Goal: Task Accomplishment & Management: Manage account settings

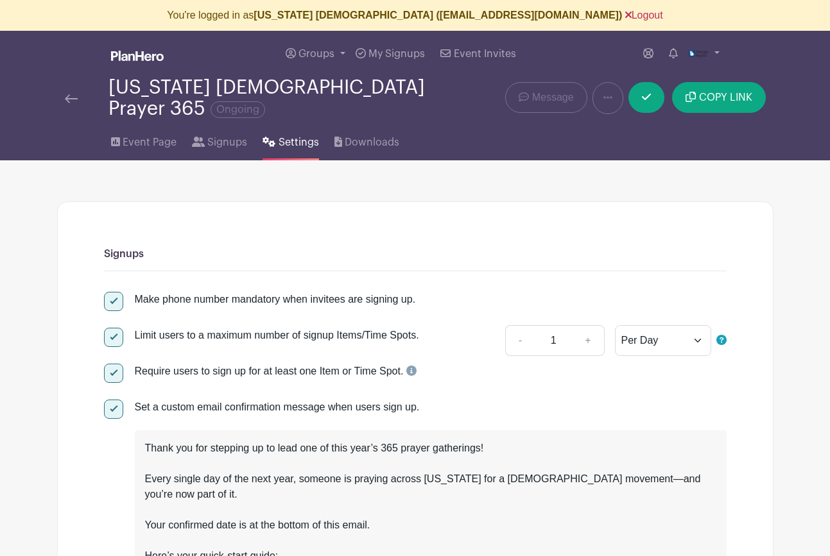
click at [625, 16] on link "Logout" at bounding box center [644, 15] width 38 height 11
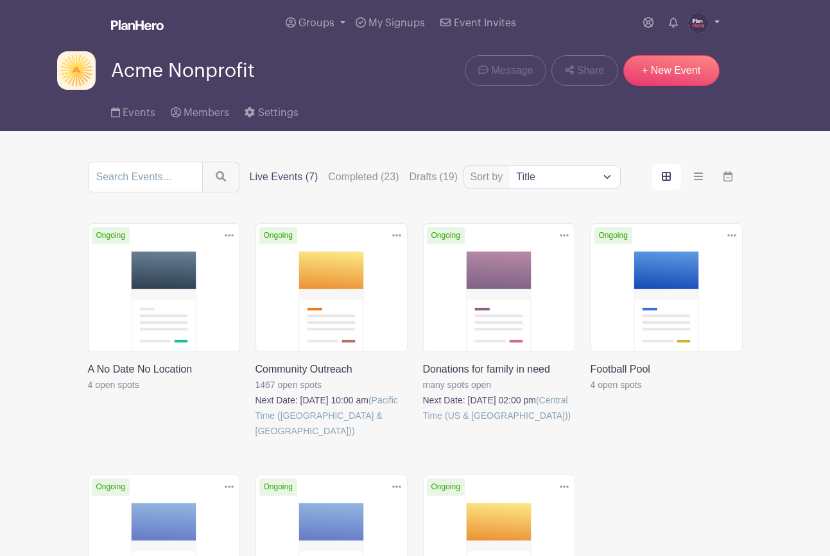
click at [695, 24] on img at bounding box center [698, 23] width 21 height 21
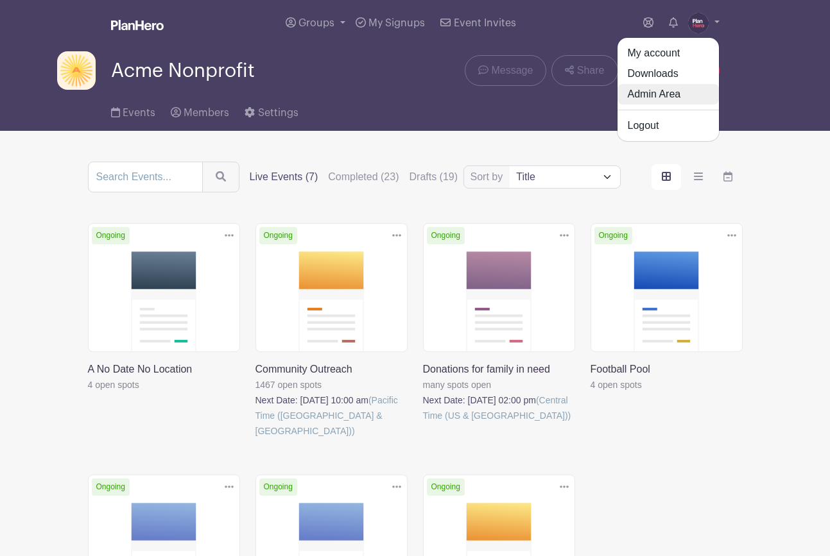
click at [638, 93] on link "Admin Area" at bounding box center [667, 94] width 101 height 21
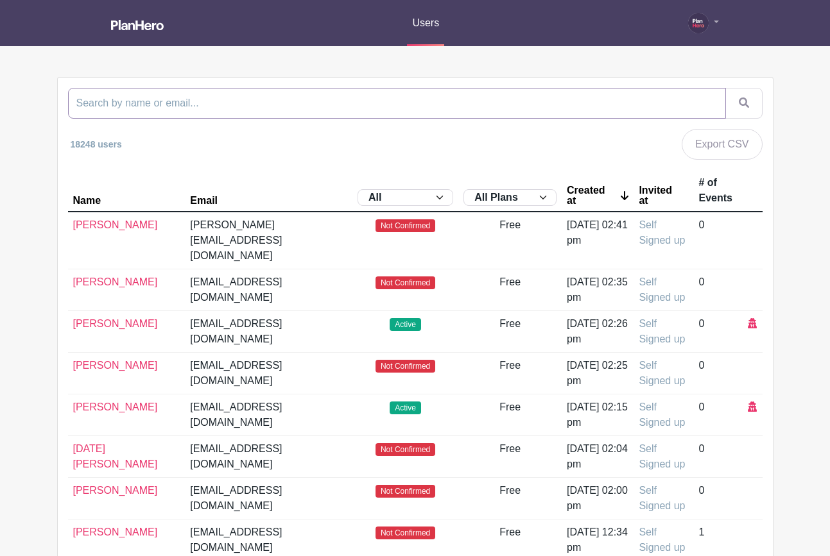
click at [280, 106] on input "search" at bounding box center [397, 103] width 658 height 31
paste input "[EMAIL_ADDRESS][DOMAIN_NAME]"
type input "[EMAIL_ADDRESS][DOMAIN_NAME]"
click at [725, 88] on button "submit" at bounding box center [743, 103] width 37 height 31
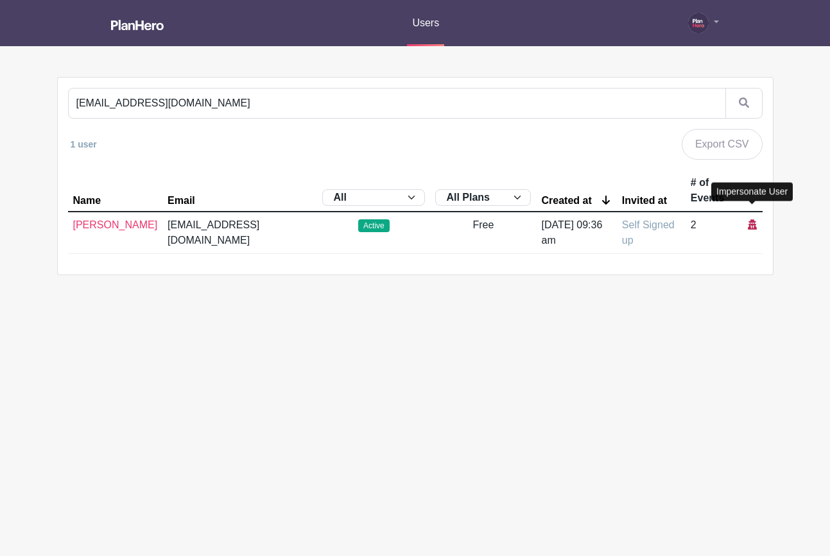
click at [750, 219] on icon at bounding box center [752, 224] width 9 height 10
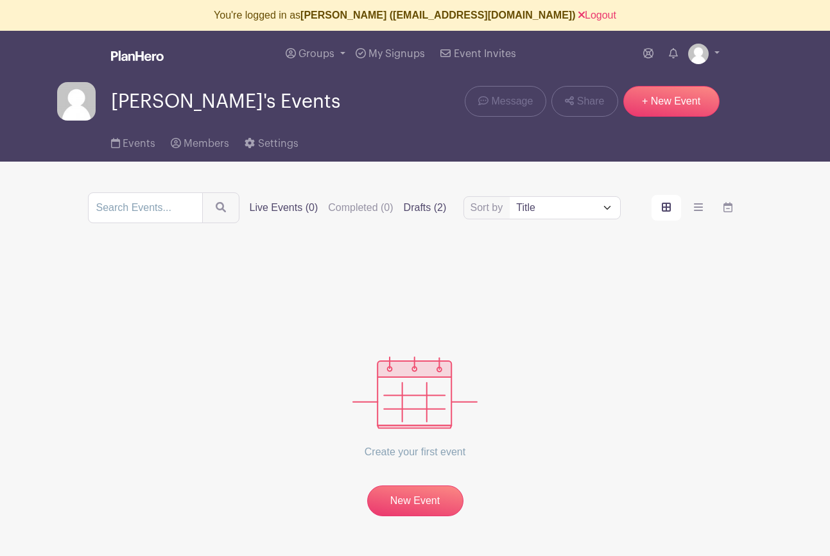
click at [404, 205] on label "Drafts (2)" at bounding box center [425, 207] width 43 height 15
click at [0, 0] on input "Drafts (2)" at bounding box center [0, 0] width 0 height 0
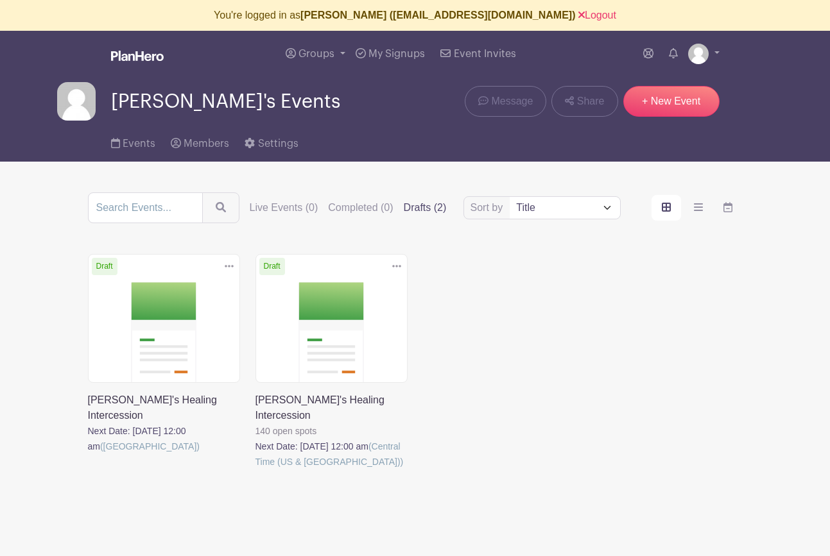
click at [255, 470] on link at bounding box center [255, 470] width 0 height 0
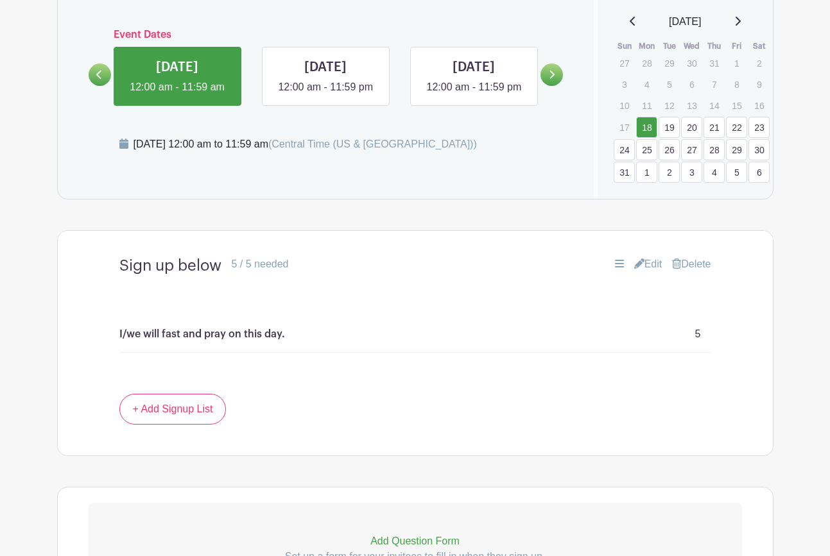
scroll to position [906, 0]
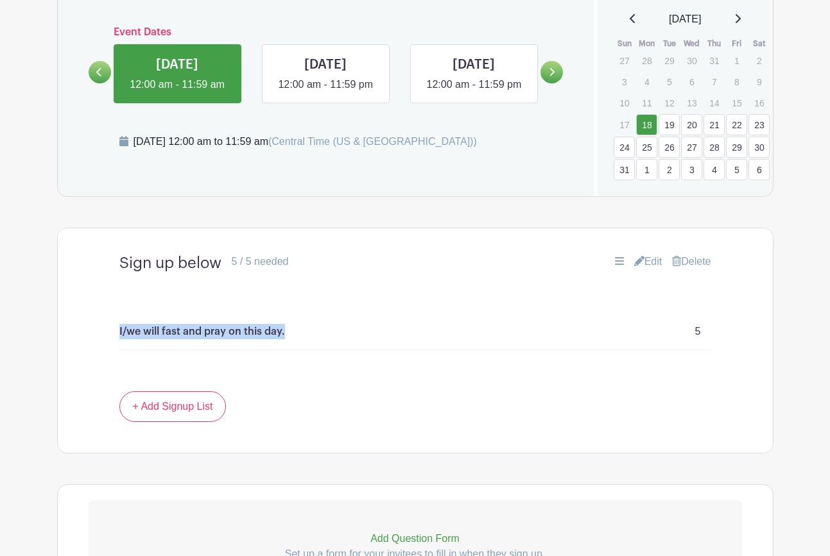
drag, startPoint x: 318, startPoint y: 323, endPoint x: 81, endPoint y: 312, distance: 237.1
click at [84, 313] on turbo-frame "Sign up below 5 / 5 needed Edit [GEOGRAPHIC_DATA] I/we will fast and pray on th…" at bounding box center [415, 318] width 715 height 148
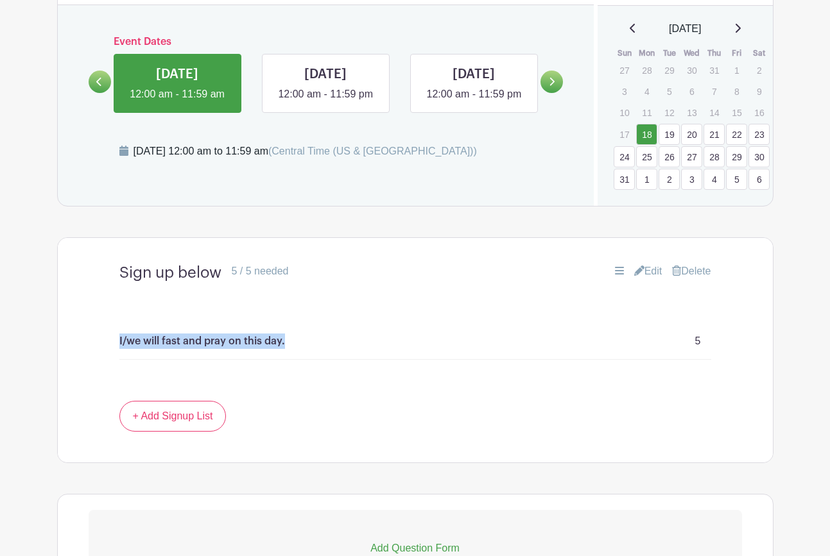
copy p "I/we will fast and pray on this day."
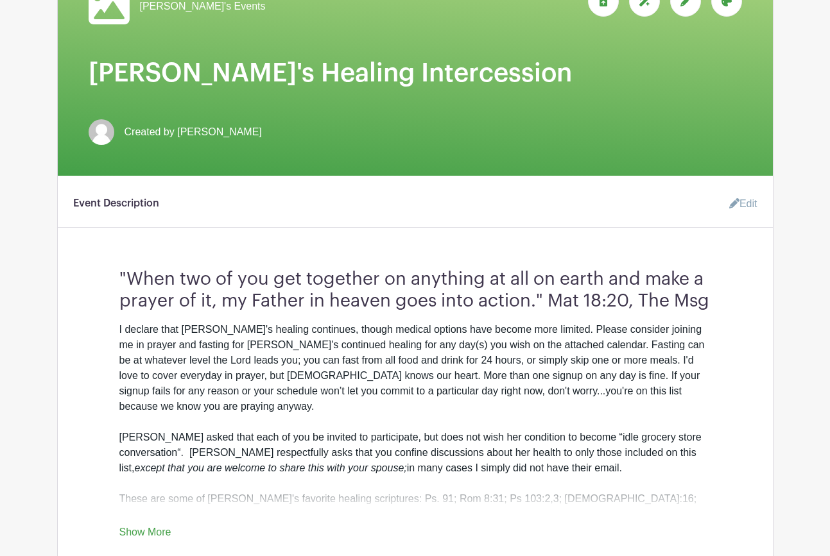
scroll to position [0, 0]
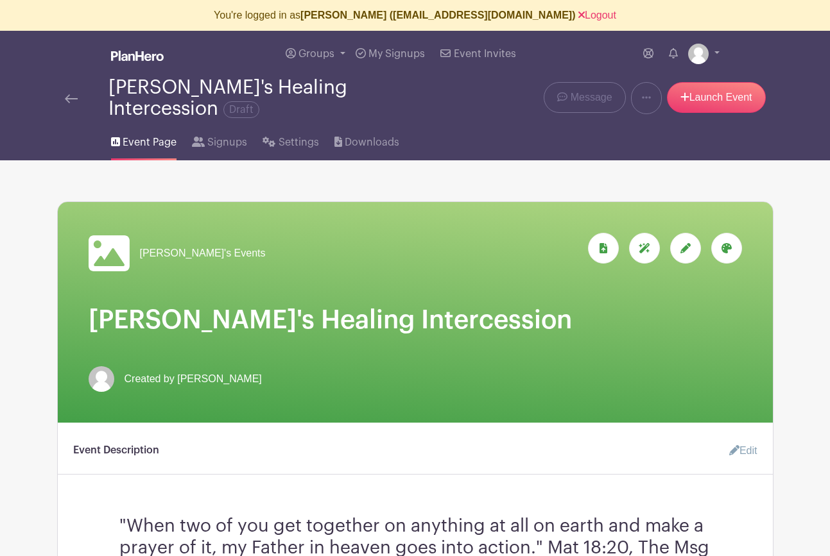
click at [67, 94] on img at bounding box center [71, 98] width 13 height 9
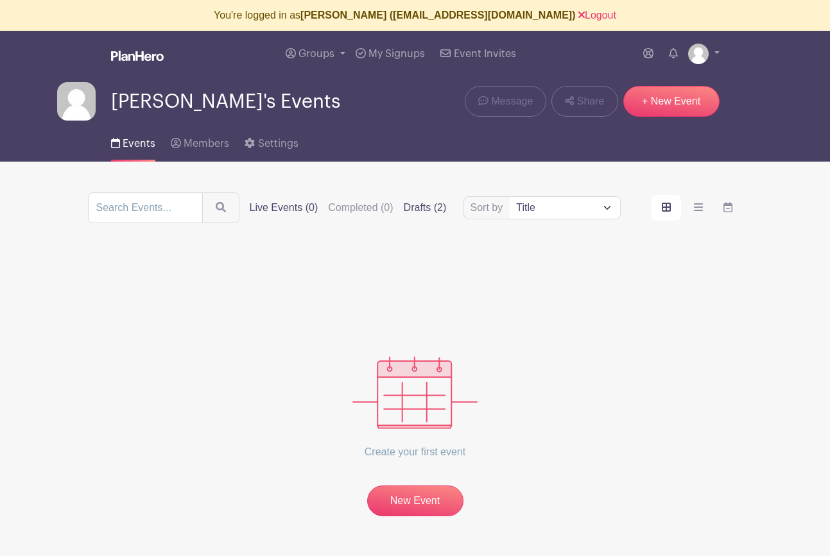
click at [404, 202] on label "Drafts (2)" at bounding box center [425, 207] width 43 height 15
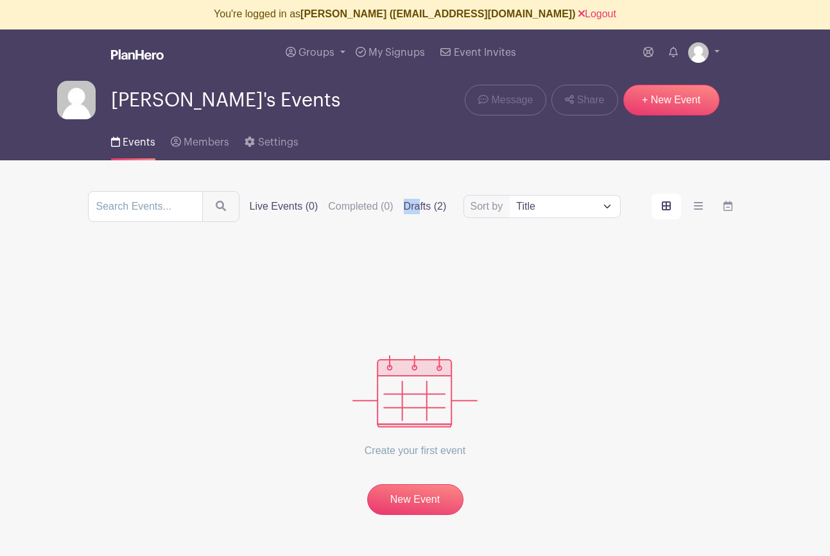
click at [404, 205] on label "Drafts (2)" at bounding box center [425, 206] width 43 height 15
click at [0, 0] on input "Drafts (2)" at bounding box center [0, 0] width 0 height 0
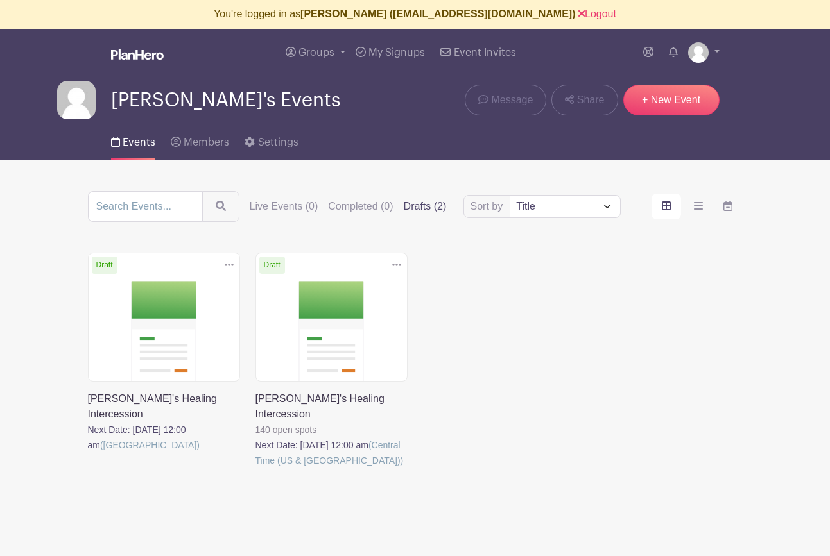
click at [88, 453] on link at bounding box center [88, 453] width 0 height 0
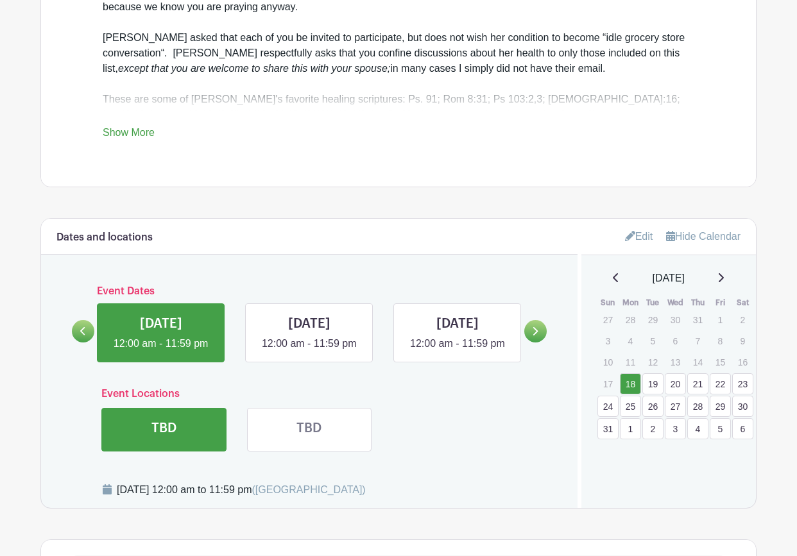
scroll to position [646, 0]
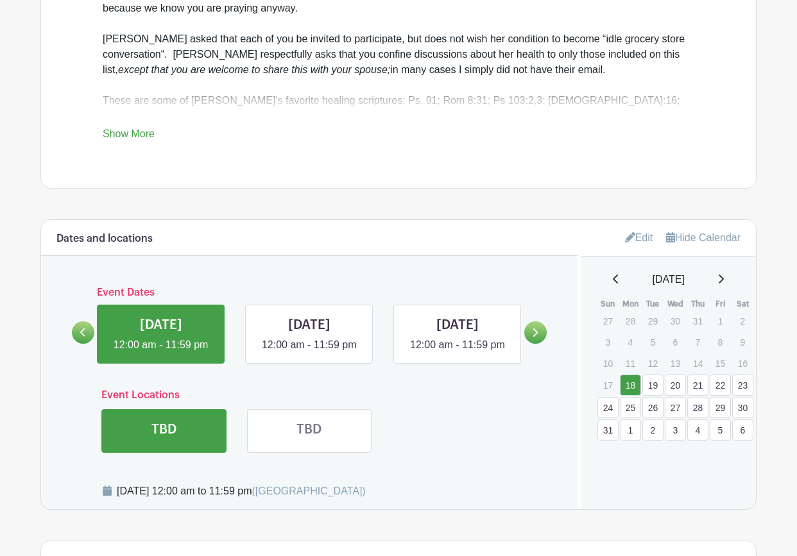
click at [723, 274] on icon at bounding box center [720, 279] width 6 height 10
click at [613, 274] on icon at bounding box center [616, 279] width 6 height 10
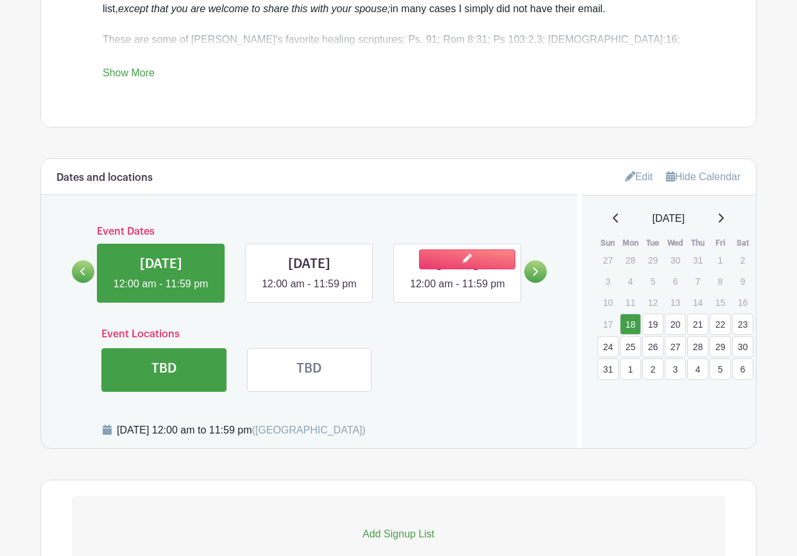
scroll to position [692, 0]
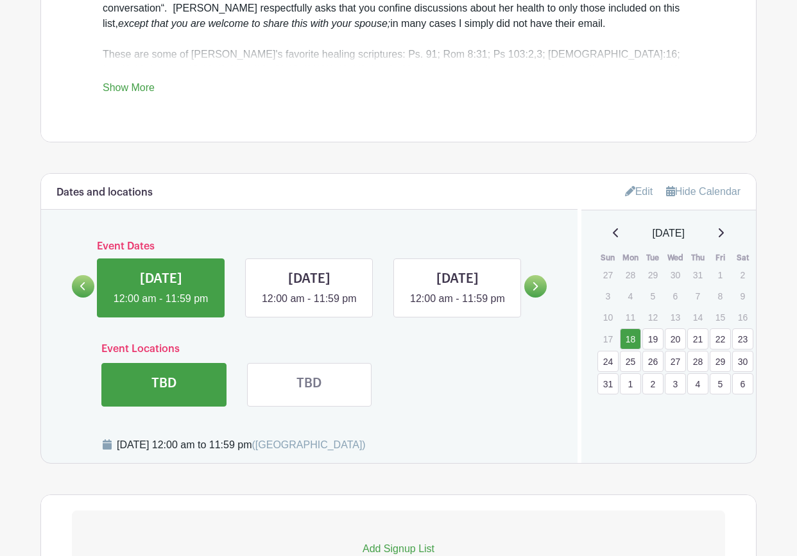
click at [635, 181] on link "Edit" at bounding box center [639, 191] width 28 height 21
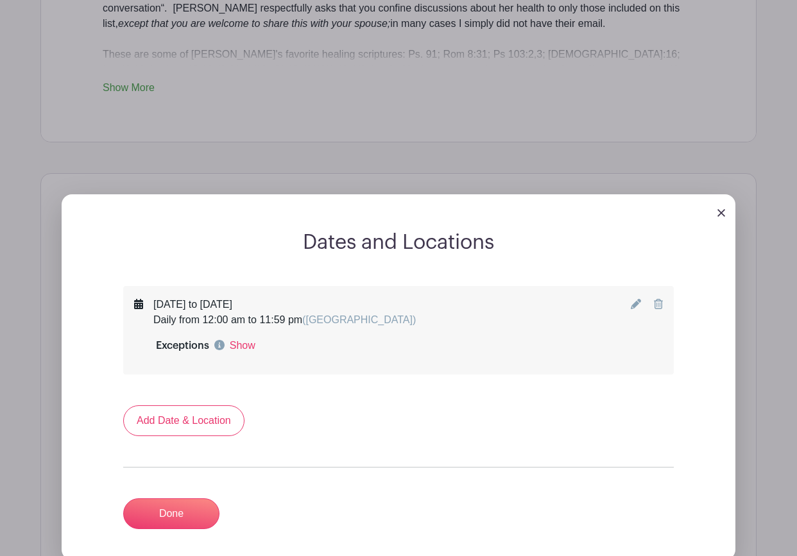
click at [631, 299] on icon at bounding box center [636, 304] width 10 height 10
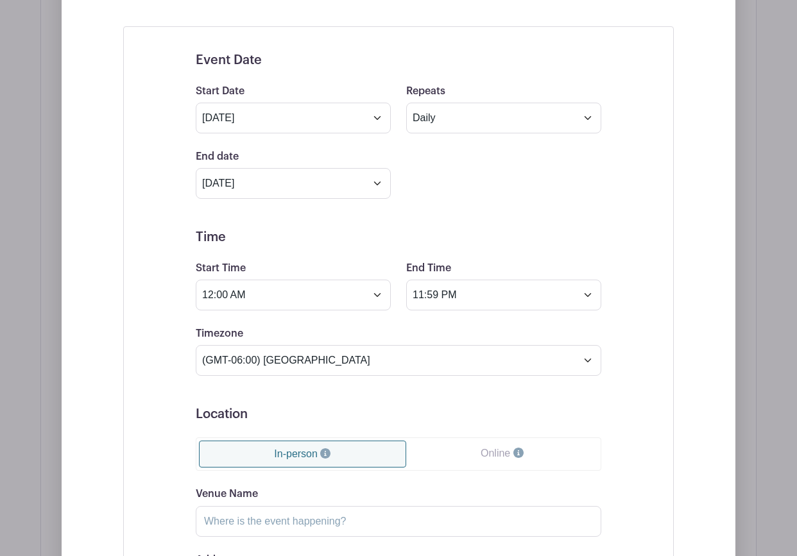
scroll to position [971, 0]
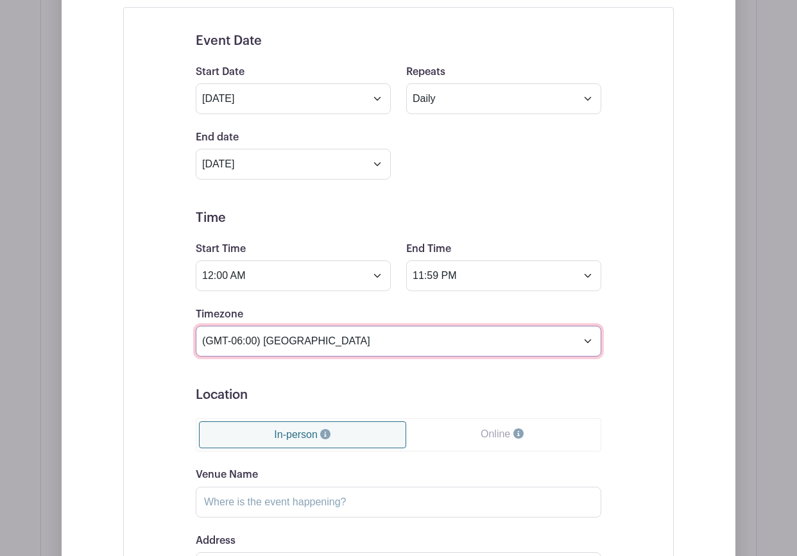
click at [386, 330] on select "(GMT-12:00) International Date Line West (GMT-11:00) [US_STATE] (GMT-11:00) [GE…" at bounding box center [399, 341] width 406 height 31
select select "Central Time ([GEOGRAPHIC_DATA] & [GEOGRAPHIC_DATA])"
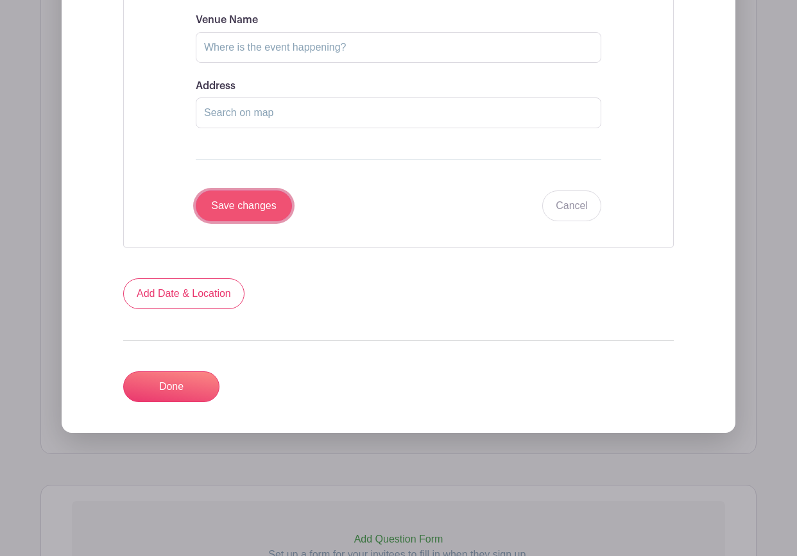
click at [230, 198] on input "Save changes" at bounding box center [244, 206] width 96 height 31
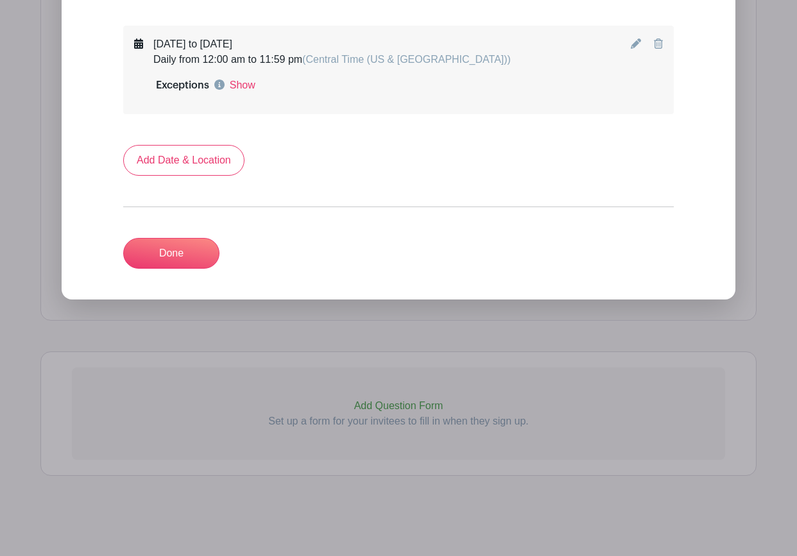
scroll to position [943, 0]
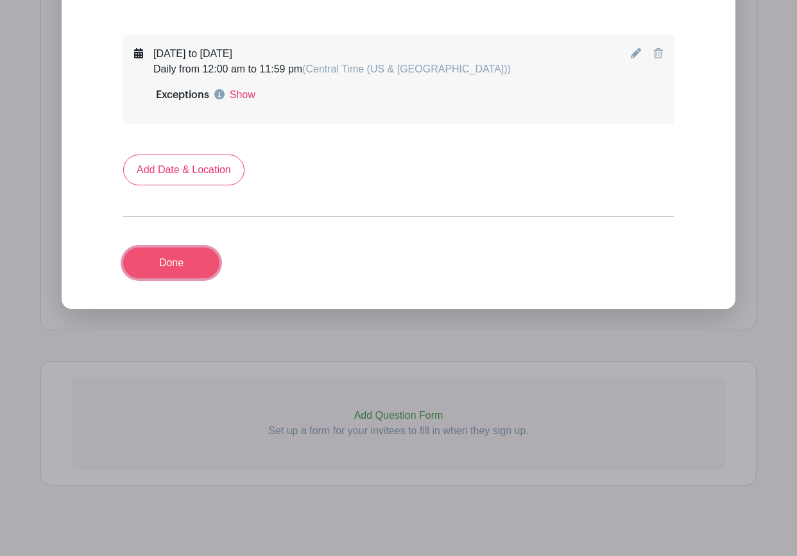
click at [175, 256] on link "Done" at bounding box center [171, 263] width 96 height 31
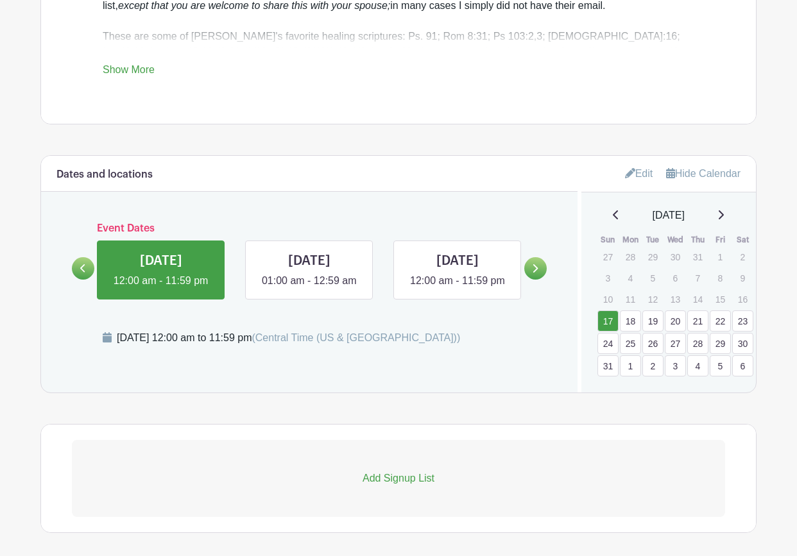
scroll to position [666, 0]
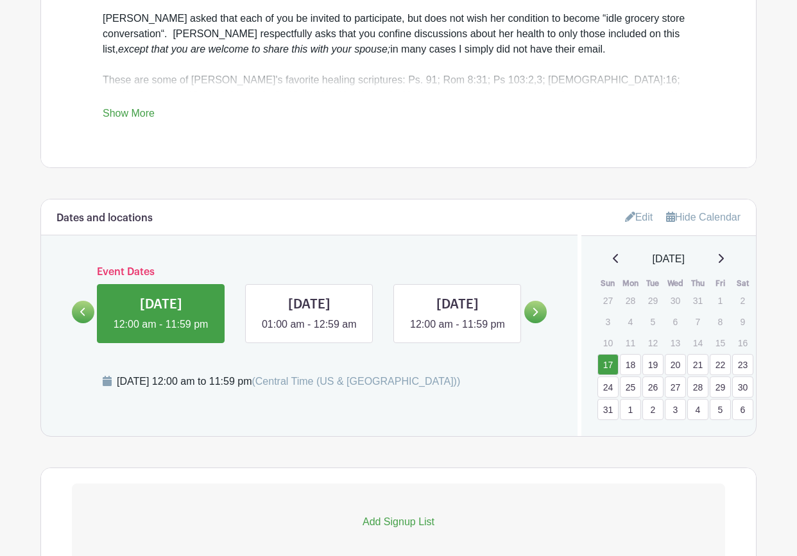
click at [634, 207] on link "Edit" at bounding box center [639, 217] width 28 height 21
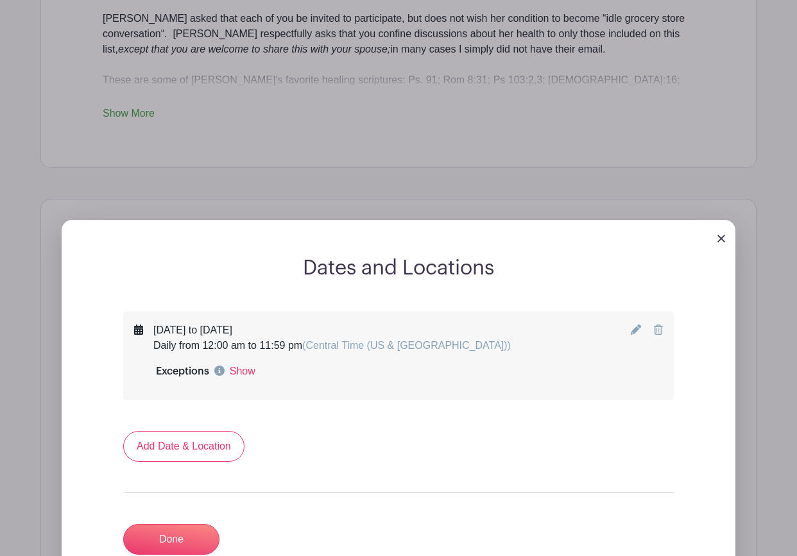
click at [632, 325] on icon at bounding box center [636, 330] width 10 height 10
select select "8"
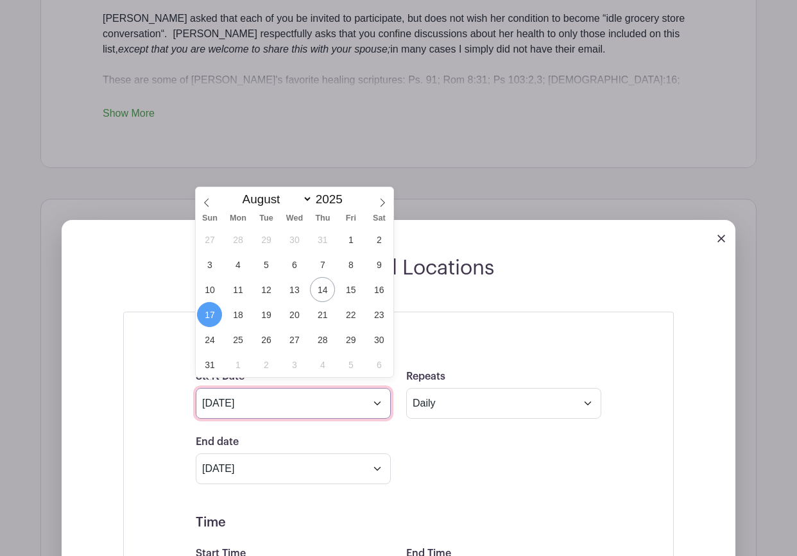
click at [377, 393] on input "[DATE]" at bounding box center [293, 403] width 195 height 31
click at [236, 312] on span "18" at bounding box center [237, 314] width 25 height 25
type input "[DATE]"
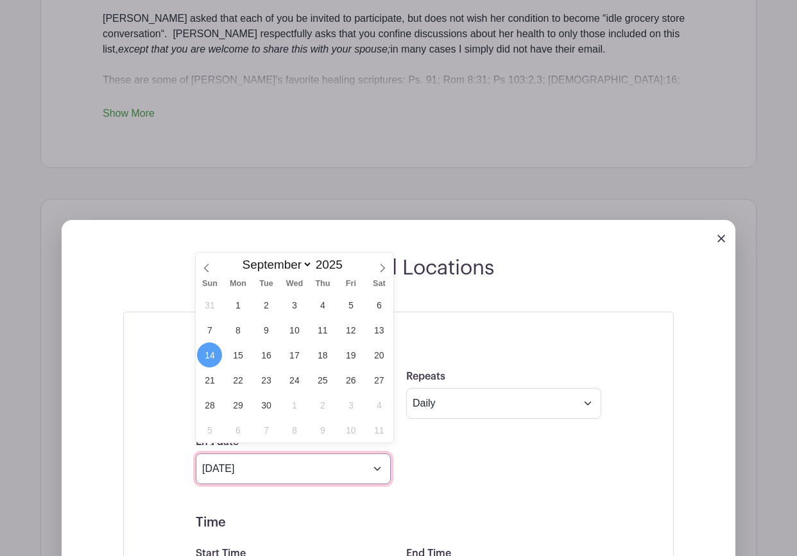
click at [379, 461] on input "[DATE]" at bounding box center [293, 469] width 195 height 31
click at [385, 328] on span "13" at bounding box center [378, 330] width 25 height 25
type input "[DATE]"
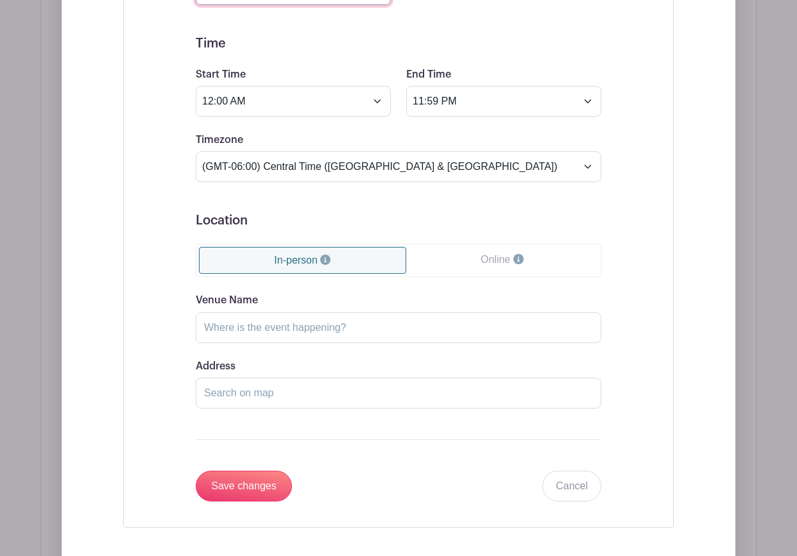
scroll to position [1147, 0]
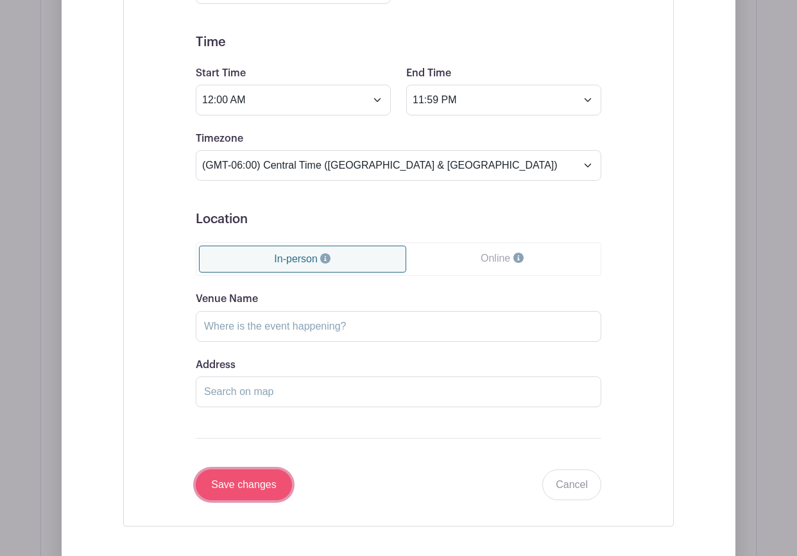
click at [250, 470] on input "Save changes" at bounding box center [244, 485] width 96 height 31
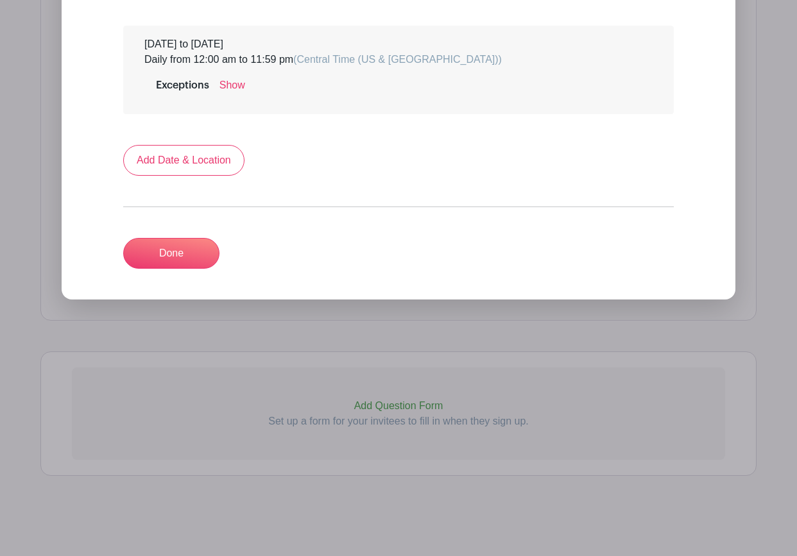
scroll to position [943, 0]
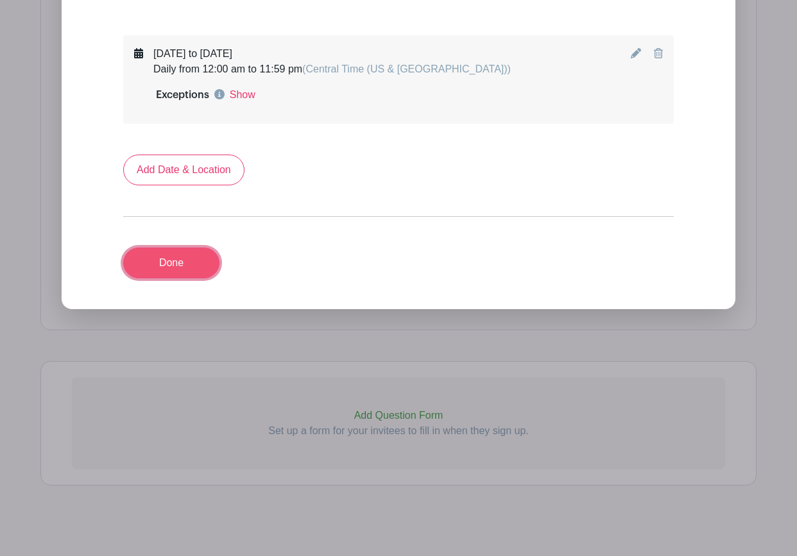
click at [167, 261] on link "Done" at bounding box center [171, 263] width 96 height 31
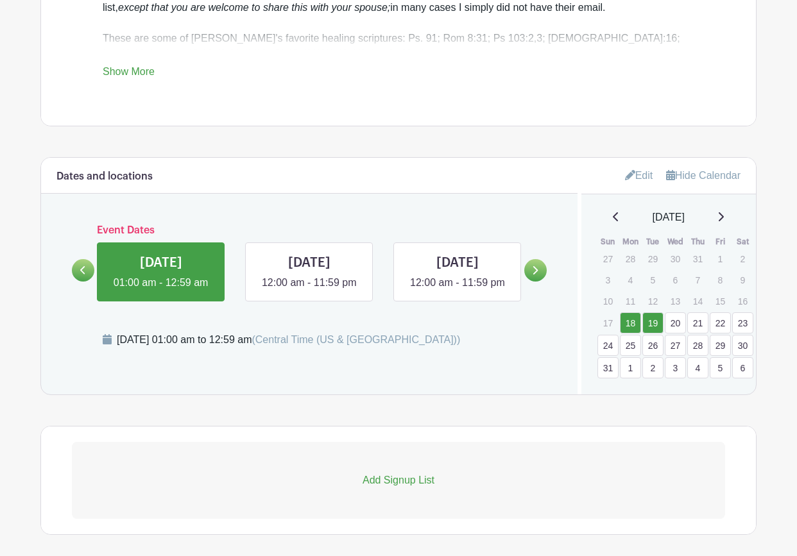
scroll to position [704, 0]
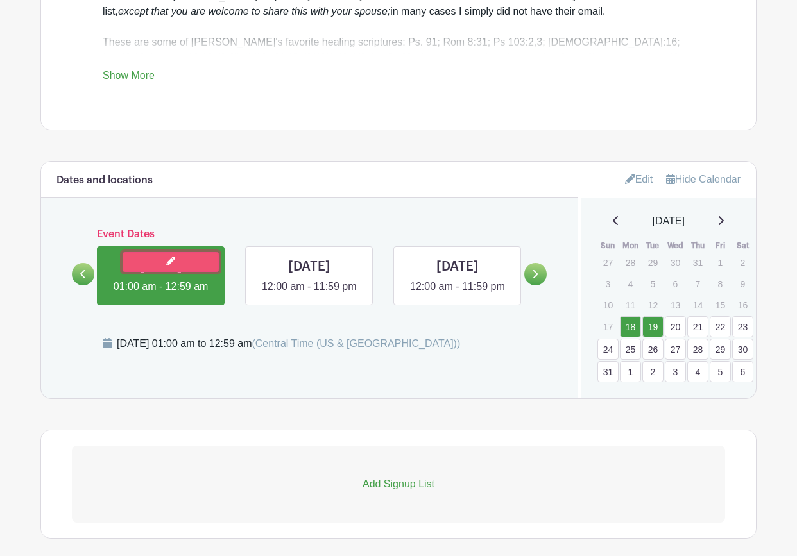
click at [163, 252] on link at bounding box center [171, 262] width 96 height 20
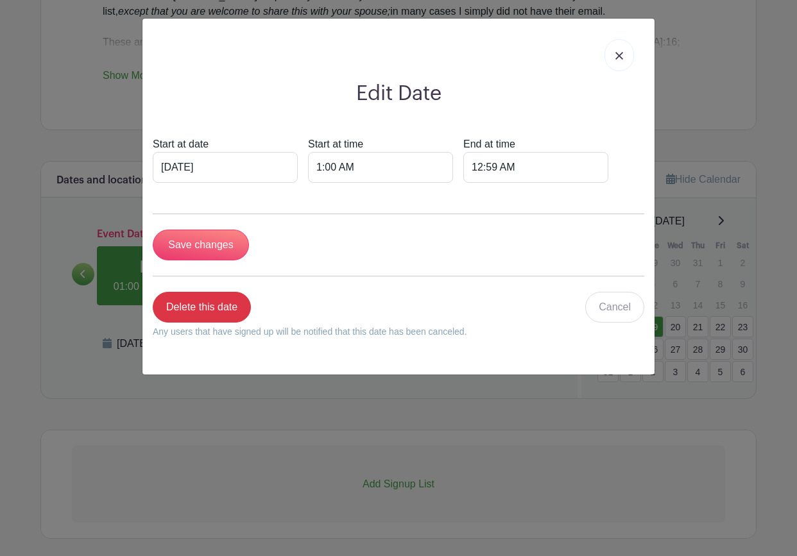
click at [619, 53] on img at bounding box center [619, 56] width 8 height 8
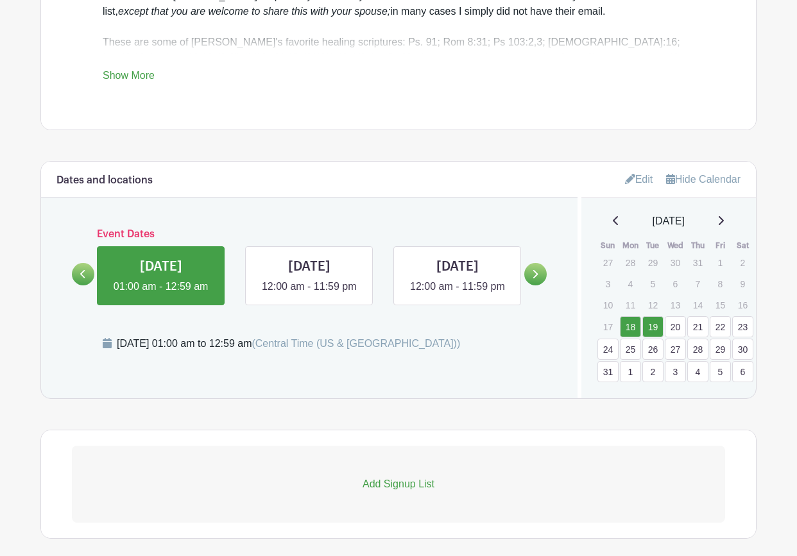
click at [642, 169] on link "Edit" at bounding box center [639, 179] width 28 height 21
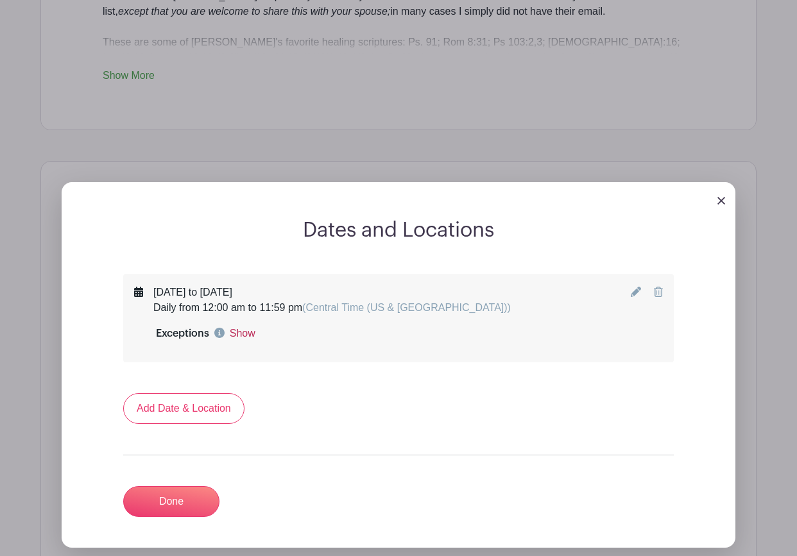
click at [232, 326] on link "Show" at bounding box center [243, 333] width 26 height 15
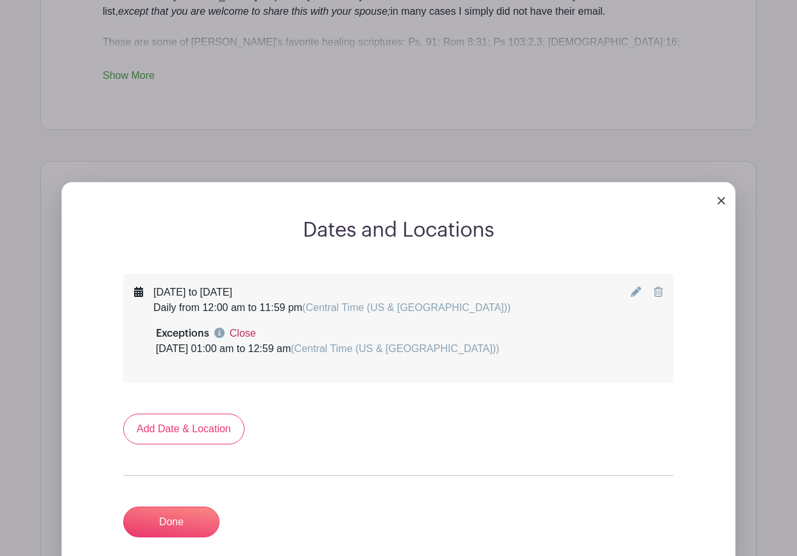
click at [233, 326] on link "Close" at bounding box center [243, 333] width 26 height 15
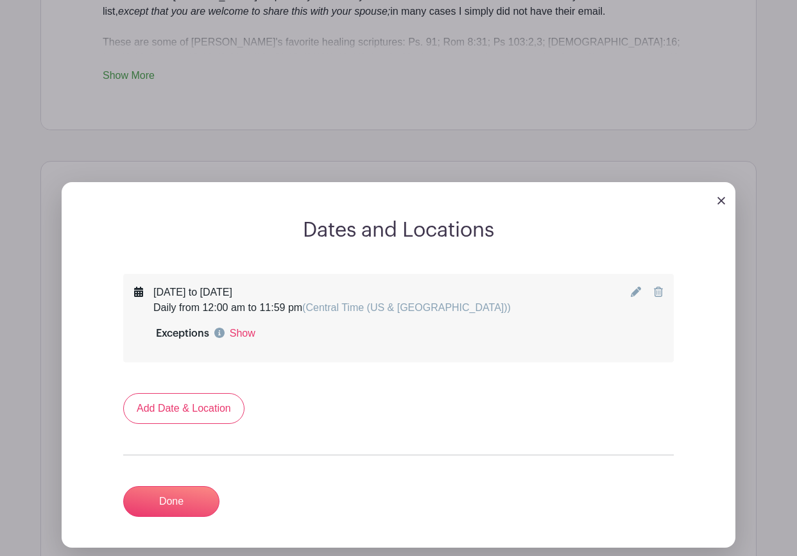
click at [661, 287] on icon at bounding box center [658, 292] width 9 height 10
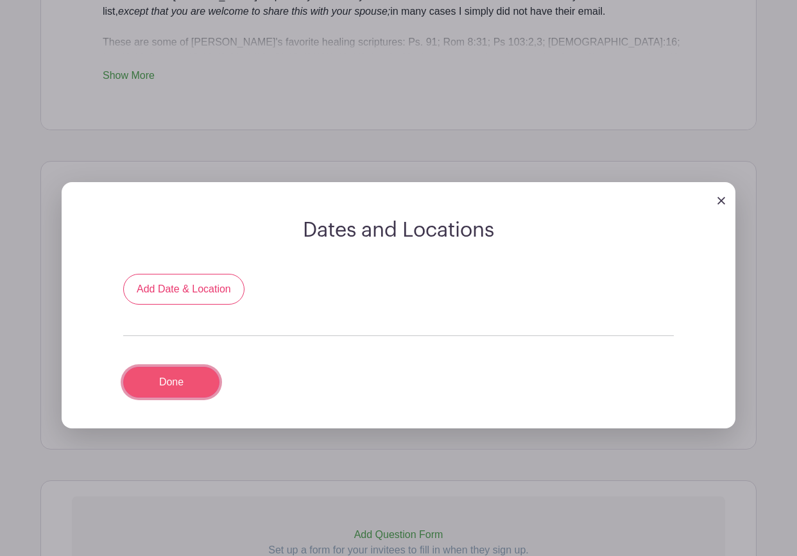
click at [173, 367] on link "Done" at bounding box center [171, 382] width 96 height 31
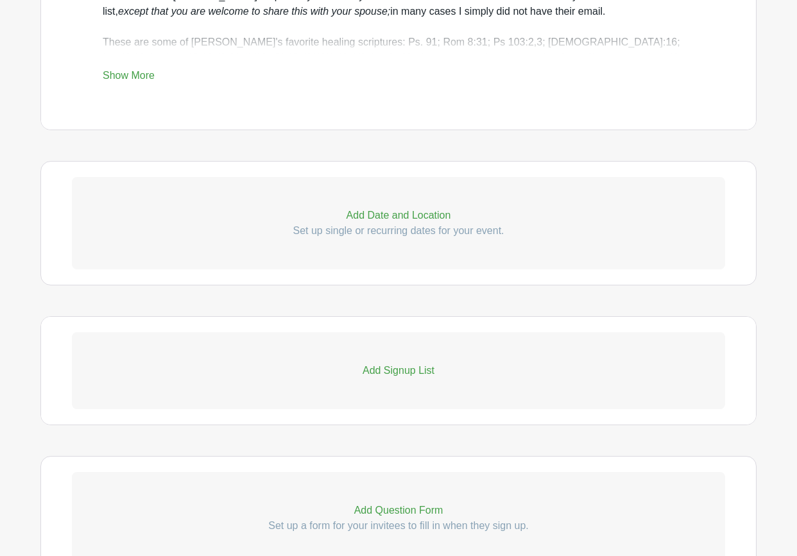
click at [393, 208] on p "Add Date and Location" at bounding box center [398, 215] width 653 height 15
select select "7"
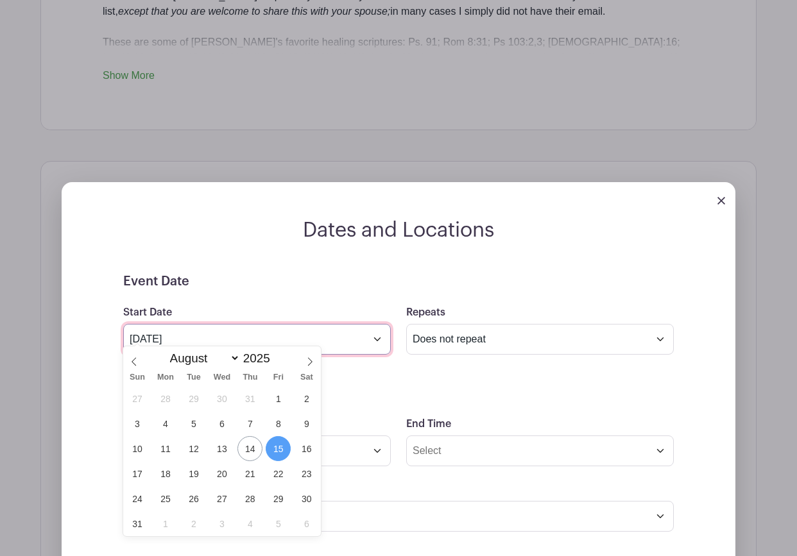
click at [296, 329] on input "[DATE]" at bounding box center [257, 339] width 268 height 31
click at [167, 472] on span "18" at bounding box center [165, 473] width 25 height 25
type input "[DATE]"
select select "8"
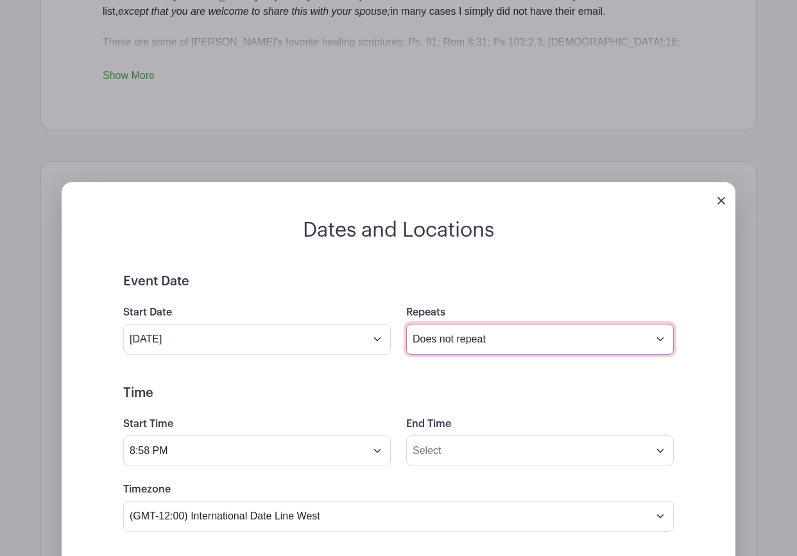
click at [428, 327] on select "Does not repeat Daily Weekly Monthly on day 18 Monthly on the third [DATE] Othe…" at bounding box center [540, 339] width 268 height 31
select select "daily"
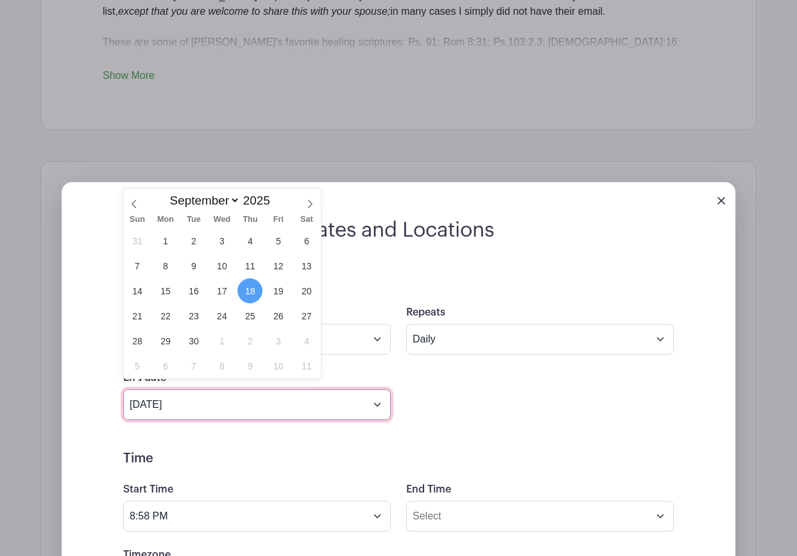
click at [262, 403] on input "[DATE]" at bounding box center [257, 405] width 268 height 31
drag, startPoint x: 309, startPoint y: 264, endPoint x: 314, endPoint y: 335, distance: 70.8
click at [308, 266] on span "13" at bounding box center [306, 265] width 25 height 25
type input "[DATE]"
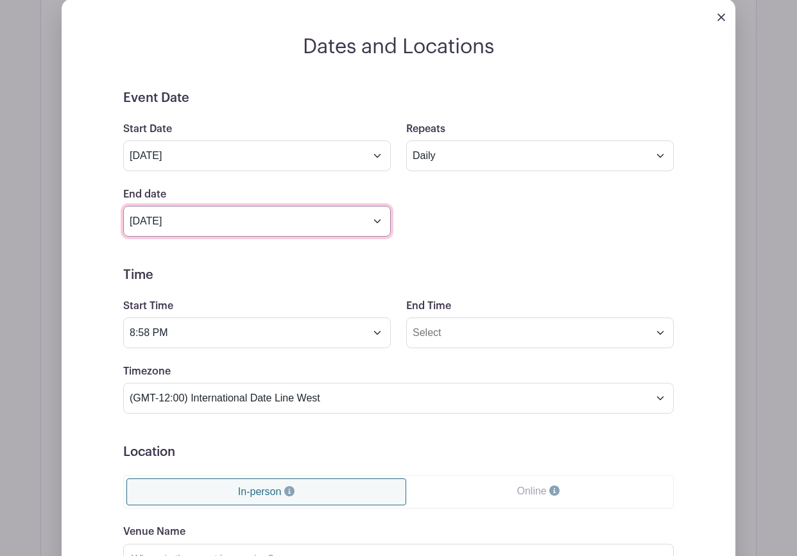
scroll to position [920, 0]
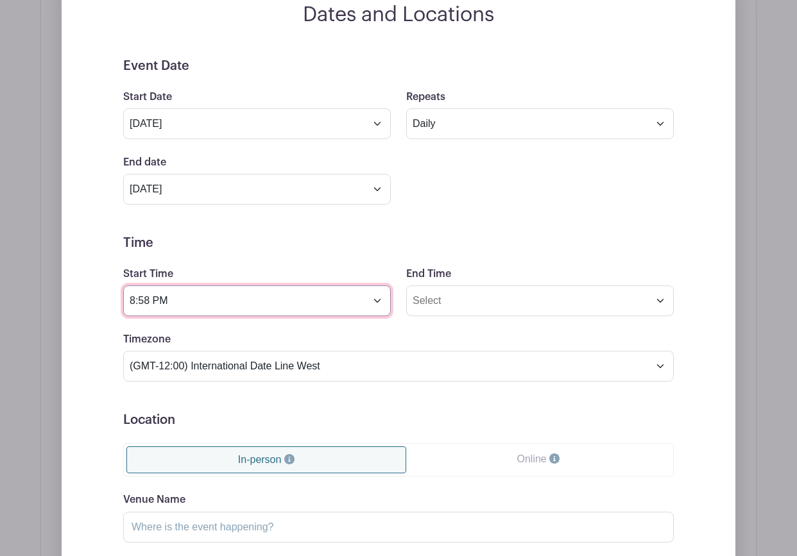
click at [347, 292] on input "8:58 PM" at bounding box center [257, 301] width 268 height 31
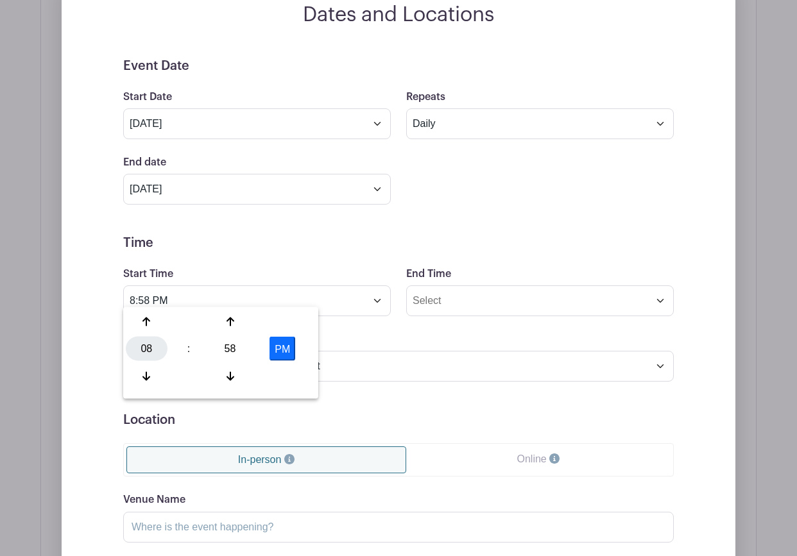
click at [148, 354] on div "08" at bounding box center [147, 349] width 42 height 24
drag, startPoint x: 143, startPoint y: 324, endPoint x: 171, endPoint y: 329, distance: 28.7
click at [143, 324] on div "12" at bounding box center [147, 322] width 43 height 24
drag, startPoint x: 230, startPoint y: 348, endPoint x: 160, endPoint y: 324, distance: 74.1
click at [228, 344] on div "58" at bounding box center [230, 349] width 42 height 24
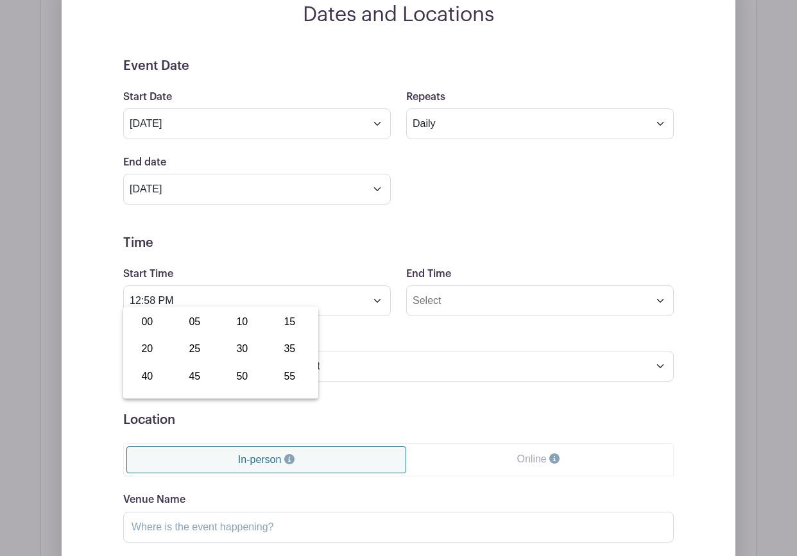
drag, startPoint x: 152, startPoint y: 323, endPoint x: 206, endPoint y: 329, distance: 54.1
click at [162, 323] on div "00" at bounding box center [147, 322] width 43 height 24
drag, startPoint x: 283, startPoint y: 347, endPoint x: 336, endPoint y: 337, distance: 54.1
click at [286, 345] on button "PM" at bounding box center [283, 349] width 26 height 24
type input "12:00 AM"
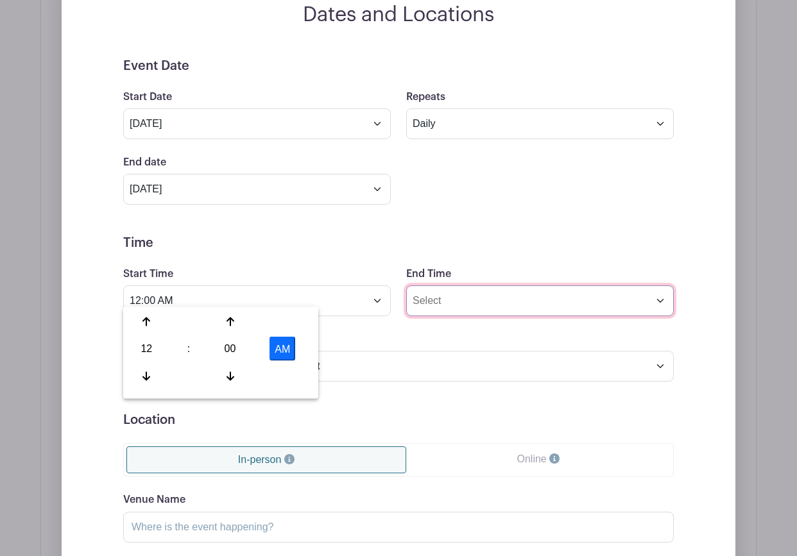
click at [463, 293] on input "End Time" at bounding box center [540, 301] width 268 height 31
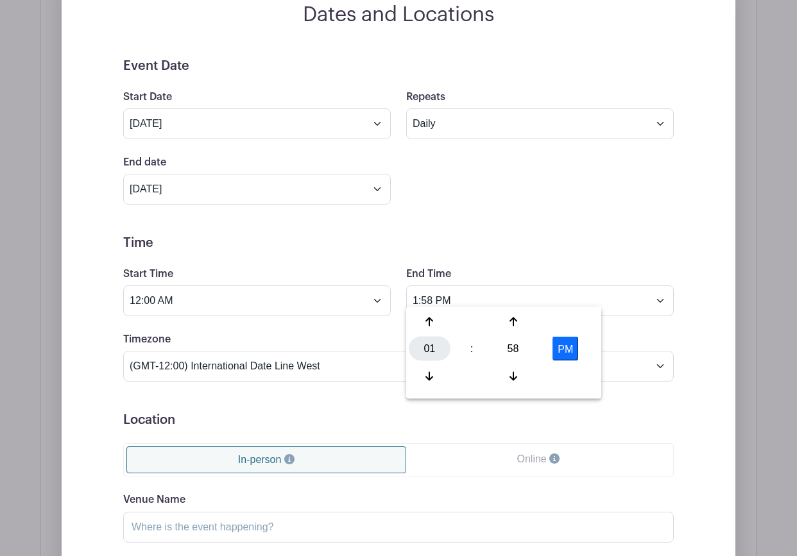
click at [431, 349] on div "01" at bounding box center [430, 349] width 42 height 24
click at [575, 379] on div "11" at bounding box center [572, 376] width 43 height 24
click at [515, 320] on icon at bounding box center [514, 322] width 8 height 9
type input "11:59 PM"
click at [353, 332] on div "Timezone (GMT-12:00) International Date Line West (GMT-11:00) [US_STATE] (GMT-1…" at bounding box center [399, 357] width 566 height 50
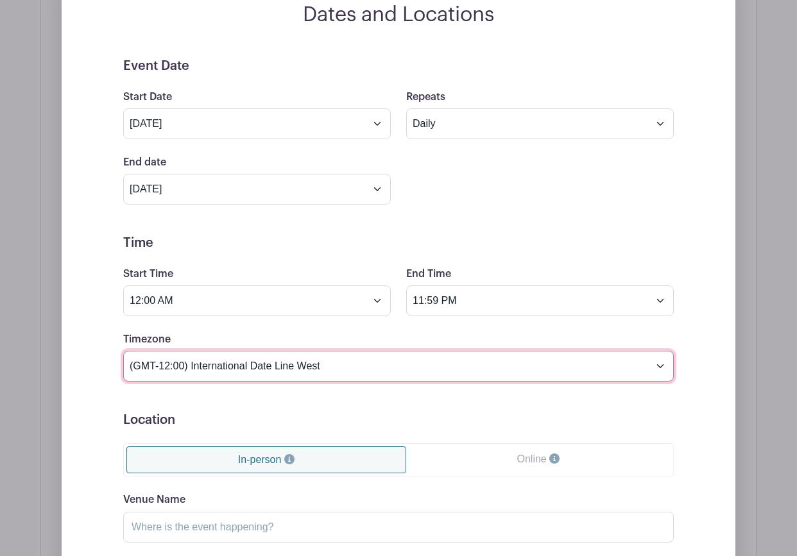
click at [333, 352] on select "(GMT-12:00) International Date Line West (GMT-11:00) [US_STATE] (GMT-11:00) [GE…" at bounding box center [398, 366] width 551 height 31
select select "Central Time ([GEOGRAPHIC_DATA] & [GEOGRAPHIC_DATA])"
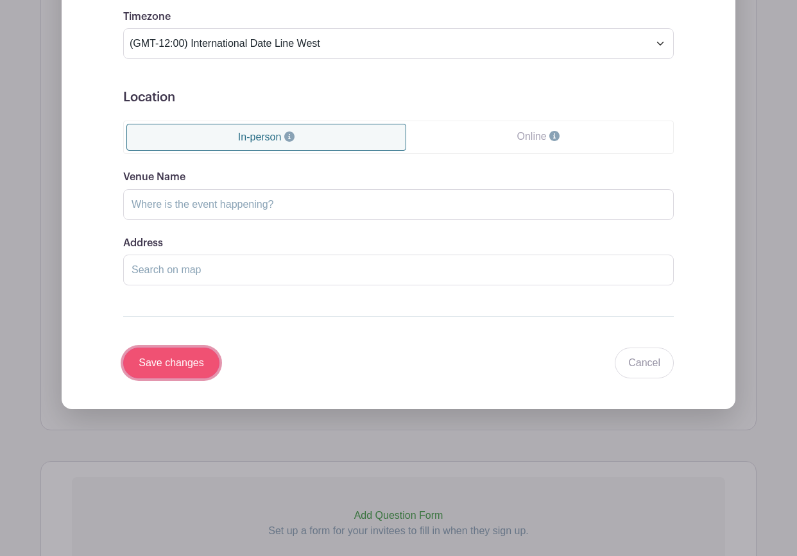
click at [160, 359] on input "Save changes" at bounding box center [171, 363] width 96 height 31
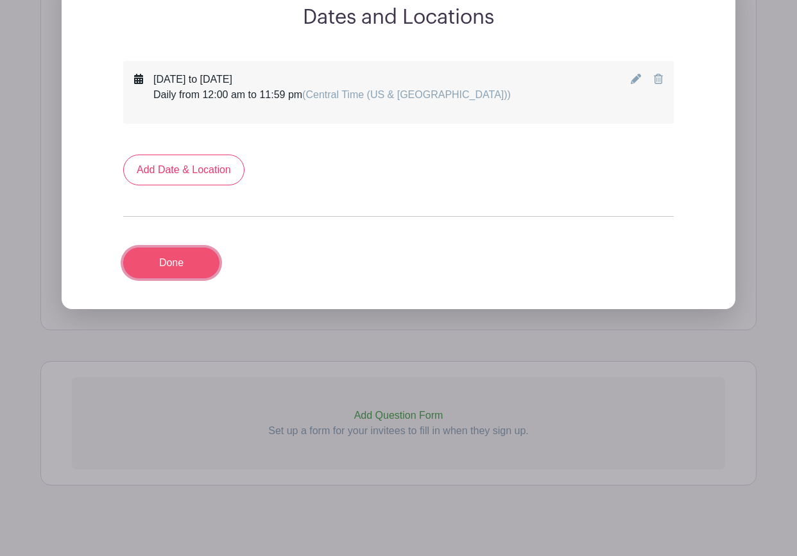
click at [166, 255] on link "Done" at bounding box center [171, 263] width 96 height 31
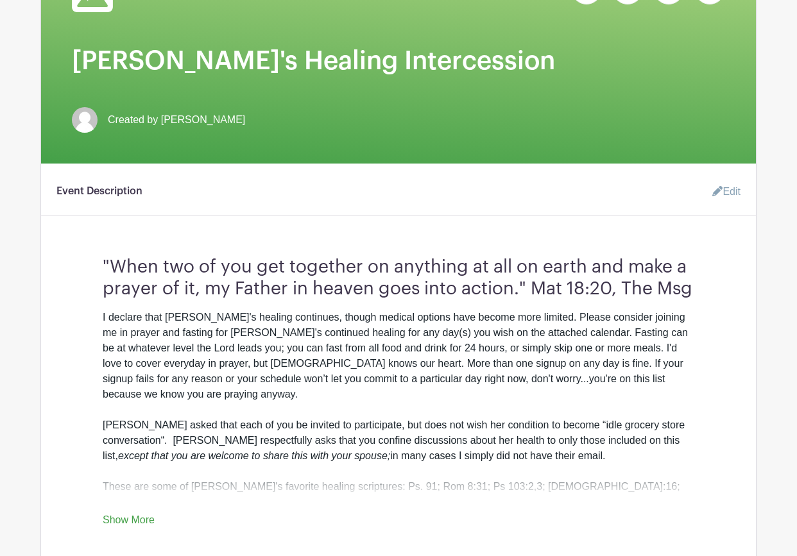
scroll to position [0, 0]
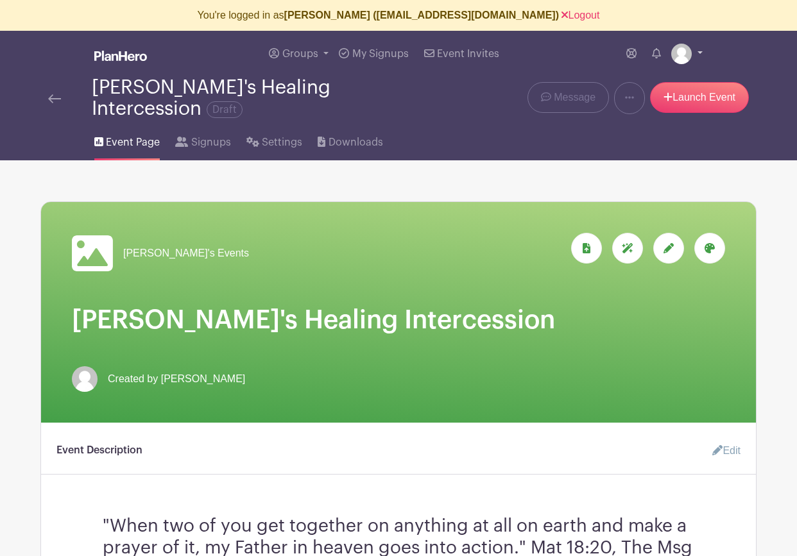
click at [686, 49] on img at bounding box center [681, 54] width 21 height 21
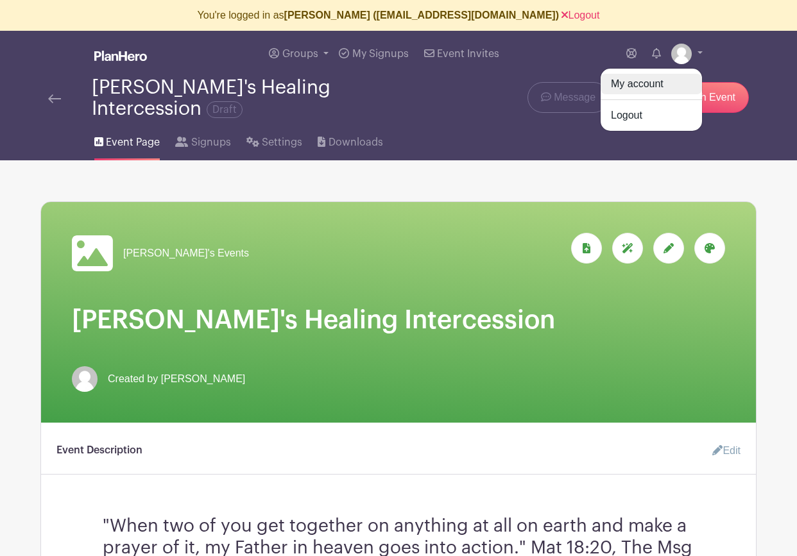
click at [661, 81] on link "My account" at bounding box center [651, 84] width 101 height 21
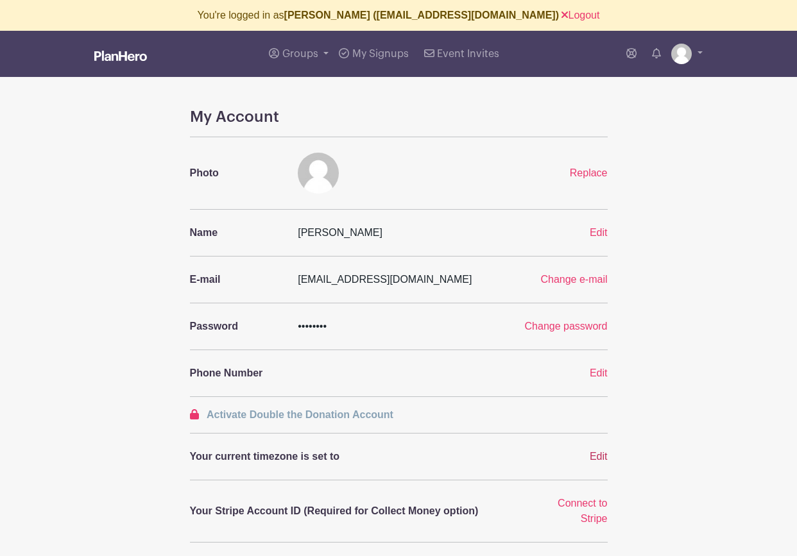
click at [600, 460] on span "Edit" at bounding box center [599, 456] width 18 height 11
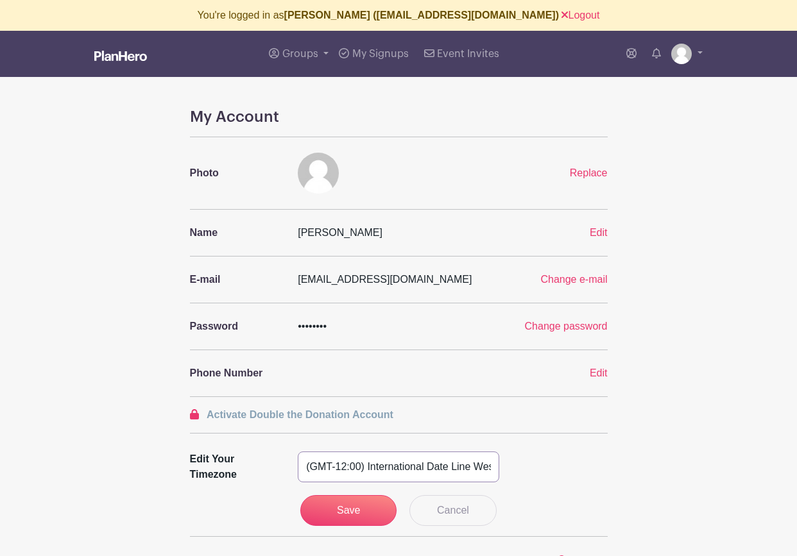
click at [456, 462] on select "(GMT-12:00) International Date Line West (GMT-11:00) [US_STATE] (GMT-11:00) [GE…" at bounding box center [398, 467] width 201 height 31
select select "Central Time ([GEOGRAPHIC_DATA] & [GEOGRAPHIC_DATA])"
click at [327, 518] on input "Save" at bounding box center [348, 510] width 96 height 31
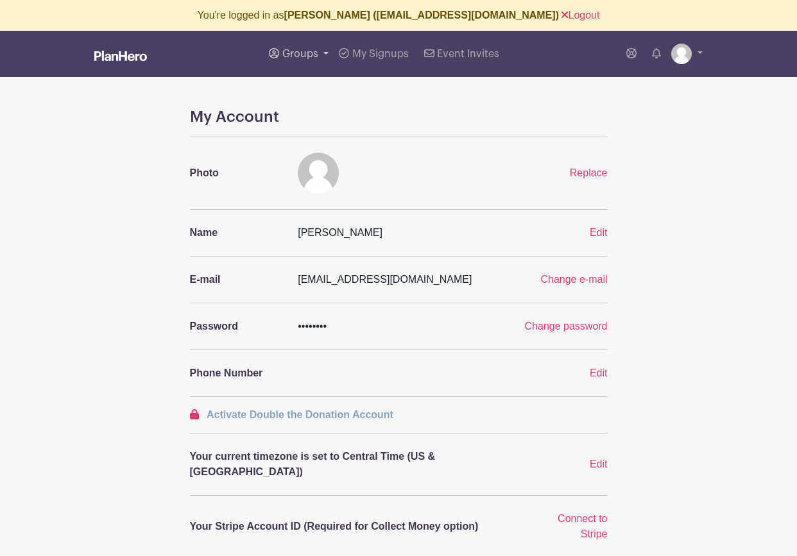
click at [295, 55] on span "Groups" at bounding box center [300, 54] width 36 height 10
click at [305, 124] on span "[PERSON_NAME]'s Events" at bounding box center [356, 124] width 123 height 15
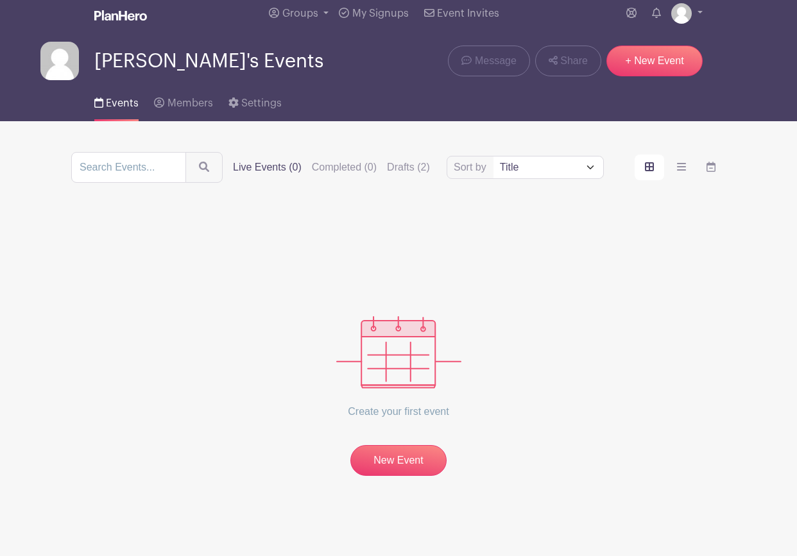
scroll to position [45, 0]
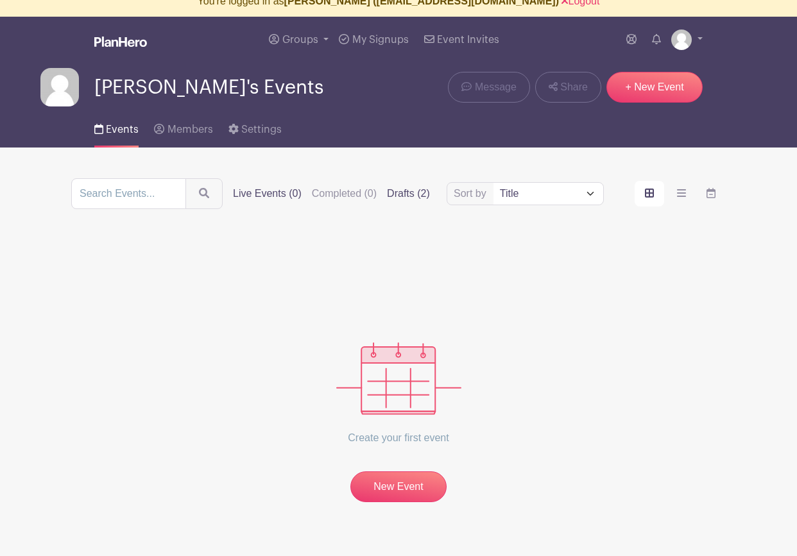
click at [387, 193] on label "Drafts (2)" at bounding box center [408, 193] width 43 height 15
click at [0, 0] on input "Drafts (2)" at bounding box center [0, 0] width 0 height 0
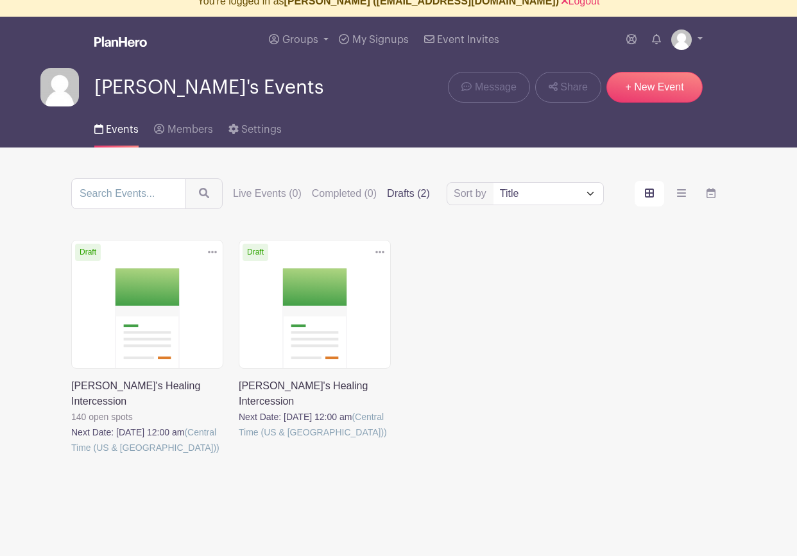
click at [239, 440] on link at bounding box center [239, 440] width 0 height 0
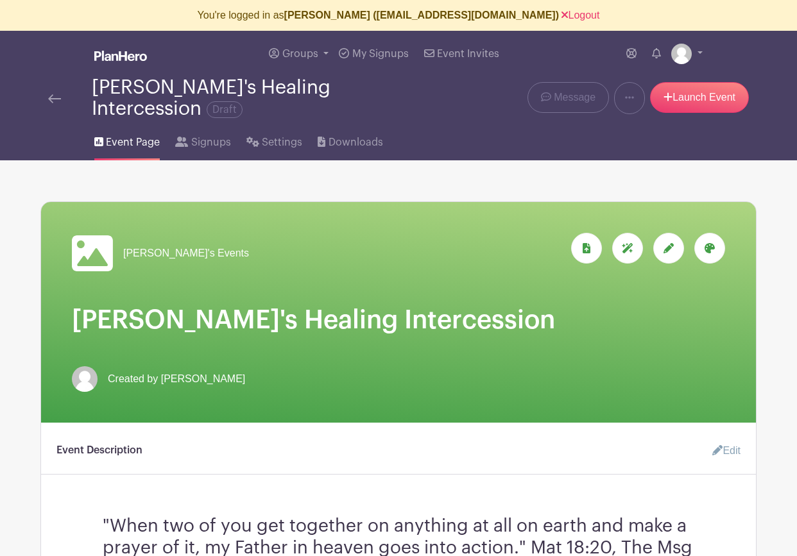
click at [55, 94] on img at bounding box center [54, 98] width 13 height 9
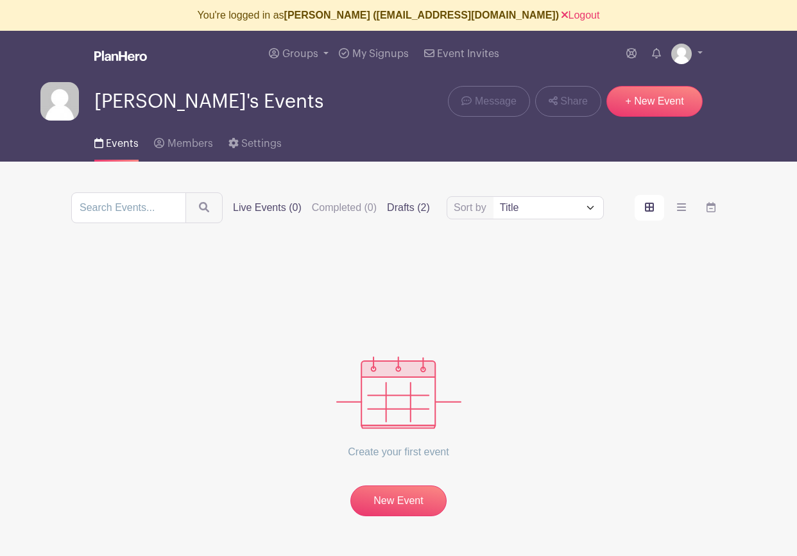
click at [387, 211] on label "Drafts (2)" at bounding box center [408, 207] width 43 height 15
click at [0, 0] on input "Drafts (2)" at bounding box center [0, 0] width 0 height 0
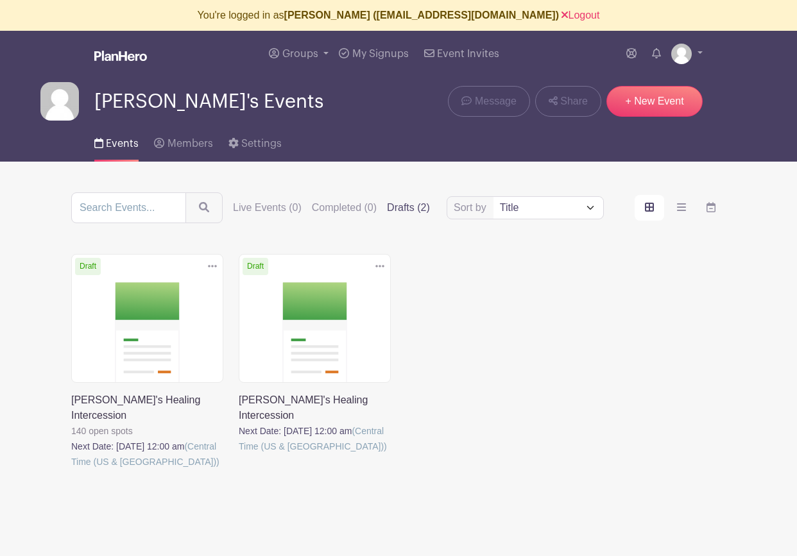
click at [71, 470] on link at bounding box center [71, 470] width 0 height 0
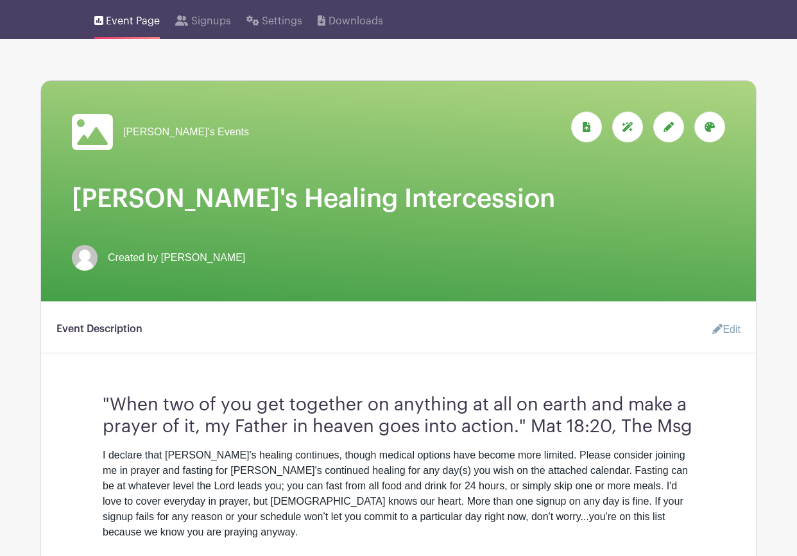
scroll to position [129, 0]
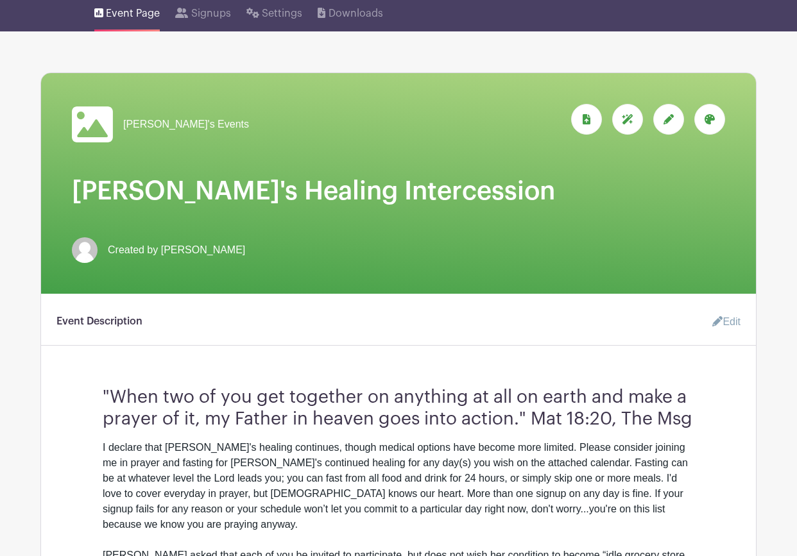
click at [712, 114] on icon at bounding box center [710, 119] width 10 height 10
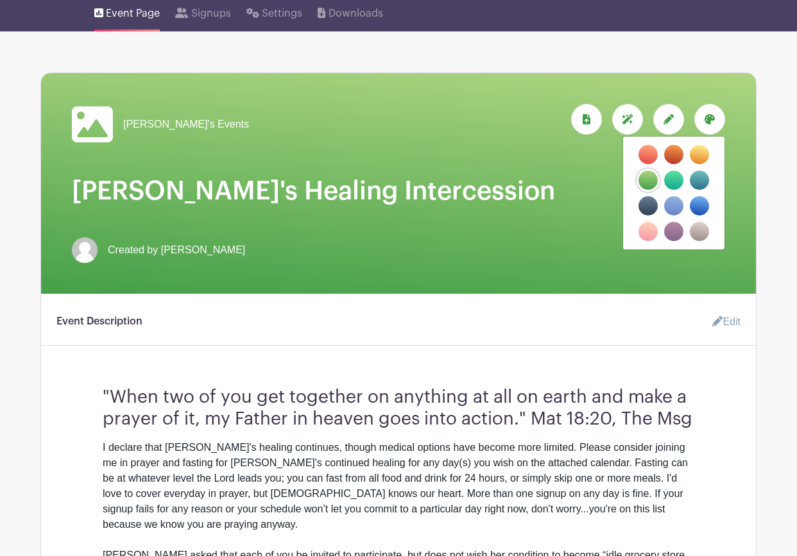
click at [705, 171] on label "filters" at bounding box center [699, 180] width 19 height 19
click at [0, 0] on input "filters" at bounding box center [0, 0] width 0 height 0
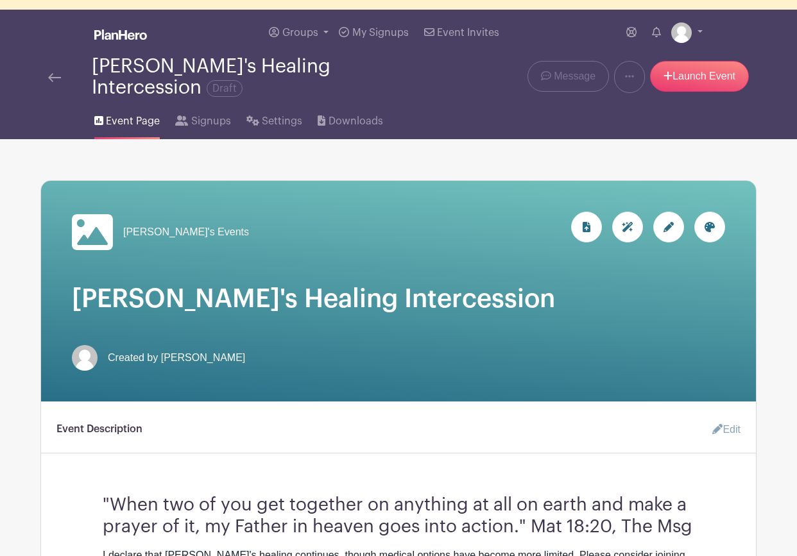
scroll to position [17, 0]
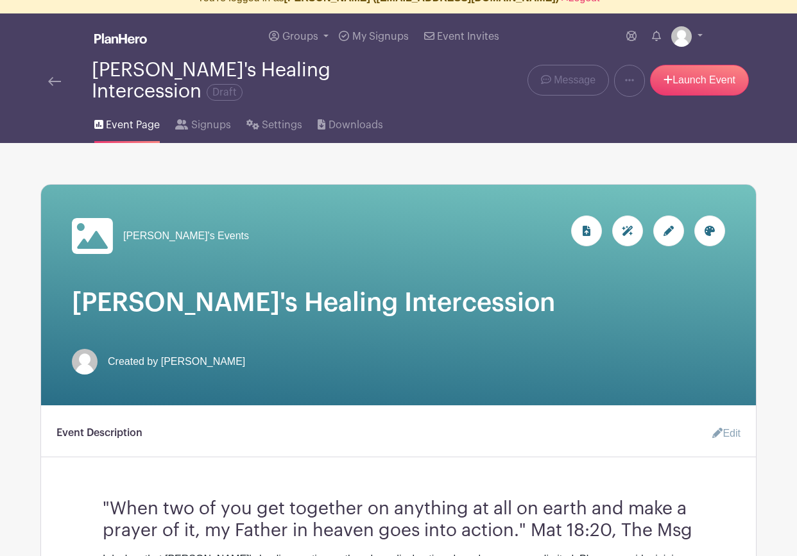
click at [56, 77] on img at bounding box center [54, 81] width 13 height 9
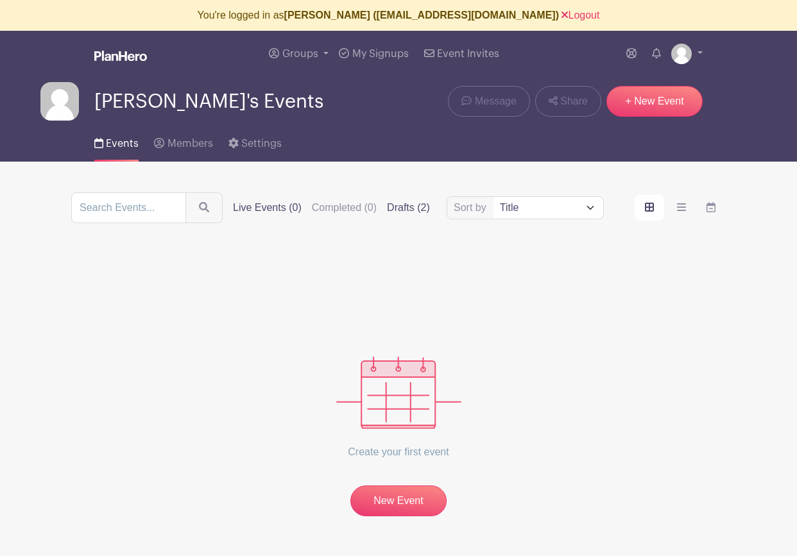
click at [391, 205] on label "Drafts (2)" at bounding box center [408, 207] width 43 height 15
click at [0, 0] on input "Drafts (2)" at bounding box center [0, 0] width 0 height 0
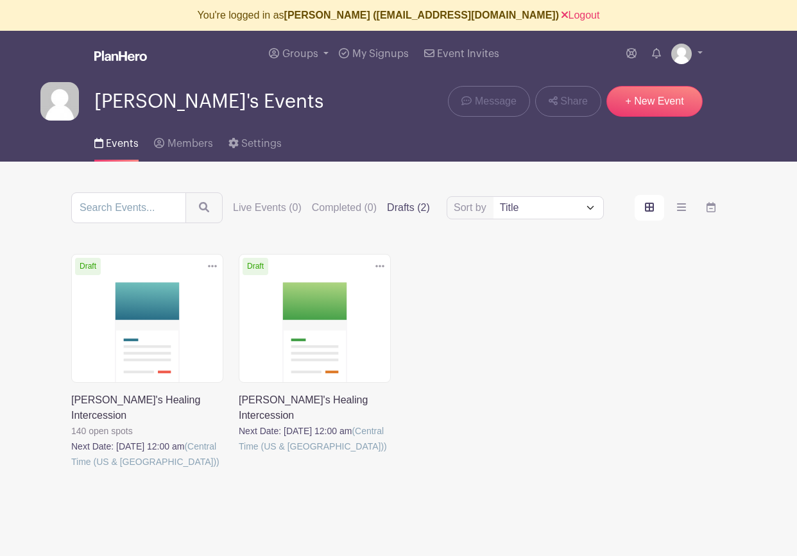
click at [387, 203] on label "Drafts (2)" at bounding box center [408, 207] width 43 height 15
click at [0, 0] on input "Drafts (2)" at bounding box center [0, 0] width 0 height 0
click at [239, 454] on link at bounding box center [239, 454] width 0 height 0
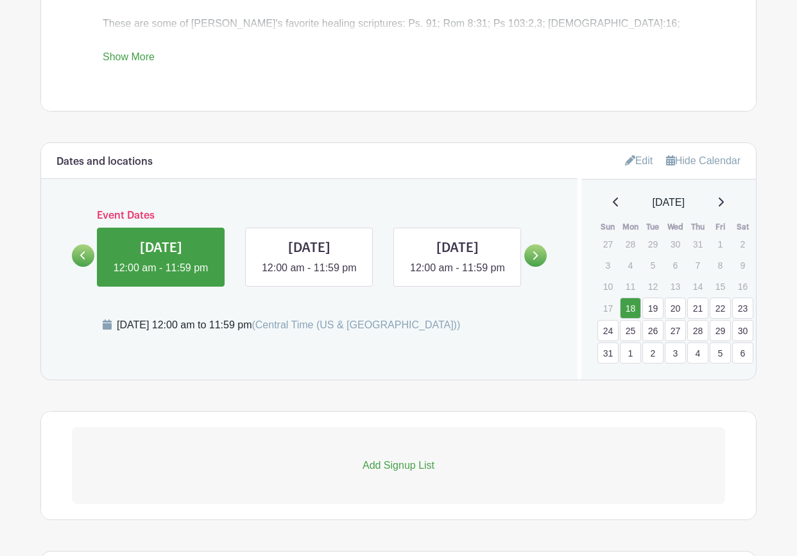
scroll to position [808, 0]
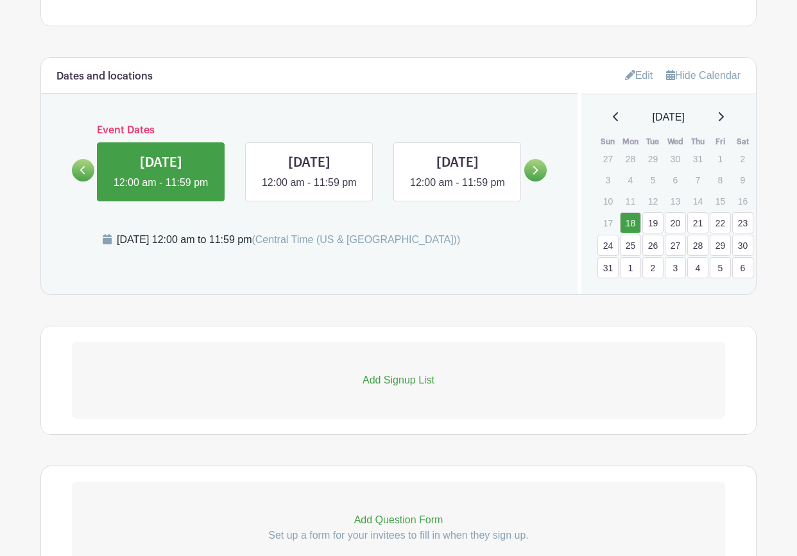
click at [411, 373] on p "Add Signup List" at bounding box center [398, 380] width 653 height 15
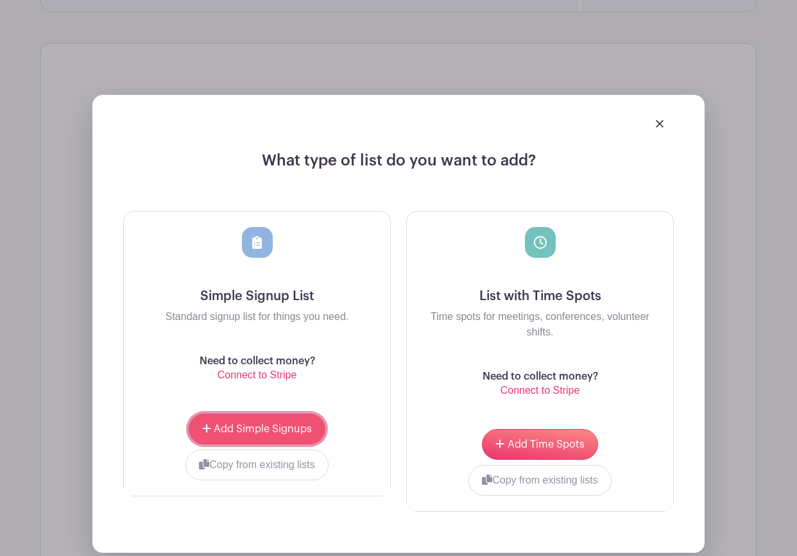
click at [286, 424] on span "Add Simple Signups" at bounding box center [263, 429] width 98 height 10
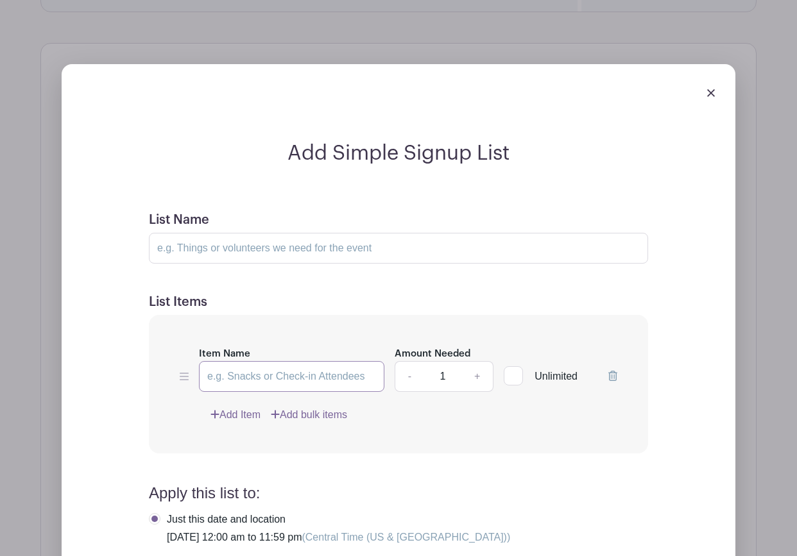
click at [258, 363] on input "Item Name" at bounding box center [291, 376] width 185 height 31
paste input "I/we will fast and pray on this day."
type input "I/we will fast and pray on this day."
click at [479, 365] on link "+" at bounding box center [477, 376] width 32 height 31
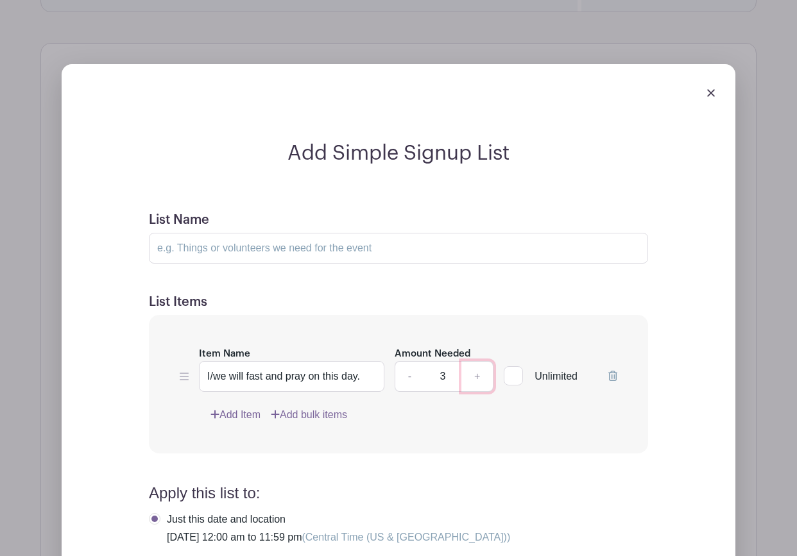
click at [479, 365] on link "+" at bounding box center [477, 376] width 32 height 31
type input "5"
click at [123, 392] on div "Add Simple Signup List List Name List Items Item Name I/we will fast and pray o…" at bounding box center [399, 464] width 592 height 646
click at [209, 237] on input "List Name" at bounding box center [398, 248] width 499 height 31
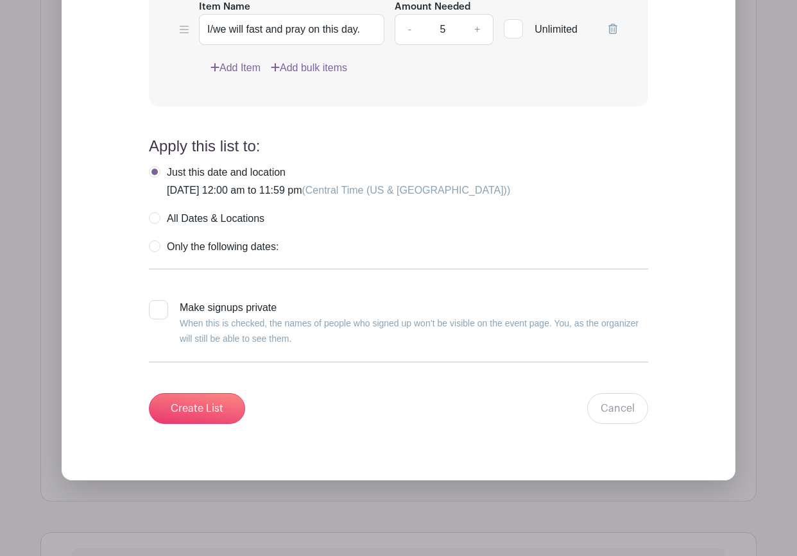
scroll to position [1544, 0]
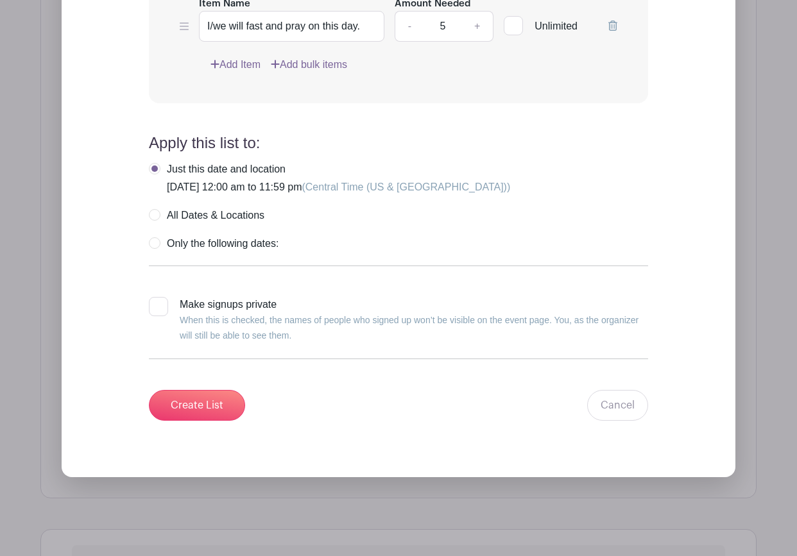
type input "Sign Up Below"
click at [155, 209] on label "All Dates & Locations" at bounding box center [207, 215] width 116 height 13
radio input "true"
click at [193, 395] on input "Create List" at bounding box center [197, 405] width 96 height 31
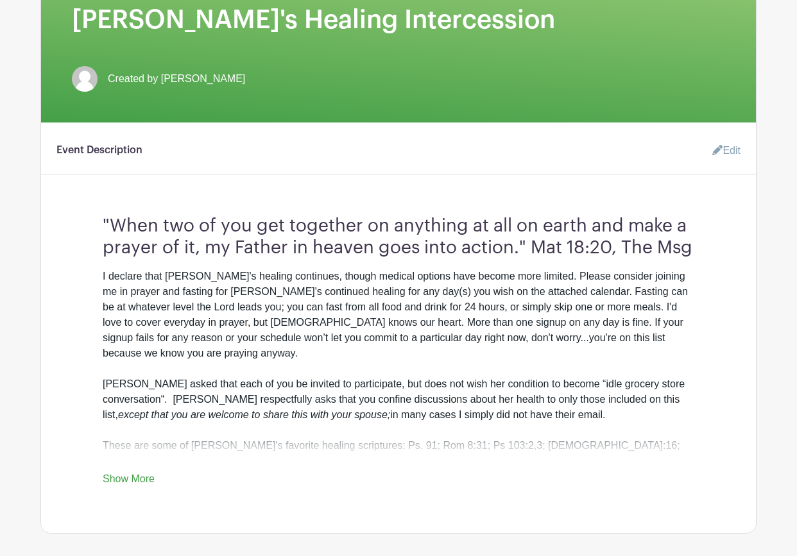
scroll to position [0, 0]
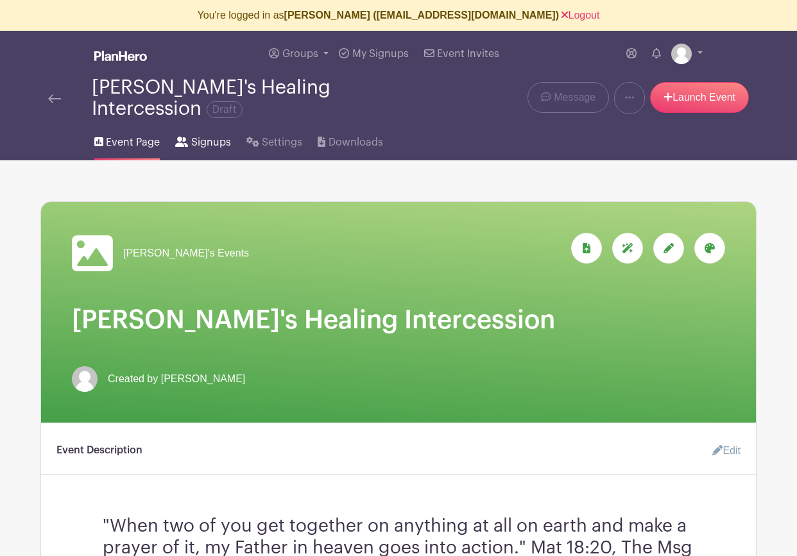
click at [202, 135] on span "Signups" at bounding box center [211, 142] width 40 height 15
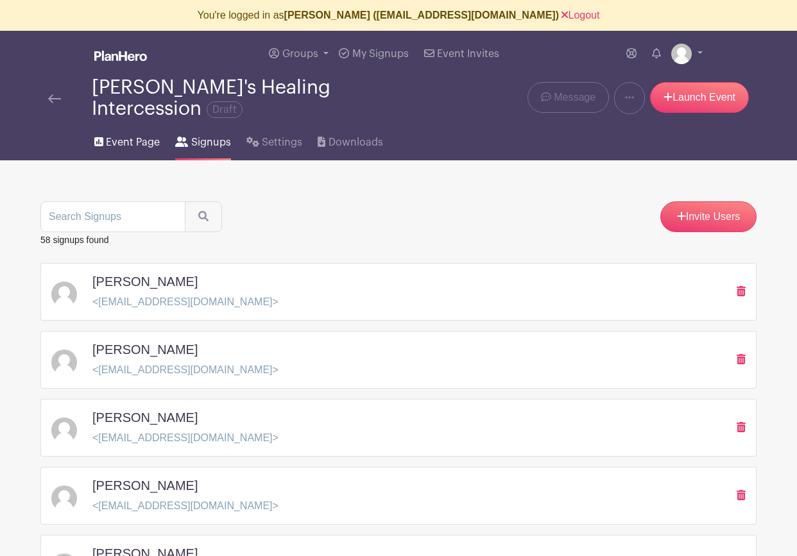
click at [118, 135] on span "Event Page" at bounding box center [133, 142] width 54 height 15
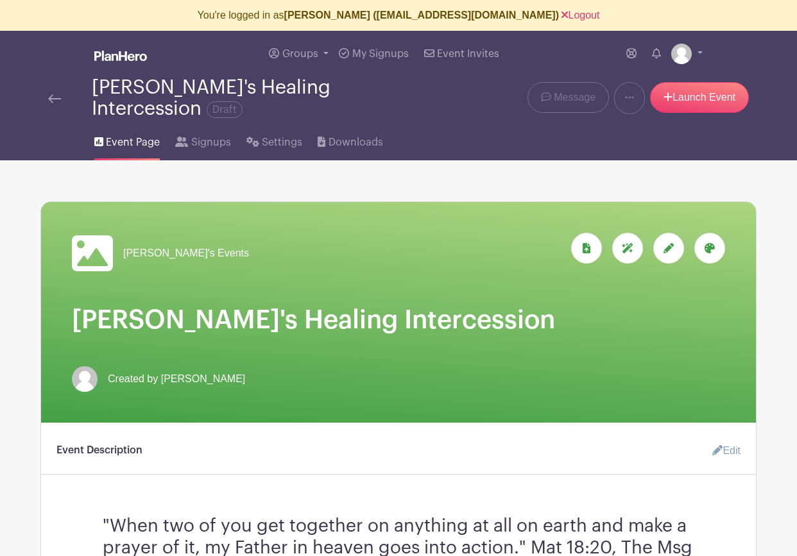
click at [341, 211] on div "[PERSON_NAME]'s Events" at bounding box center [398, 312] width 715 height 221
click at [52, 94] on img at bounding box center [54, 98] width 13 height 9
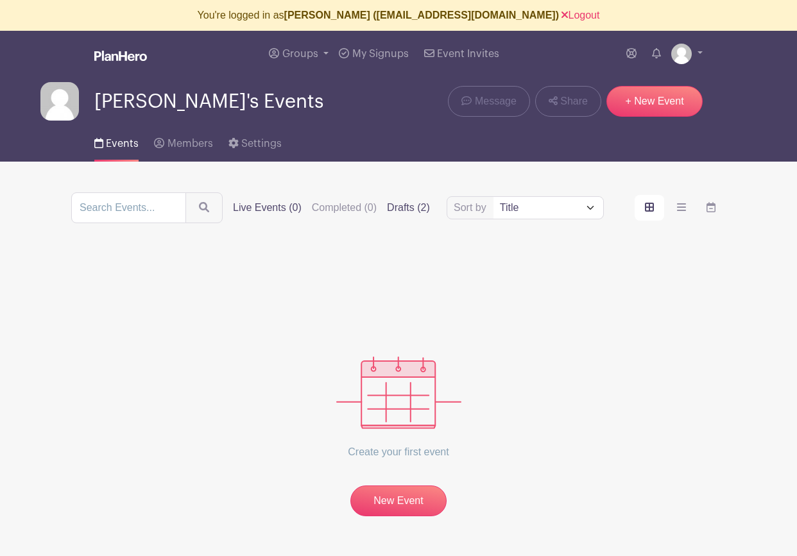
scroll to position [1, 0]
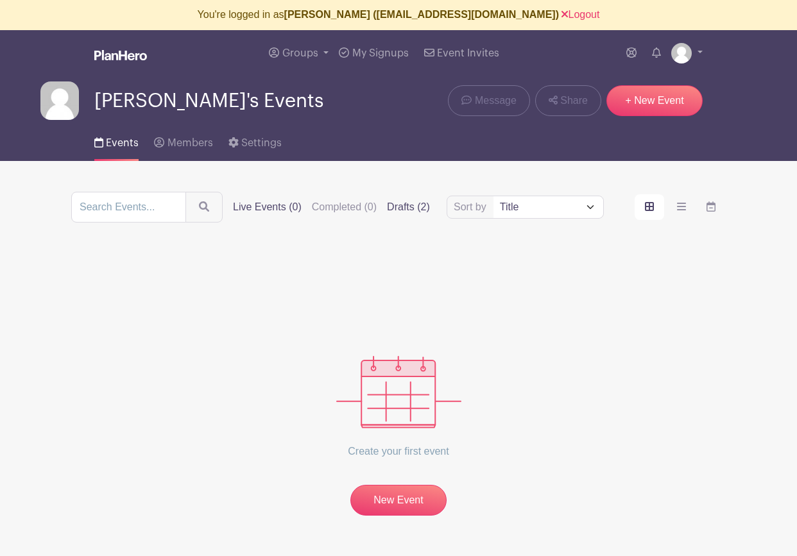
click at [387, 204] on label "Drafts (2)" at bounding box center [408, 207] width 43 height 15
click at [0, 0] on input "Drafts (2)" at bounding box center [0, 0] width 0 height 0
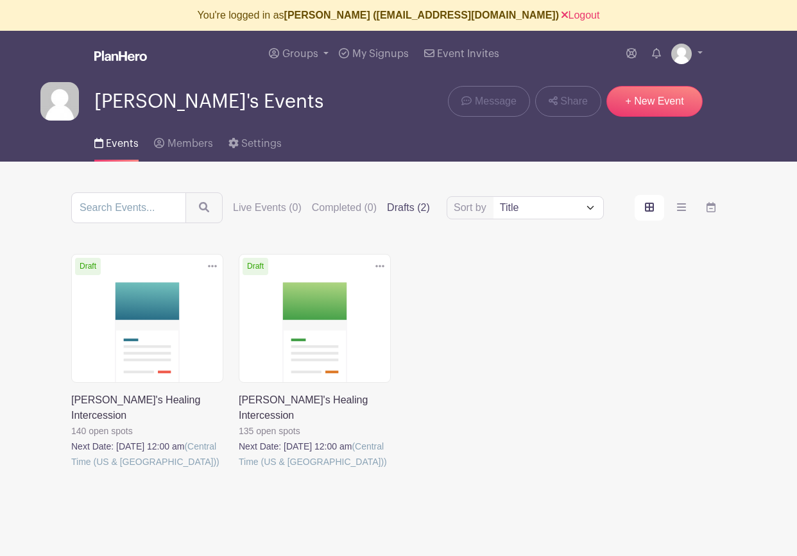
click at [71, 470] on link at bounding box center [71, 470] width 0 height 0
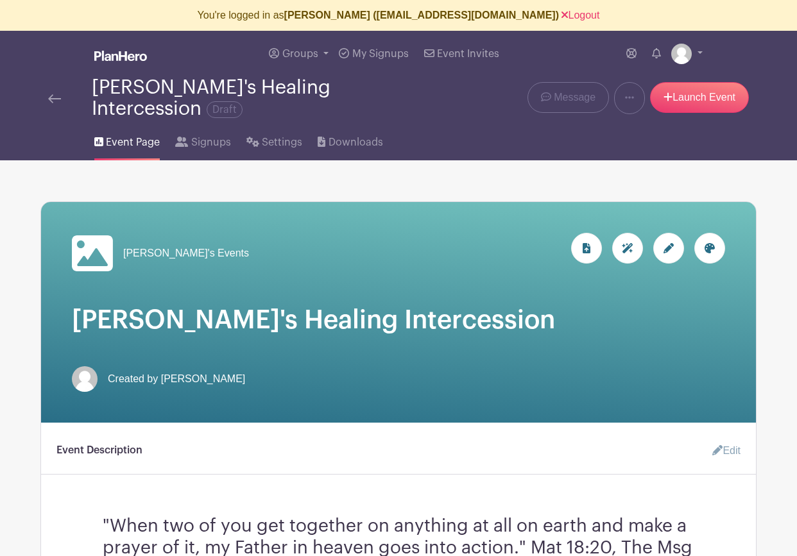
click at [53, 94] on img at bounding box center [54, 98] width 13 height 9
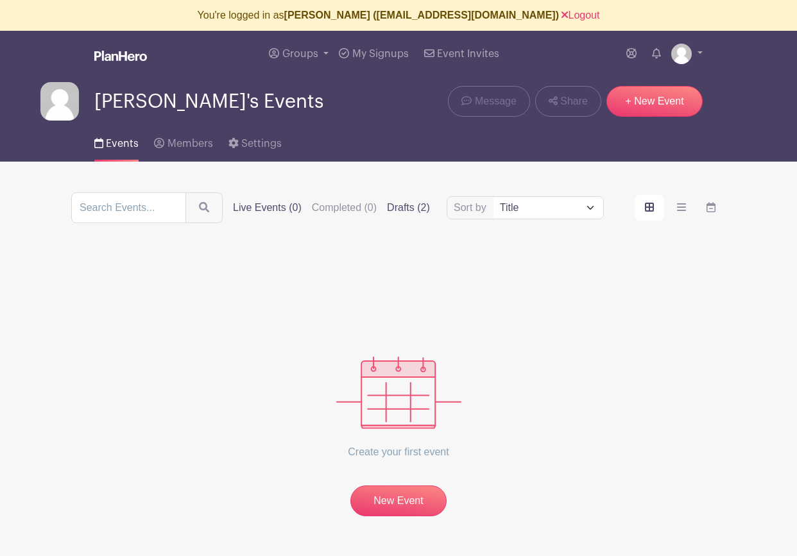
click at [387, 209] on label "Drafts (2)" at bounding box center [408, 207] width 43 height 15
click at [0, 0] on input "Drafts (2)" at bounding box center [0, 0] width 0 height 0
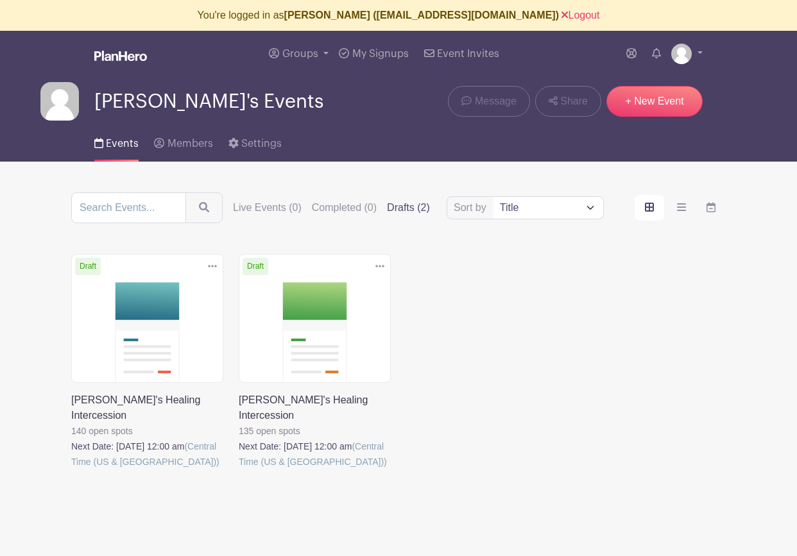
click at [239, 470] on link at bounding box center [239, 470] width 0 height 0
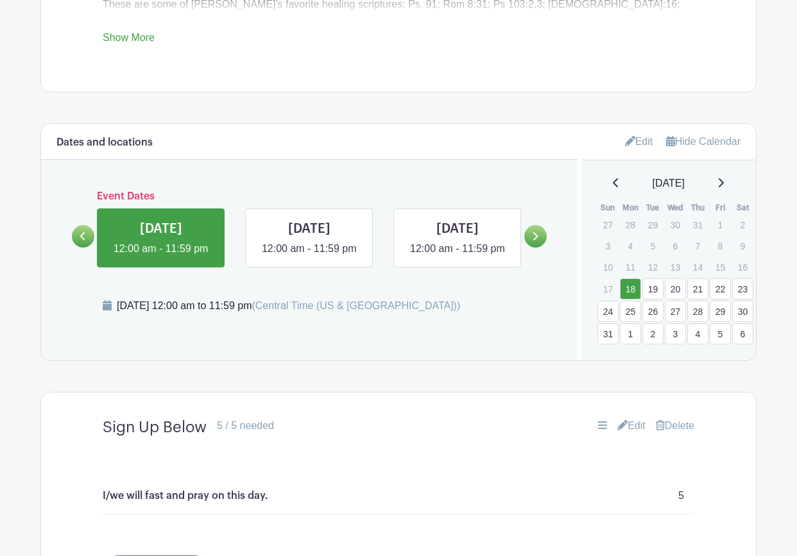
scroll to position [726, 0]
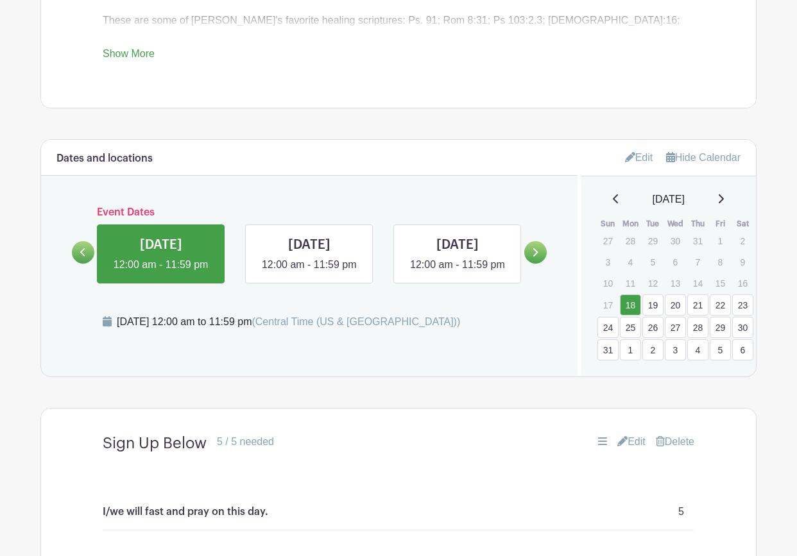
click at [724, 194] on icon at bounding box center [721, 198] width 5 height 9
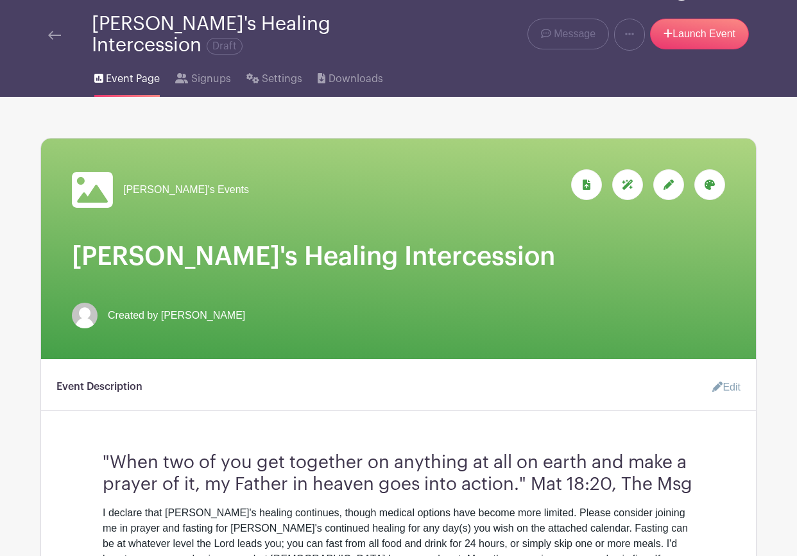
scroll to position [0, 0]
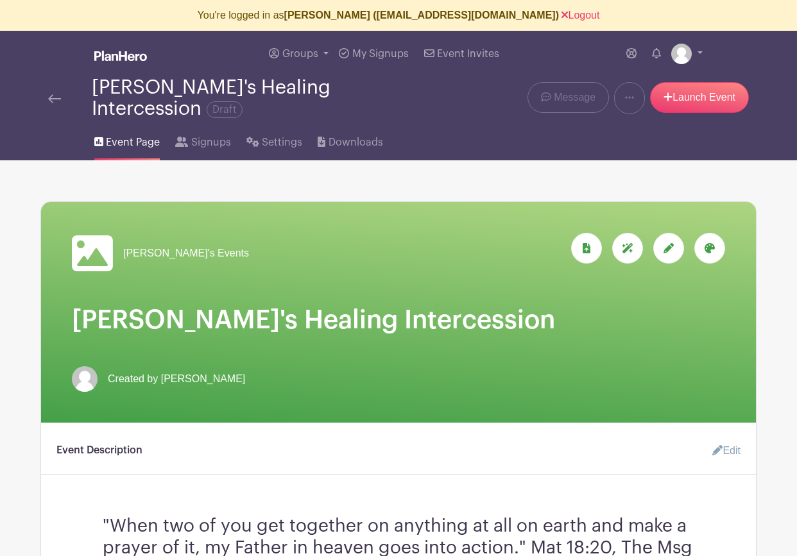
click at [52, 94] on img at bounding box center [54, 98] width 13 height 9
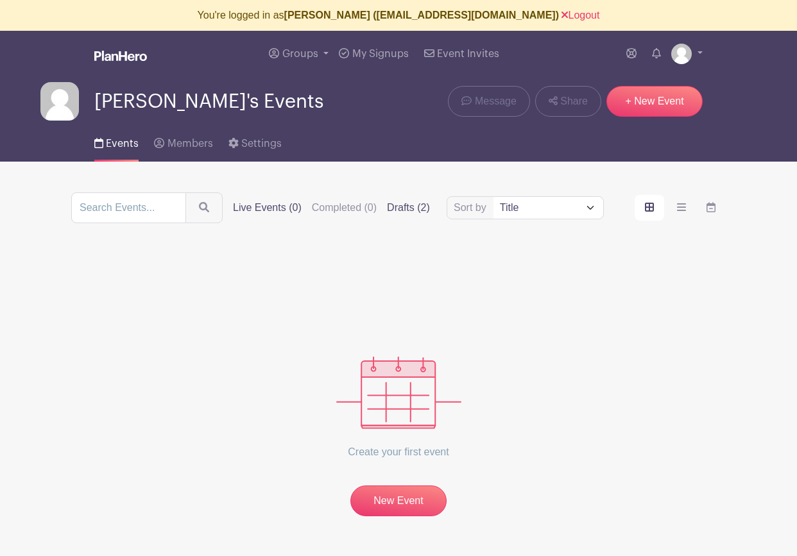
click at [387, 205] on label "Drafts (2)" at bounding box center [408, 207] width 43 height 15
click at [0, 0] on input "Drafts (2)" at bounding box center [0, 0] width 0 height 0
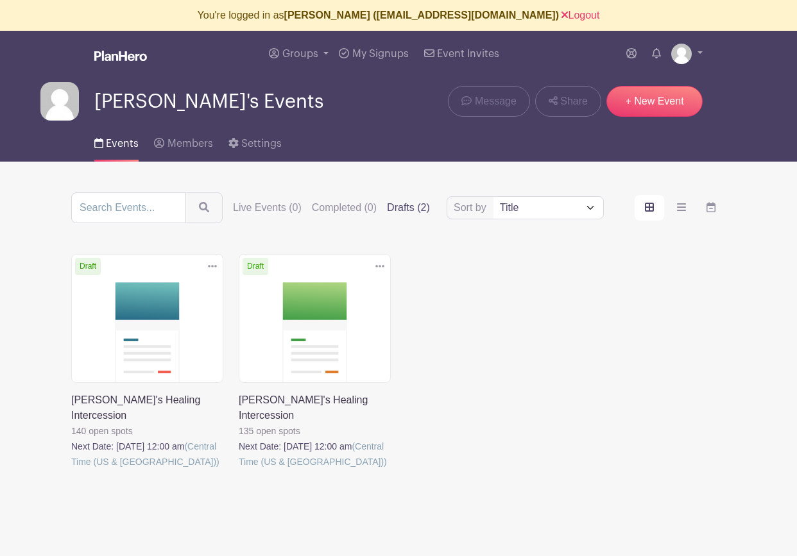
click at [71, 470] on link at bounding box center [71, 470] width 0 height 0
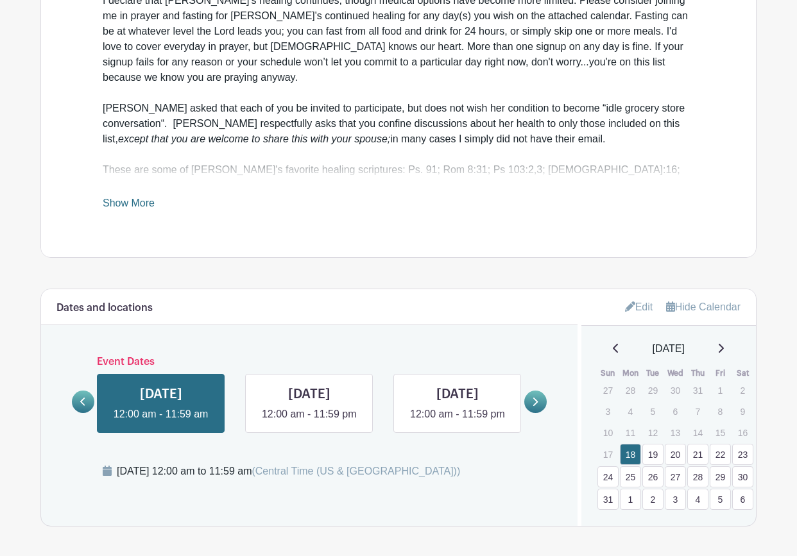
scroll to position [582, 0]
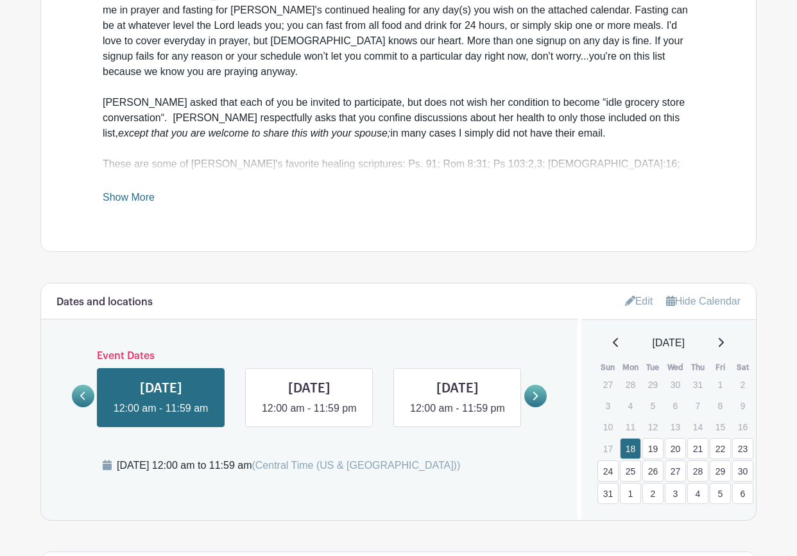
click at [724, 338] on icon at bounding box center [720, 343] width 6 height 10
click at [613, 338] on icon at bounding box center [615, 342] width 5 height 9
click at [732, 336] on div "[DATE]" at bounding box center [669, 343] width 144 height 15
click at [724, 338] on icon at bounding box center [721, 342] width 5 height 9
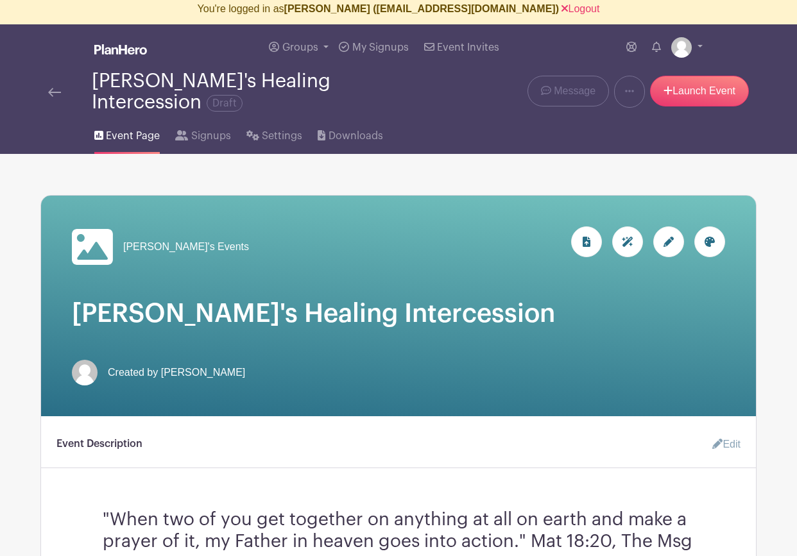
scroll to position [0, 0]
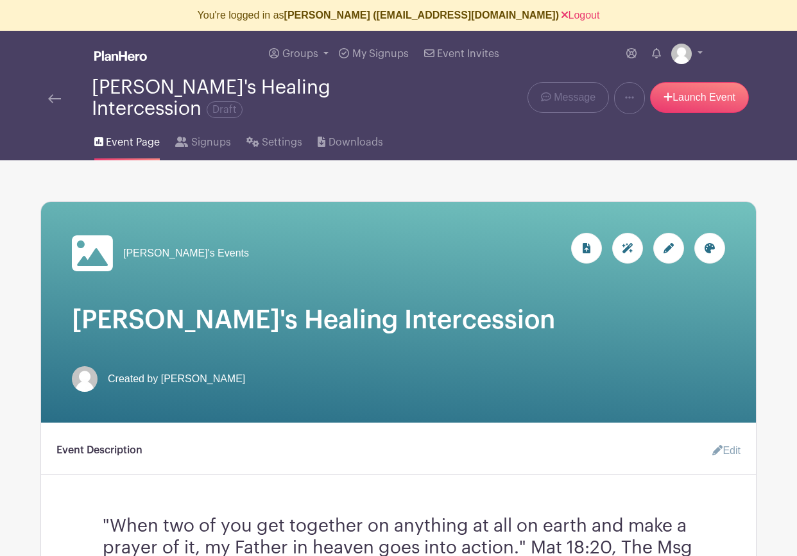
click at [48, 94] on img at bounding box center [54, 98] width 13 height 9
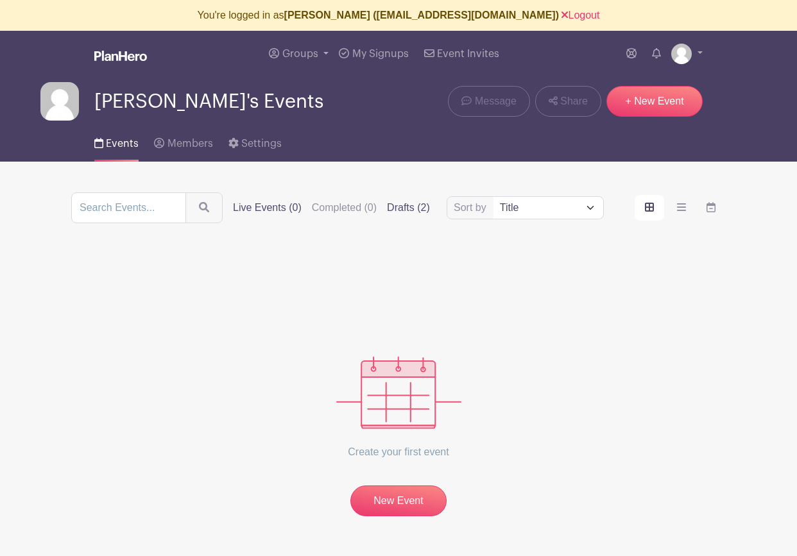
click at [387, 210] on label "Drafts (2)" at bounding box center [408, 207] width 43 height 15
click at [0, 0] on input "Drafts (2)" at bounding box center [0, 0] width 0 height 0
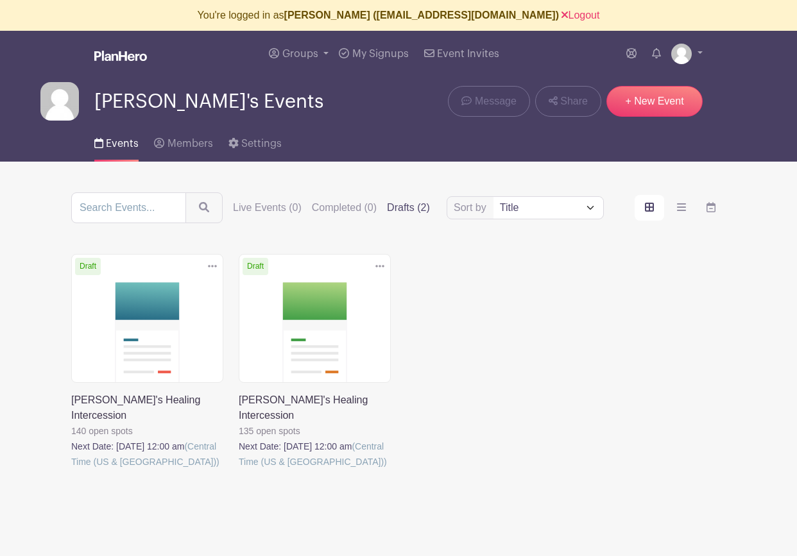
click at [239, 470] on link at bounding box center [239, 470] width 0 height 0
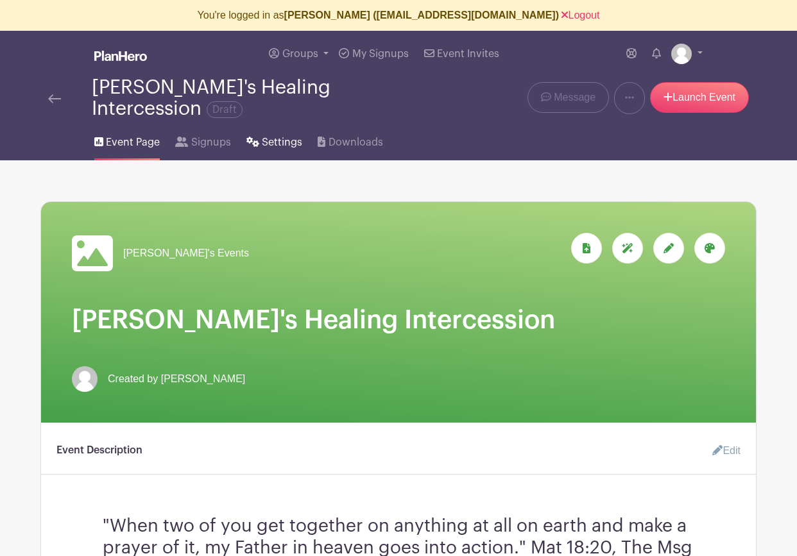
click at [281, 135] on span "Settings" at bounding box center [282, 142] width 40 height 15
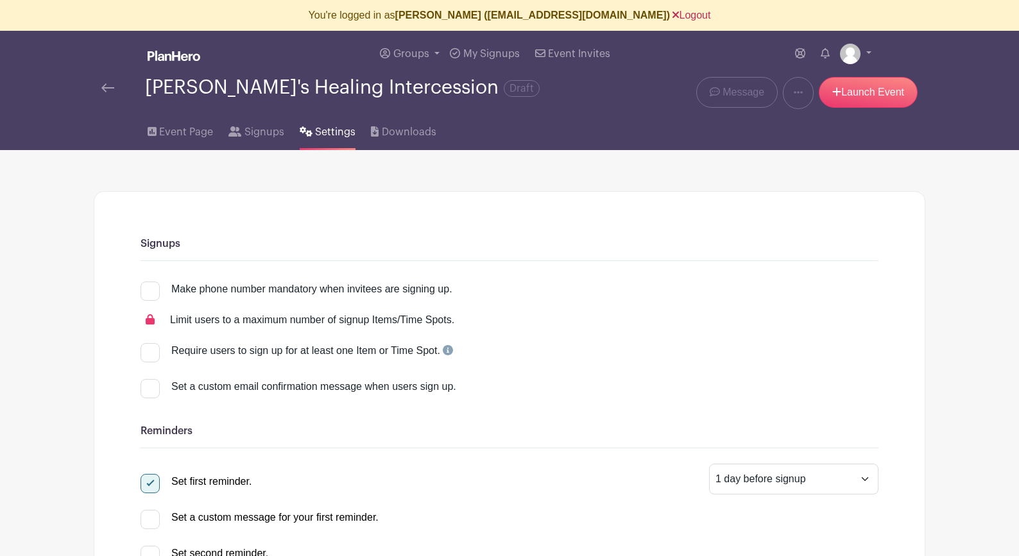
click at [673, 15] on link "Logout" at bounding box center [692, 15] width 38 height 11
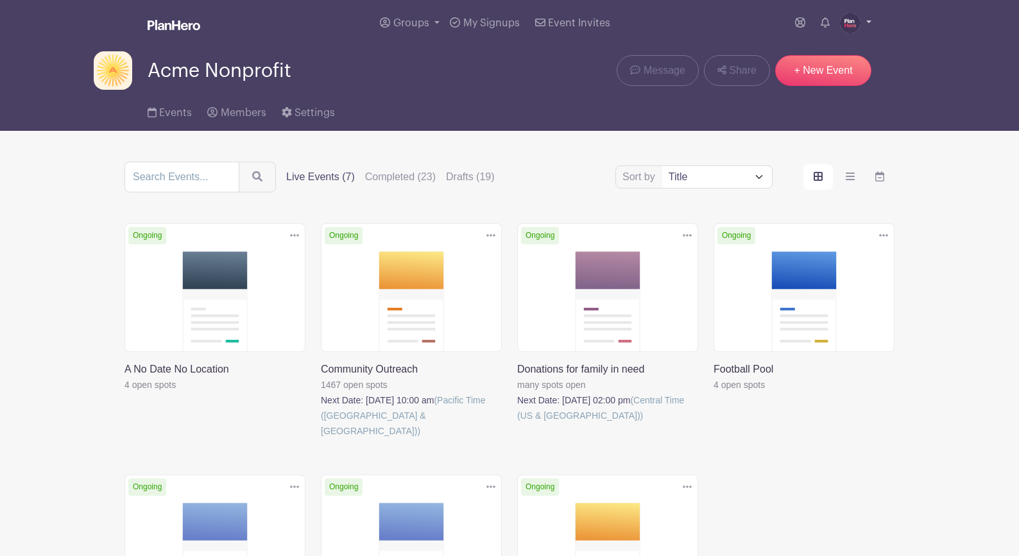
click at [829, 21] on img at bounding box center [850, 23] width 21 height 21
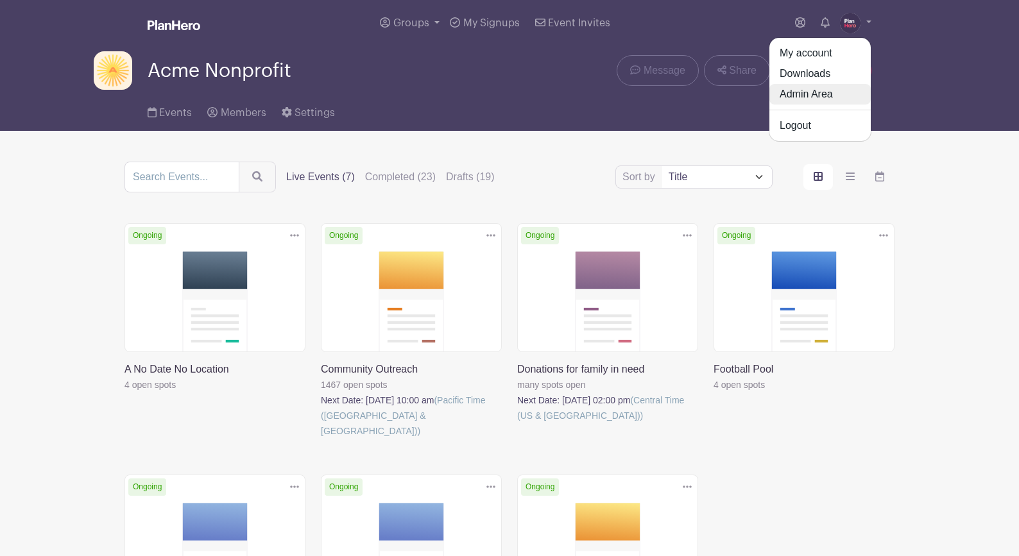
click at [816, 98] on link "Admin Area" at bounding box center [819, 94] width 101 height 21
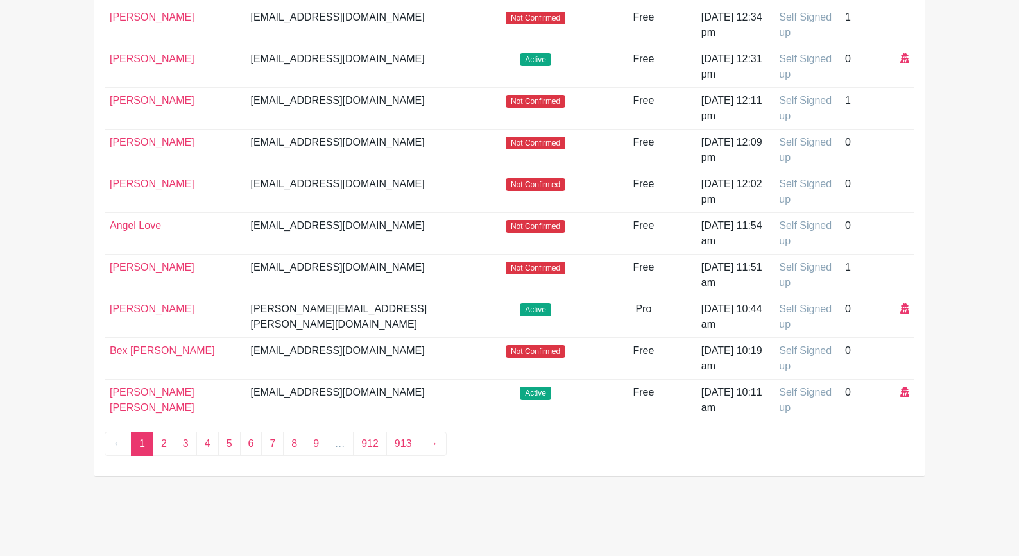
scroll to position [626, 0]
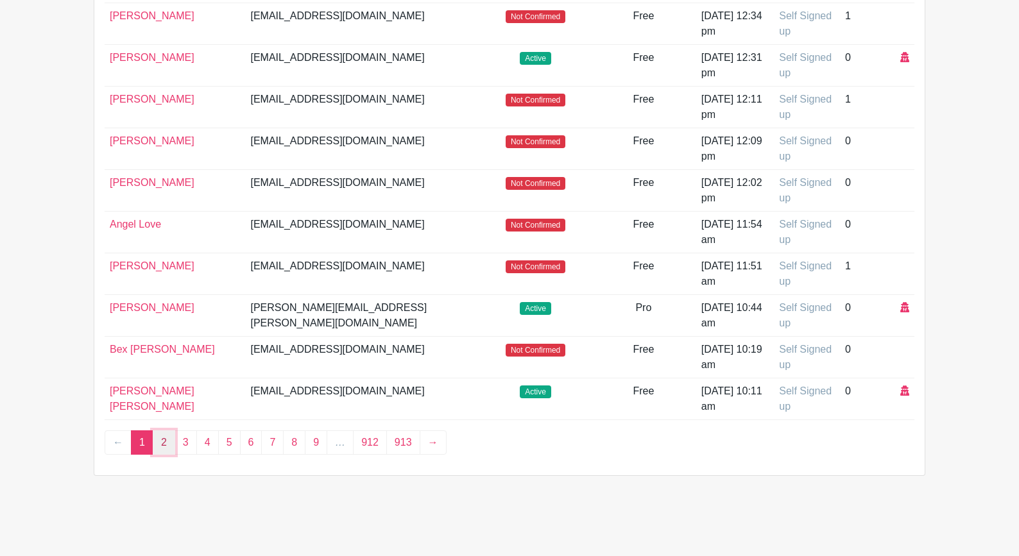
click at [162, 447] on link "2" at bounding box center [164, 443] width 22 height 24
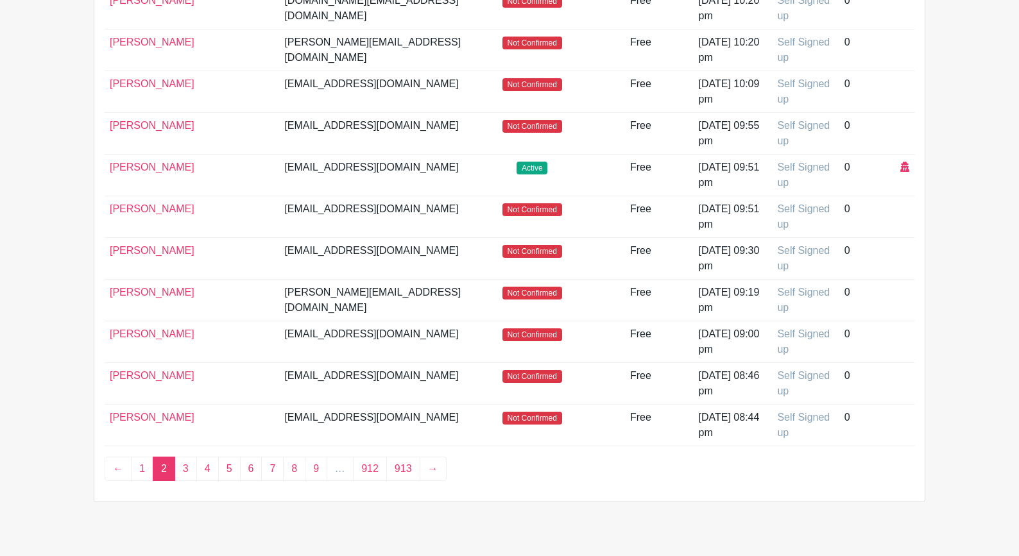
scroll to position [626, 0]
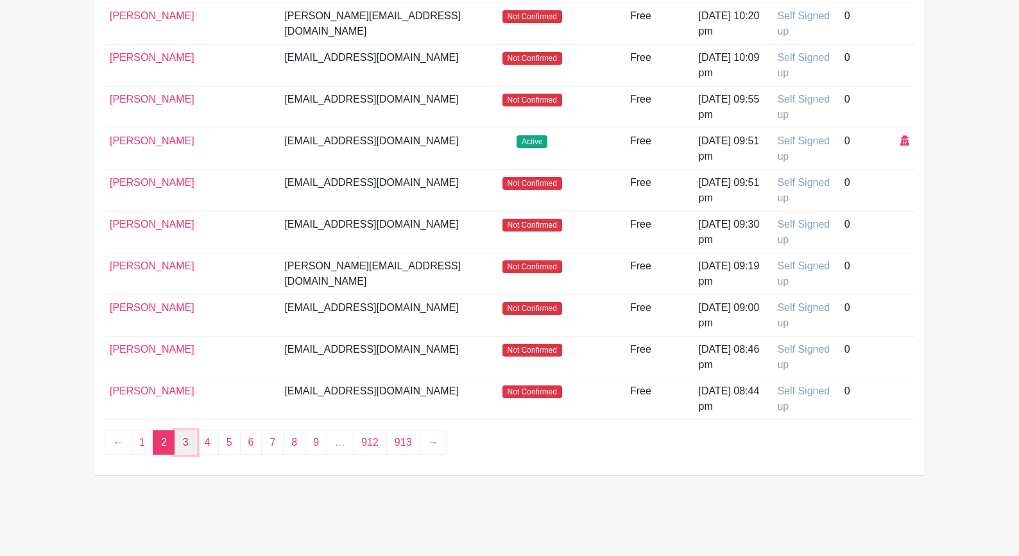
click at [190, 447] on link "3" at bounding box center [186, 443] width 22 height 24
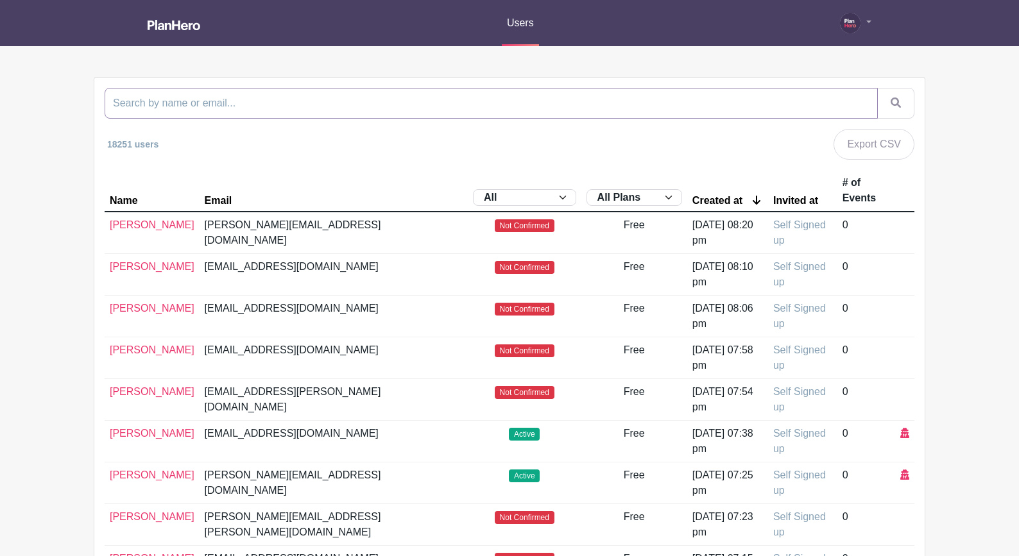
click at [241, 101] on input "search" at bounding box center [491, 103] width 773 height 31
type input "[PERSON_NAME]"
click at [829, 88] on button "submit" at bounding box center [895, 103] width 37 height 31
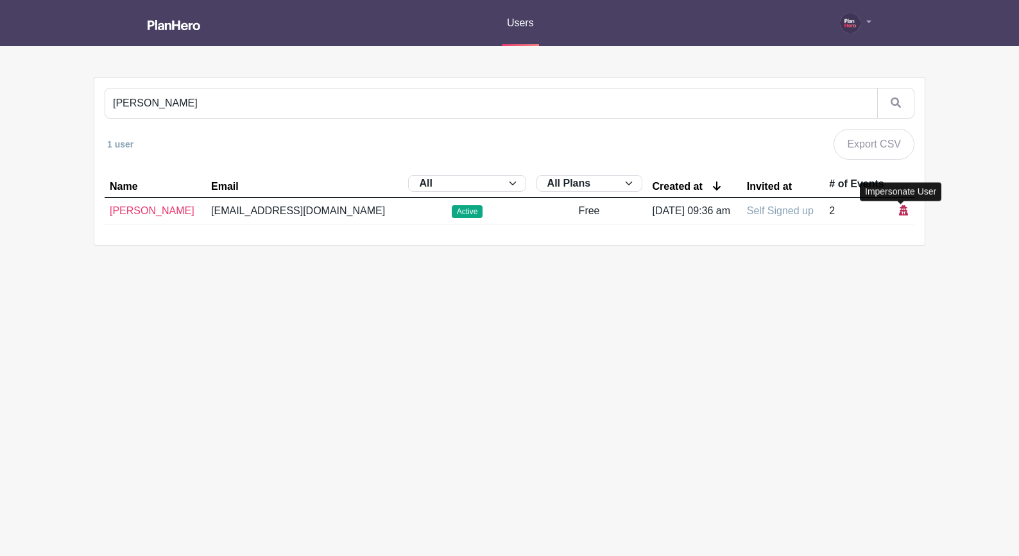
click at [829, 212] on icon at bounding box center [903, 210] width 9 height 10
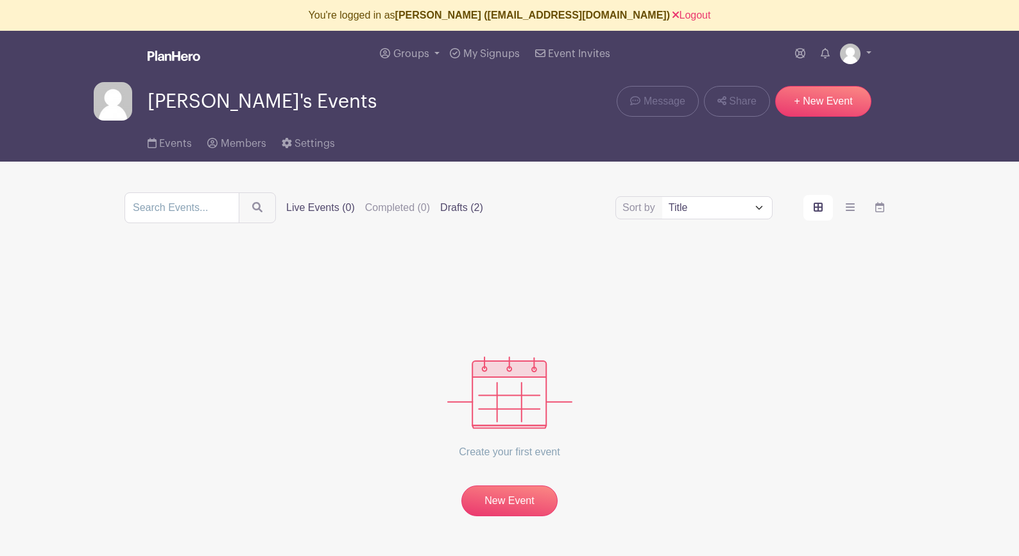
click at [449, 203] on label "Drafts (2)" at bounding box center [461, 207] width 43 height 15
click at [0, 0] on input "Drafts (2)" at bounding box center [0, 0] width 0 height 0
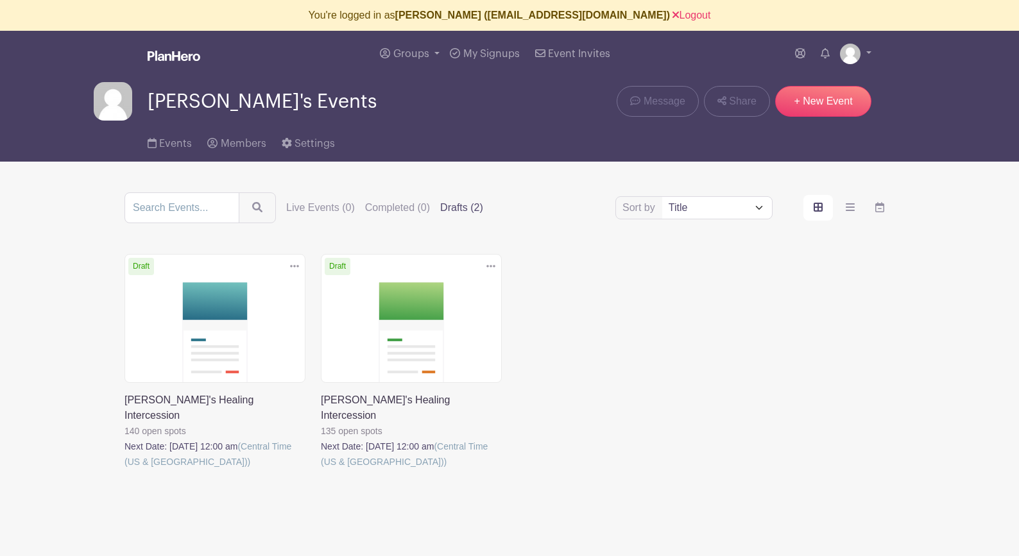
click at [321, 470] on link at bounding box center [321, 470] width 0 height 0
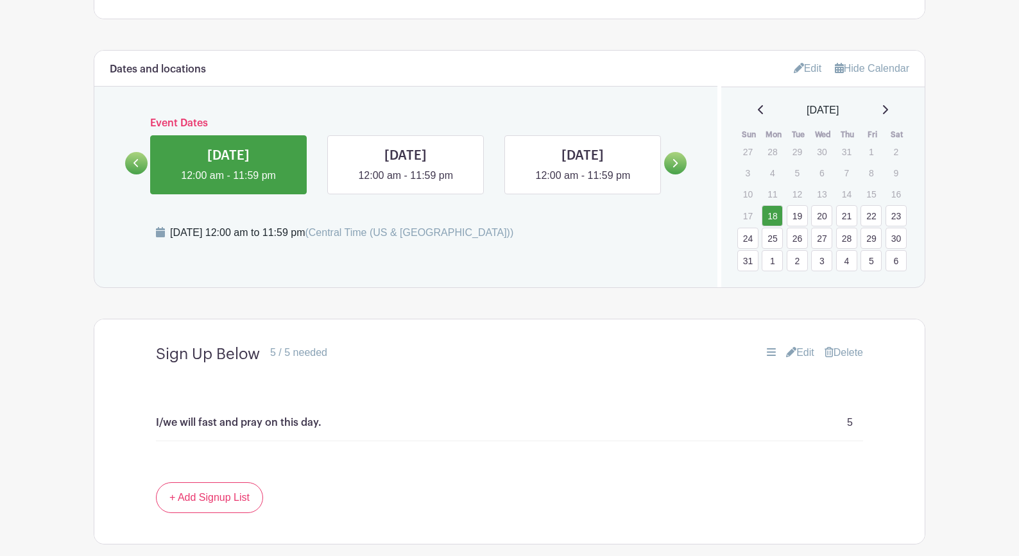
scroll to position [735, 0]
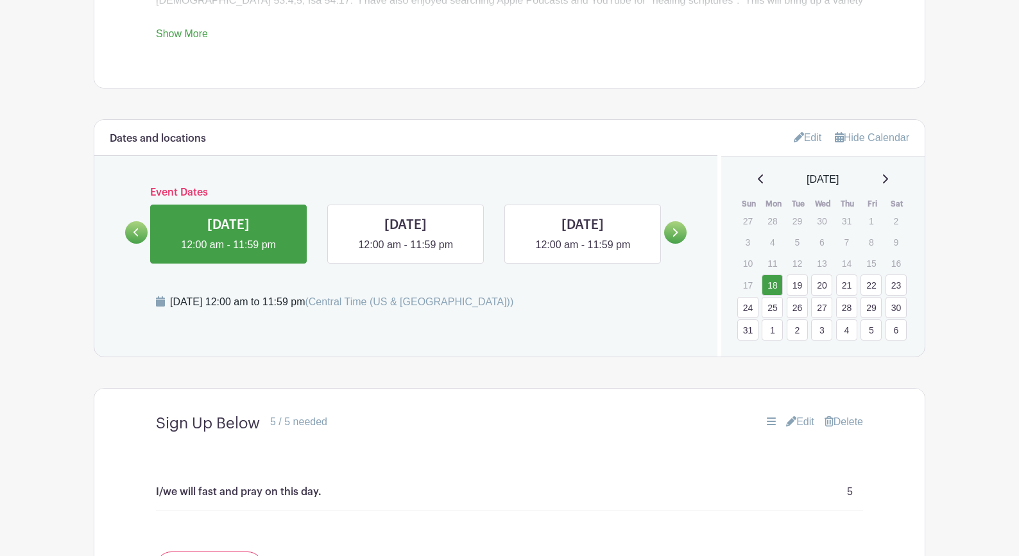
click at [802, 422] on link "Edit" at bounding box center [800, 422] width 28 height 15
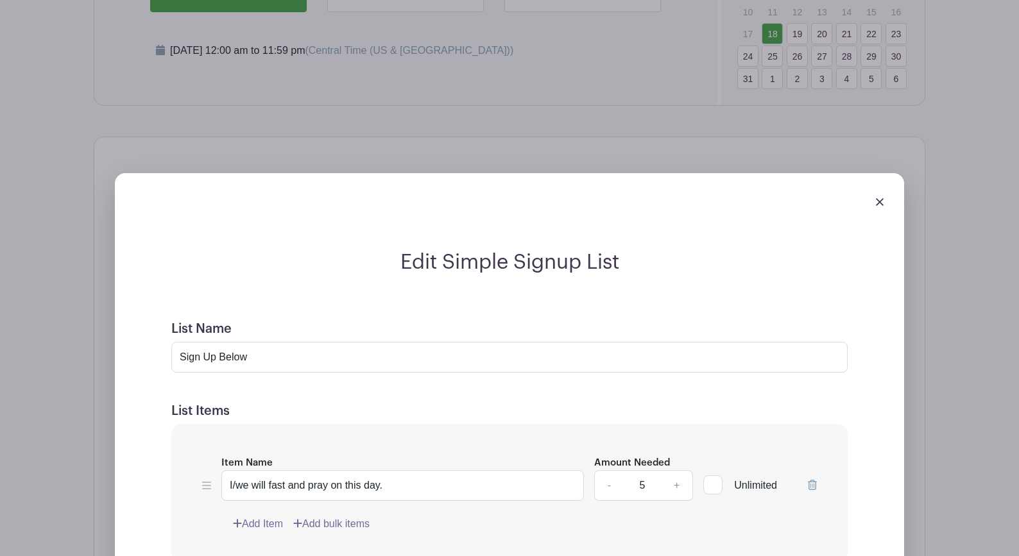
scroll to position [1045, 0]
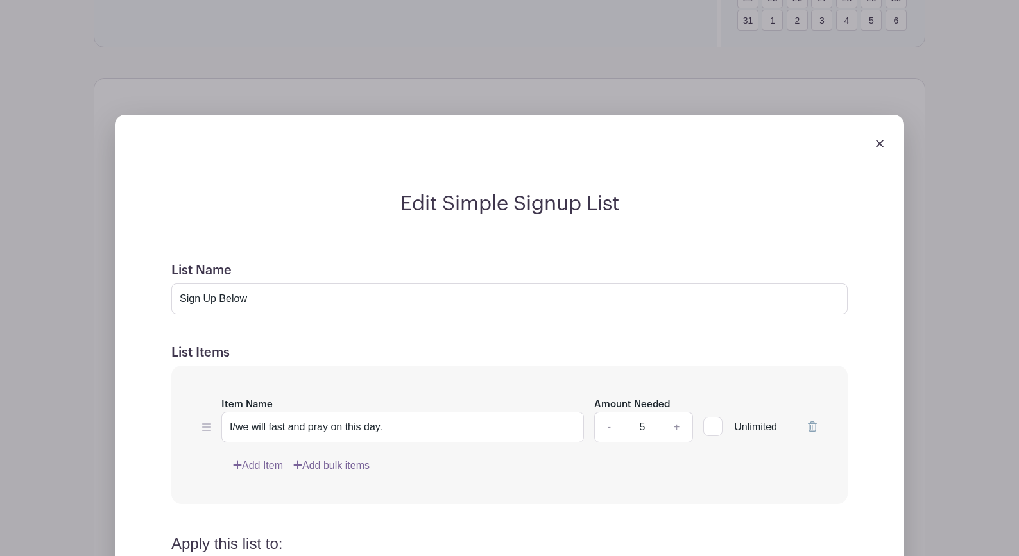
click at [637, 427] on input "5" at bounding box center [642, 427] width 39 height 31
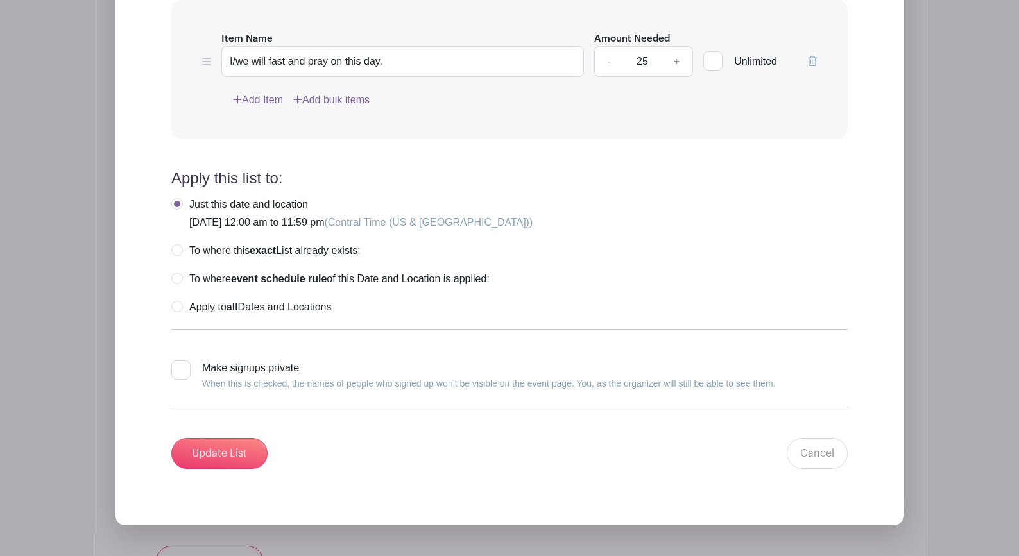
type input "25"
click at [180, 252] on label "To where this exact List already exists:" at bounding box center [265, 251] width 189 height 13
radio input "true"
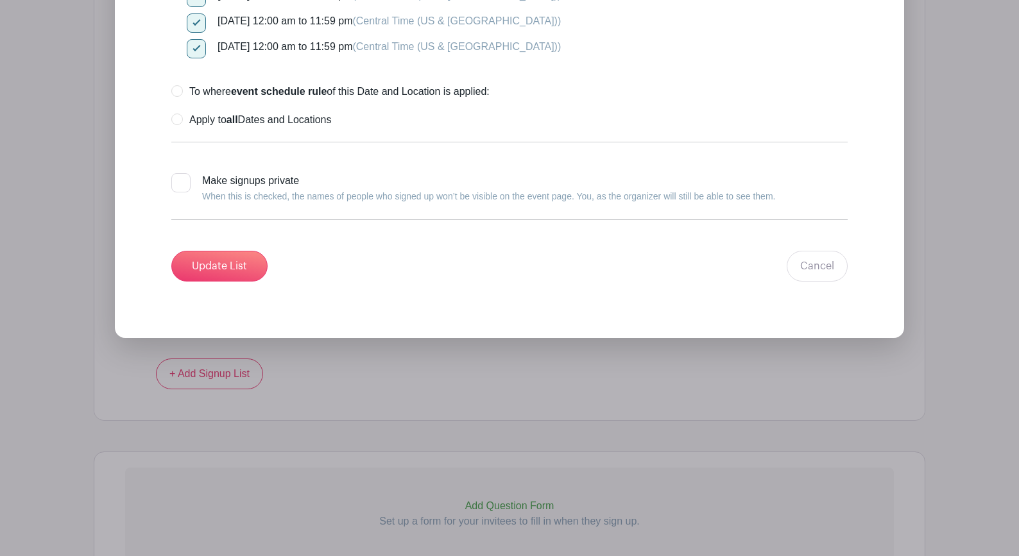
scroll to position [2413, 0]
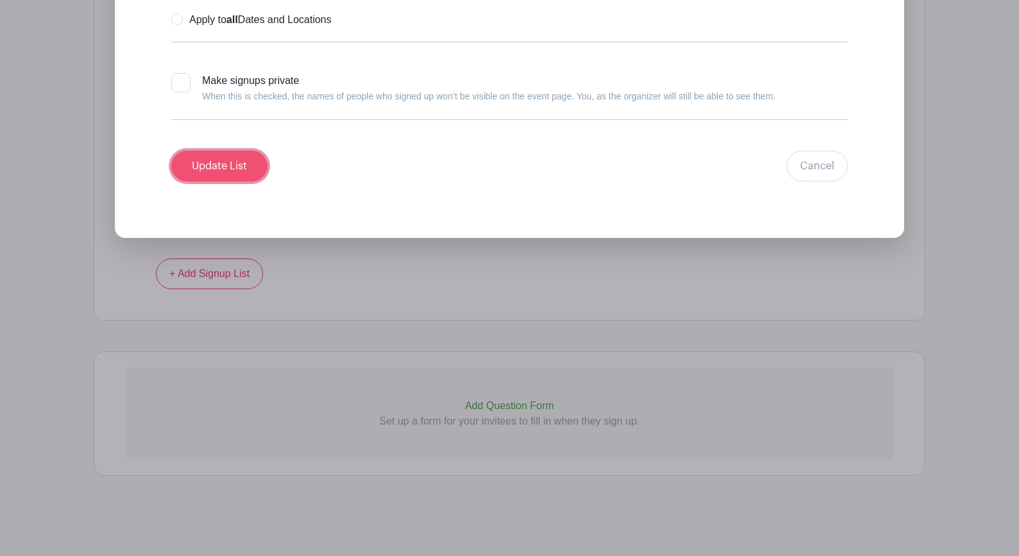
click at [220, 168] on input "Update List" at bounding box center [219, 166] width 96 height 31
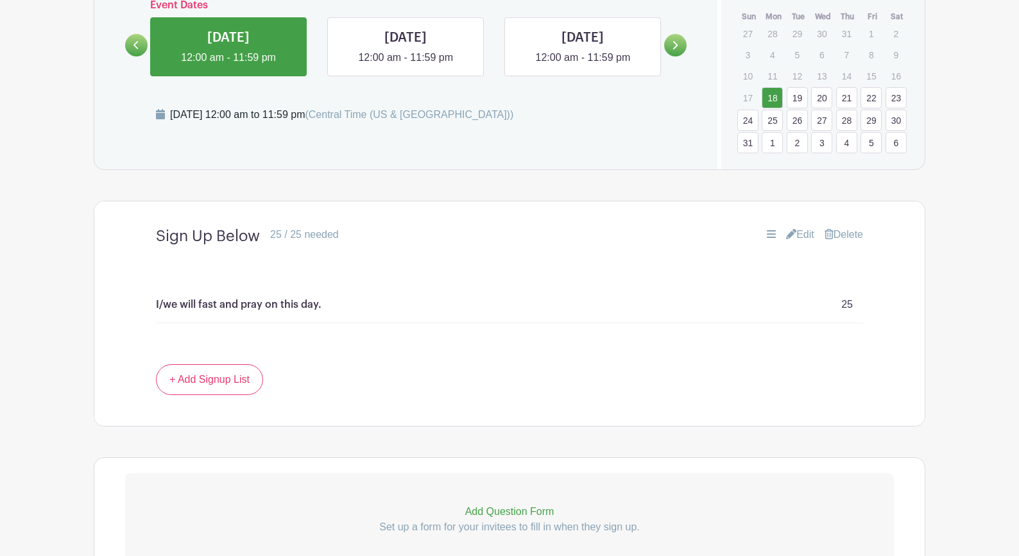
scroll to position [915, 0]
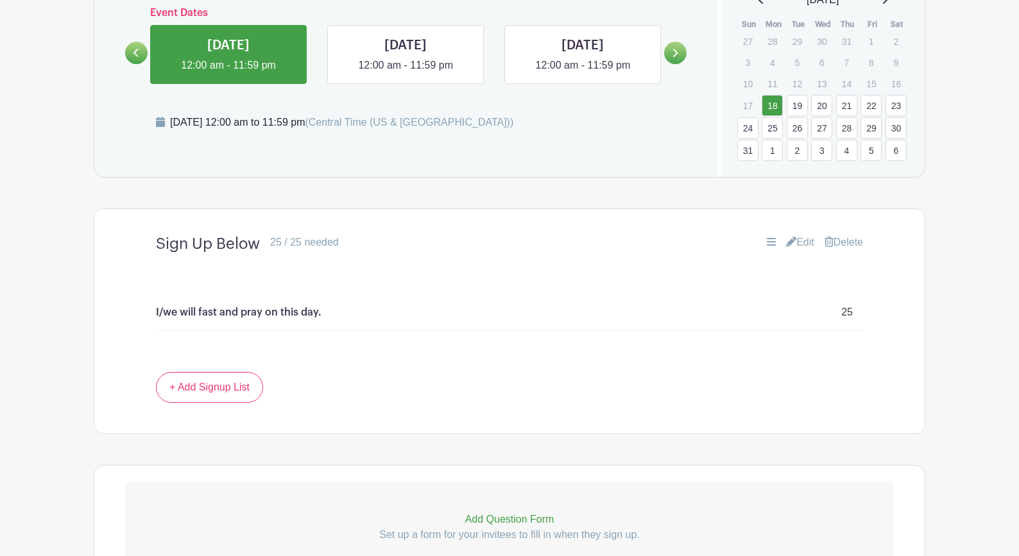
click at [791, 154] on link "2" at bounding box center [797, 150] width 21 height 21
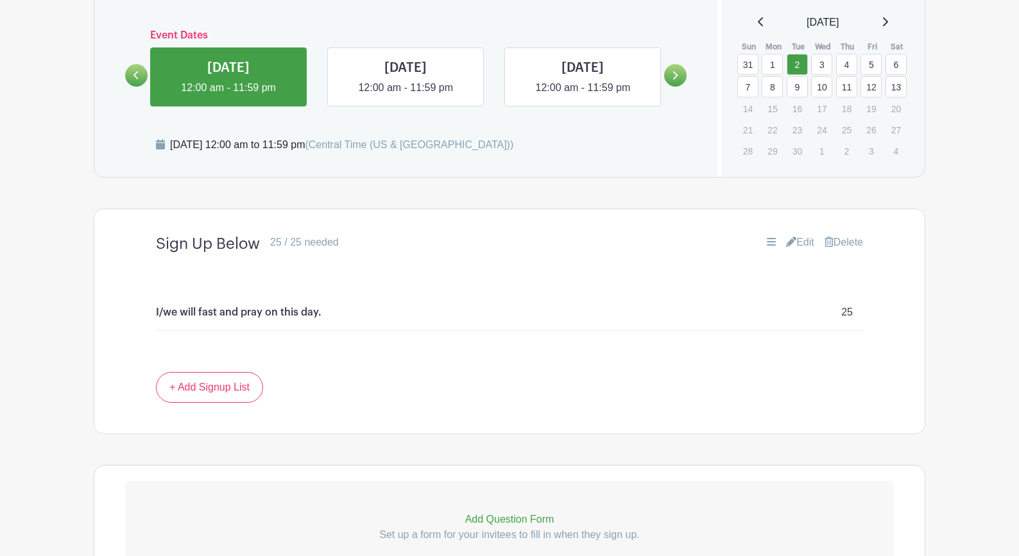
click at [824, 152] on p "1" at bounding box center [821, 151] width 21 height 20
click at [829, 86] on td "11" at bounding box center [847, 87] width 25 height 22
click at [829, 87] on link "12" at bounding box center [871, 86] width 21 height 21
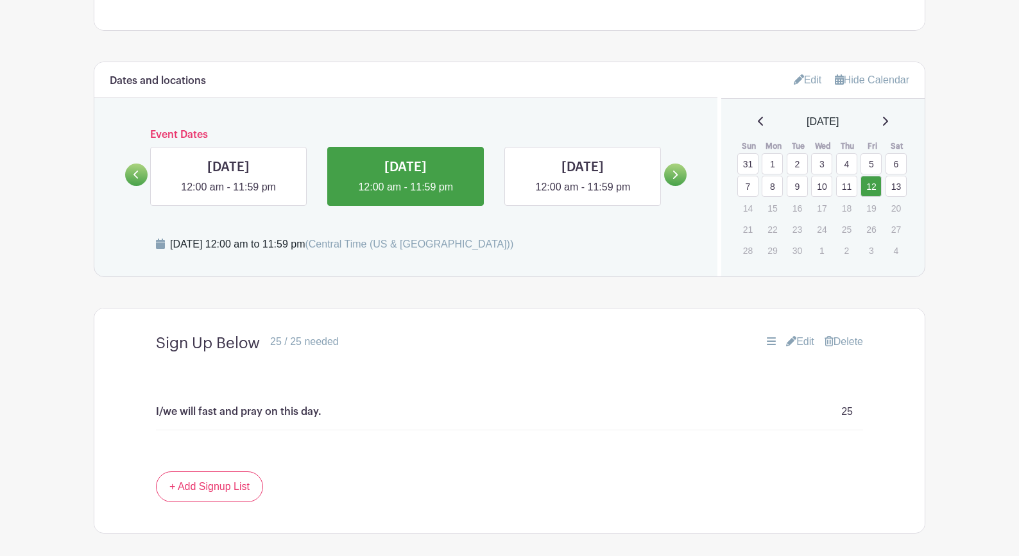
scroll to position [732, 0]
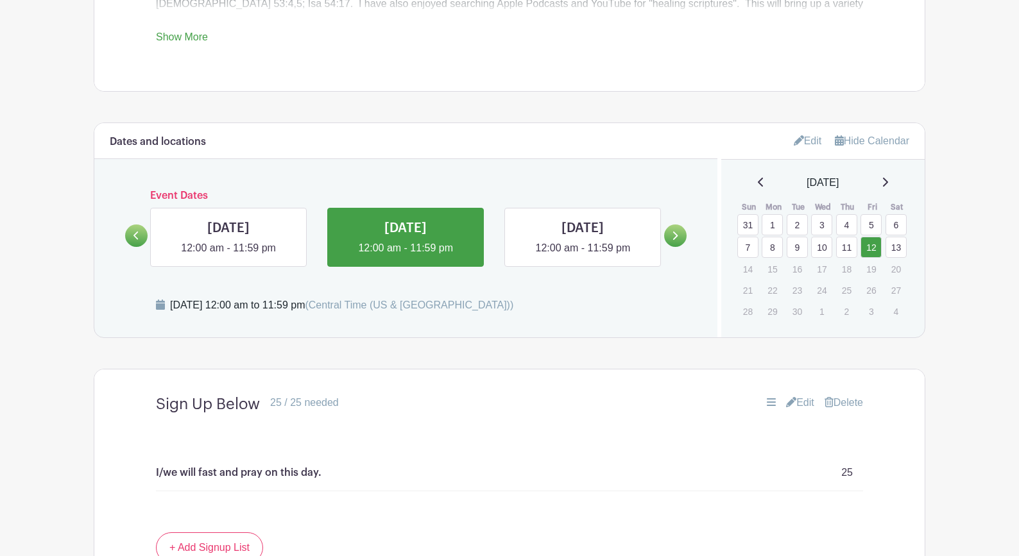
click at [809, 143] on link "Edit" at bounding box center [808, 140] width 28 height 21
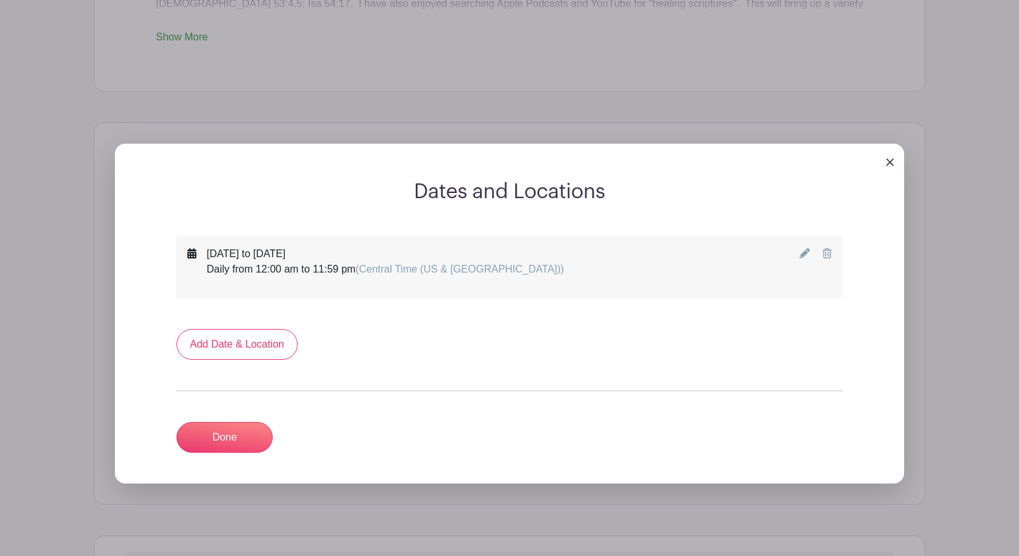
click at [801, 256] on icon at bounding box center [805, 253] width 10 height 10
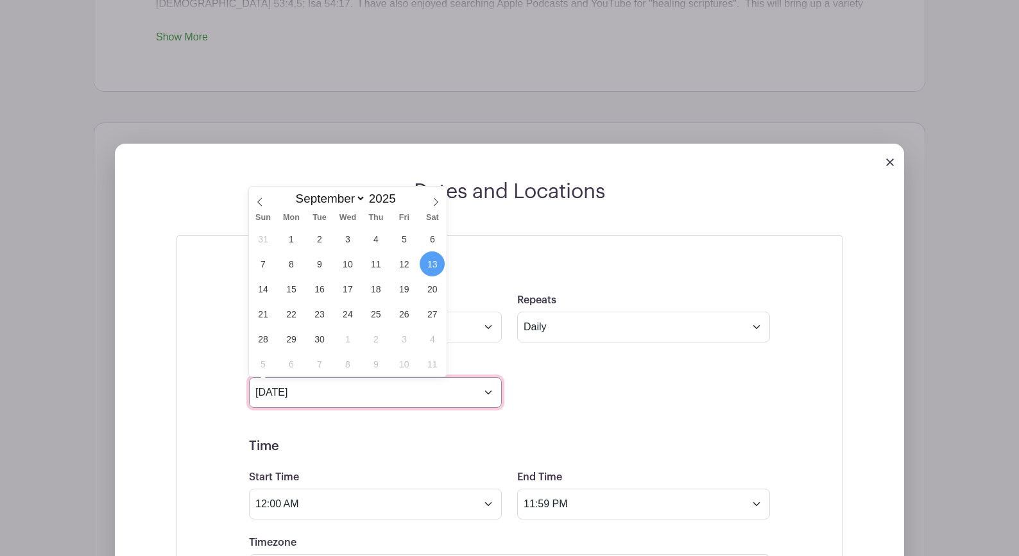
click at [489, 393] on input "[DATE]" at bounding box center [375, 392] width 253 height 31
click at [262, 291] on span "14" at bounding box center [262, 289] width 25 height 25
type input "[DATE]"
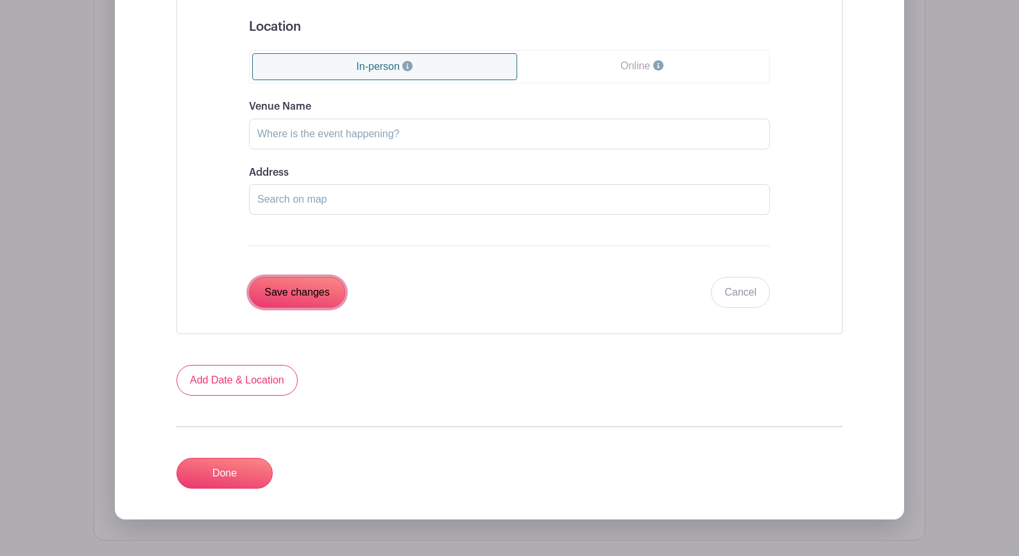
click at [287, 293] on input "Save changes" at bounding box center [297, 292] width 96 height 31
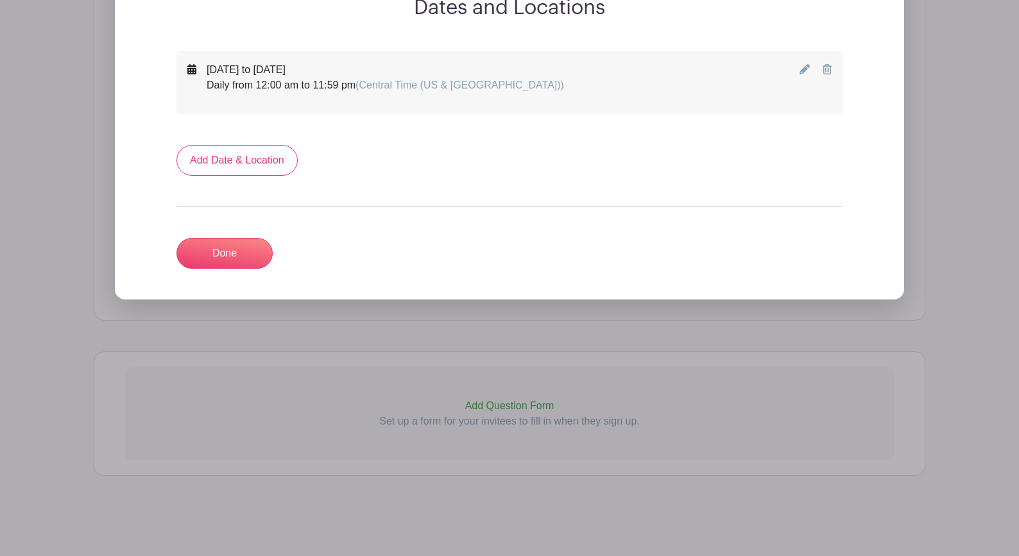
scroll to position [917, 0]
click at [221, 256] on link "Done" at bounding box center [224, 253] width 96 height 31
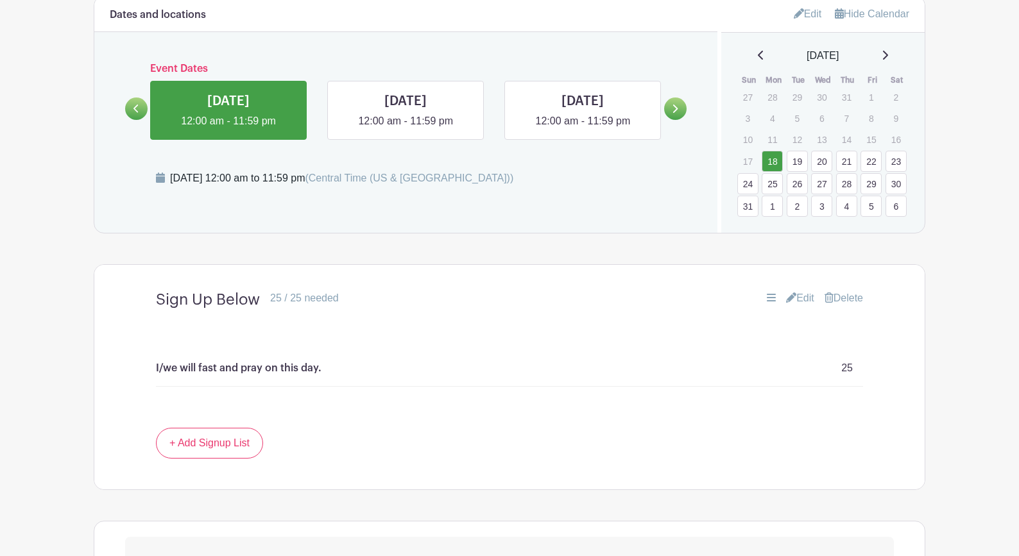
scroll to position [891, 0]
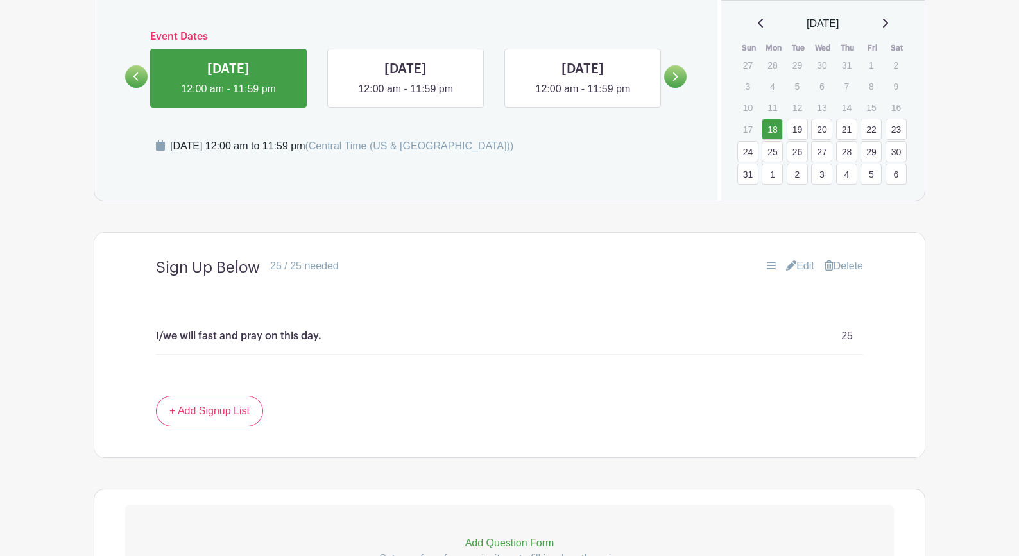
click at [798, 264] on link "Edit" at bounding box center [800, 266] width 28 height 15
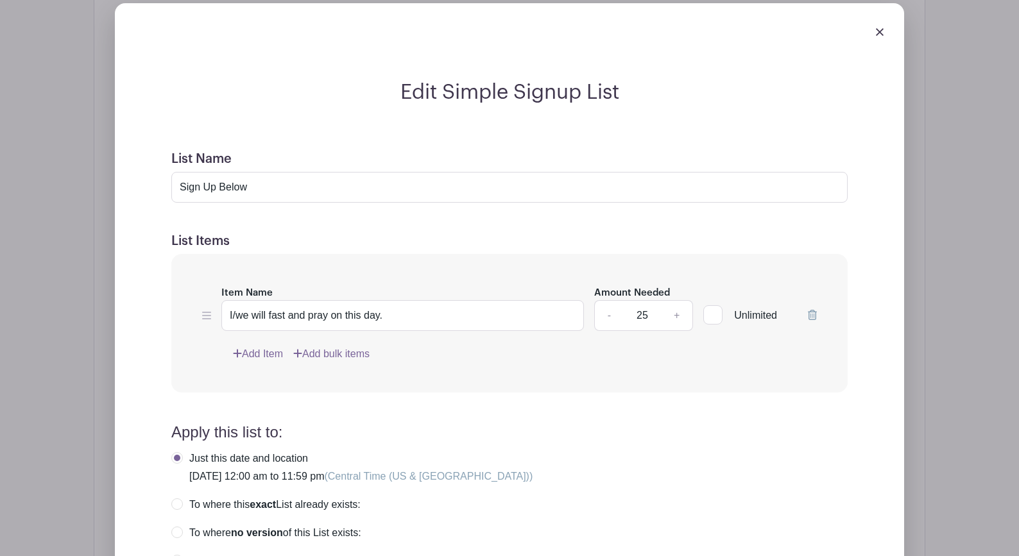
scroll to position [1271, 0]
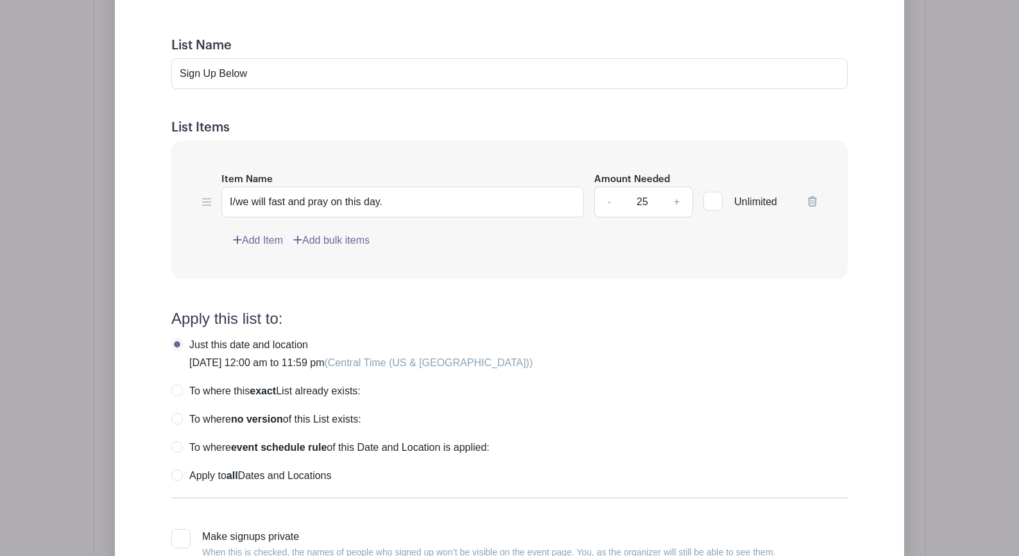
click at [709, 202] on input "Unlimited" at bounding box center [707, 198] width 8 height 8
checkbox input "true"
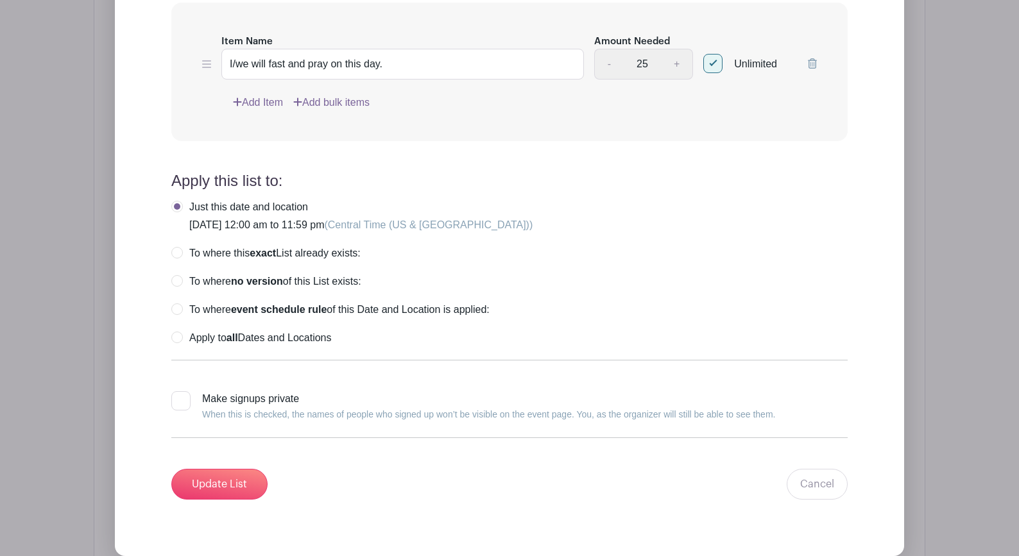
scroll to position [1414, 0]
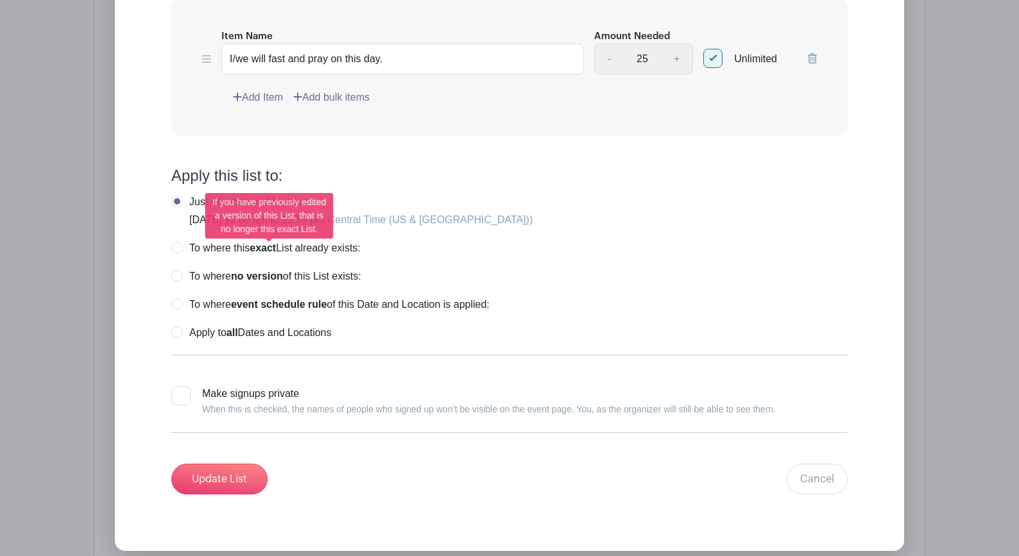
click at [176, 250] on label "To where this exact List already exists:" at bounding box center [265, 248] width 189 height 13
radio input "true"
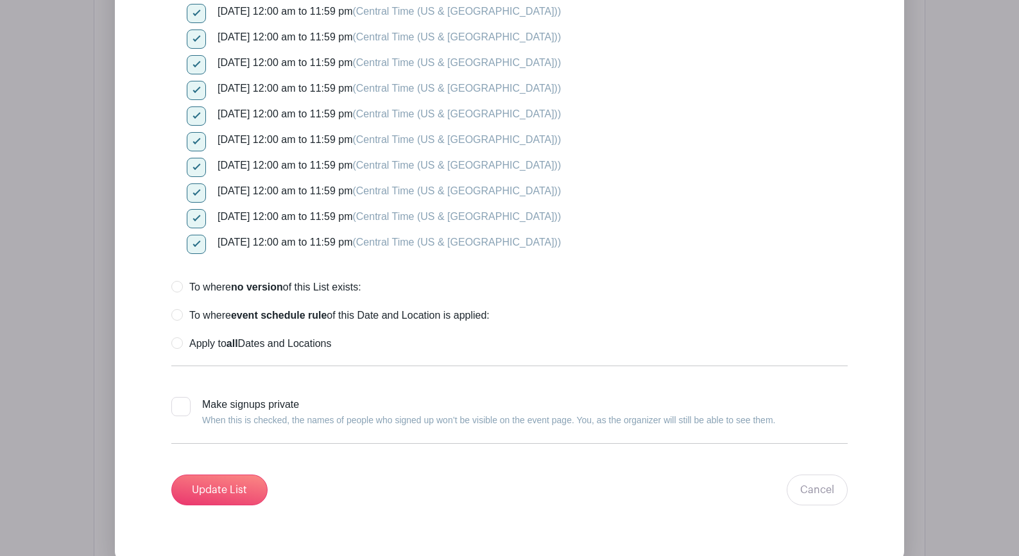
scroll to position [2265, 0]
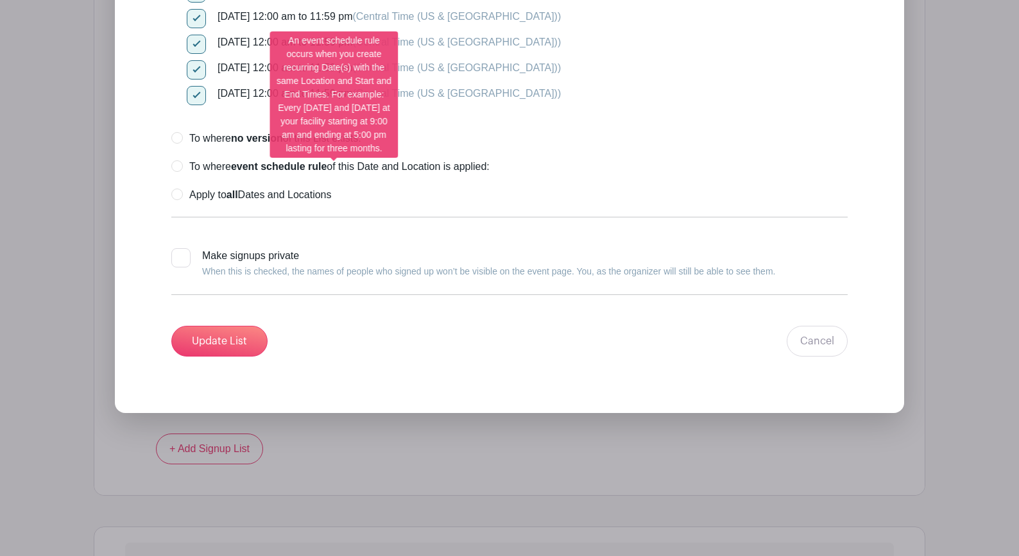
click at [181, 165] on label "To where event schedule rule of this Date and Location is applied:" at bounding box center [330, 166] width 318 height 13
radio input "true"
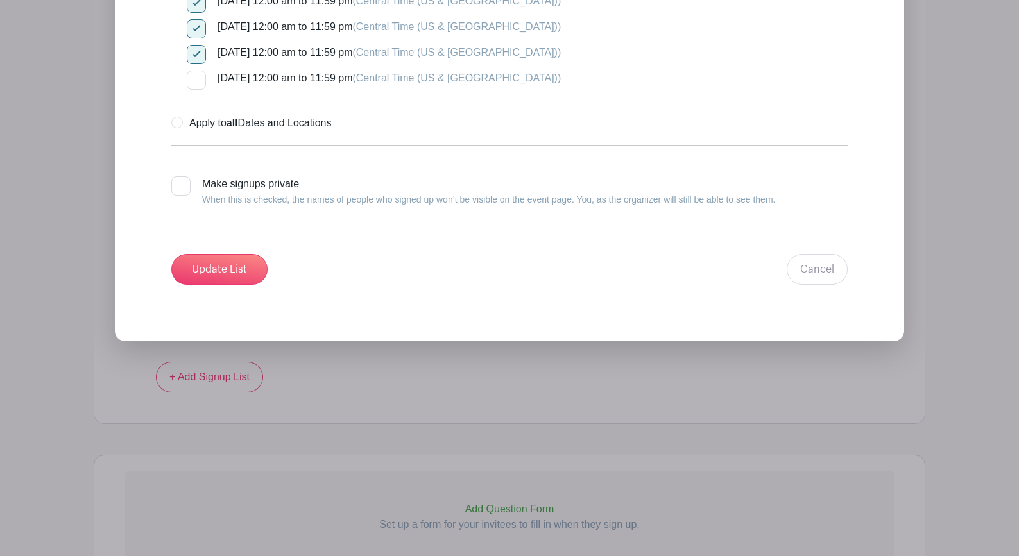
scroll to position [2384, 0]
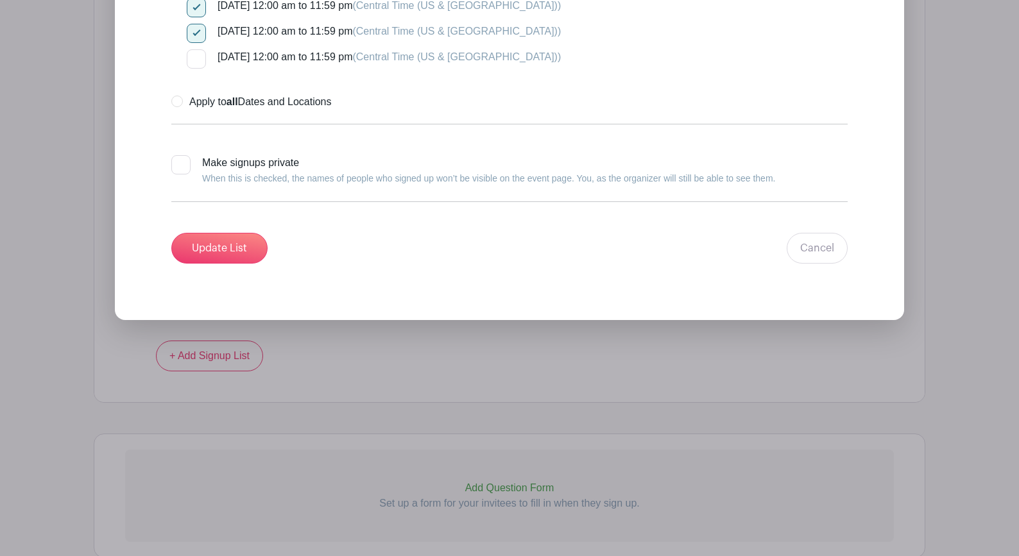
click at [198, 58] on div at bounding box center [196, 58] width 19 height 19
click at [195, 58] on input "[DATE] 12:00 am to 11:59 pm (Central Time ([GEOGRAPHIC_DATA] & [GEOGRAPHIC_DATA…" at bounding box center [191, 53] width 8 height 8
checkbox input "true"
click at [220, 253] on input "Update List" at bounding box center [219, 248] width 96 height 31
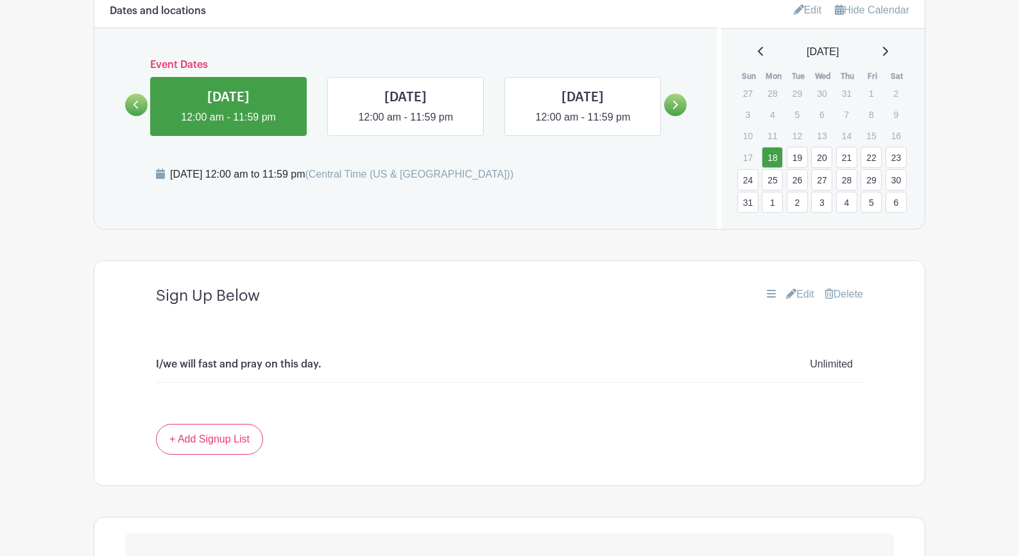
scroll to position [843, 0]
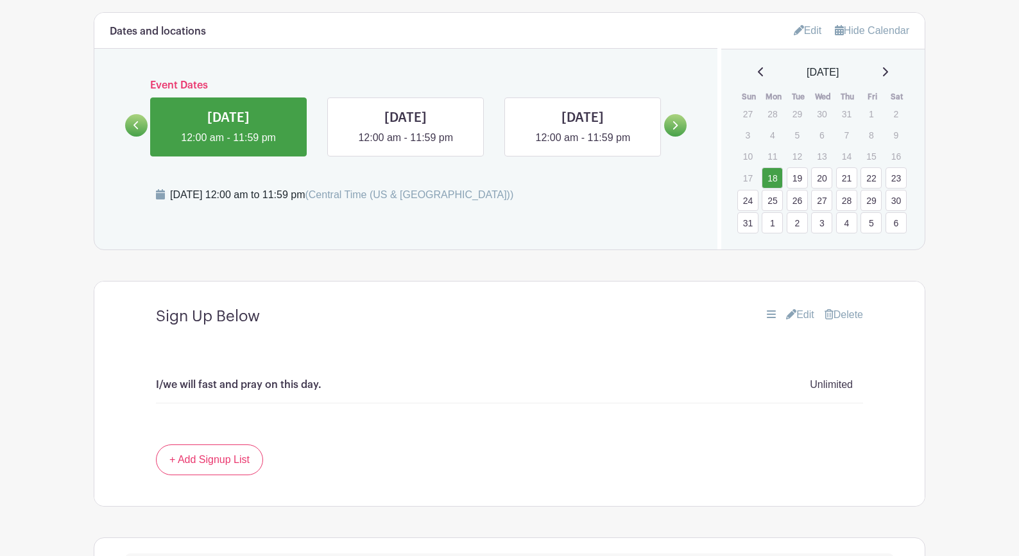
click at [829, 225] on link "6" at bounding box center [896, 222] width 21 height 21
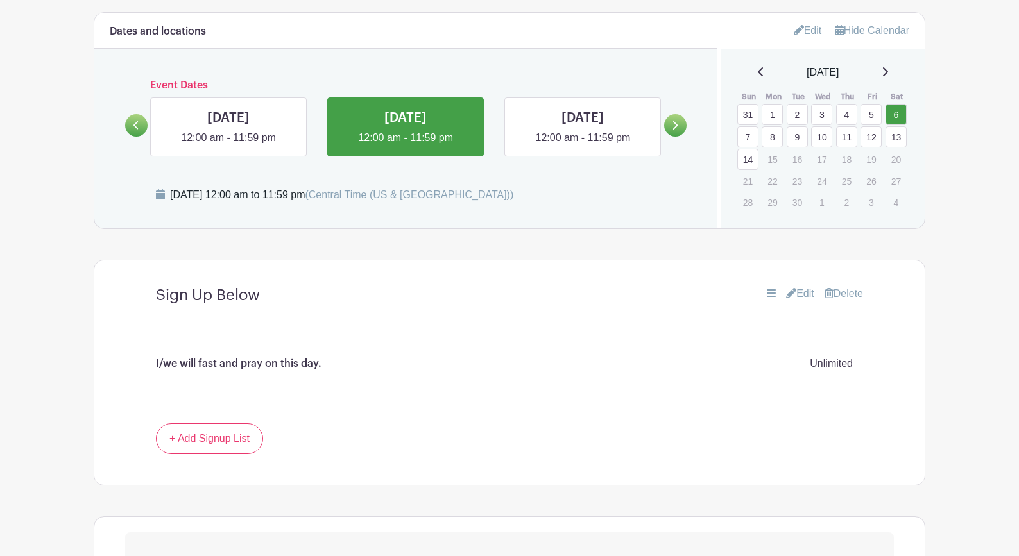
scroll to position [821, 0]
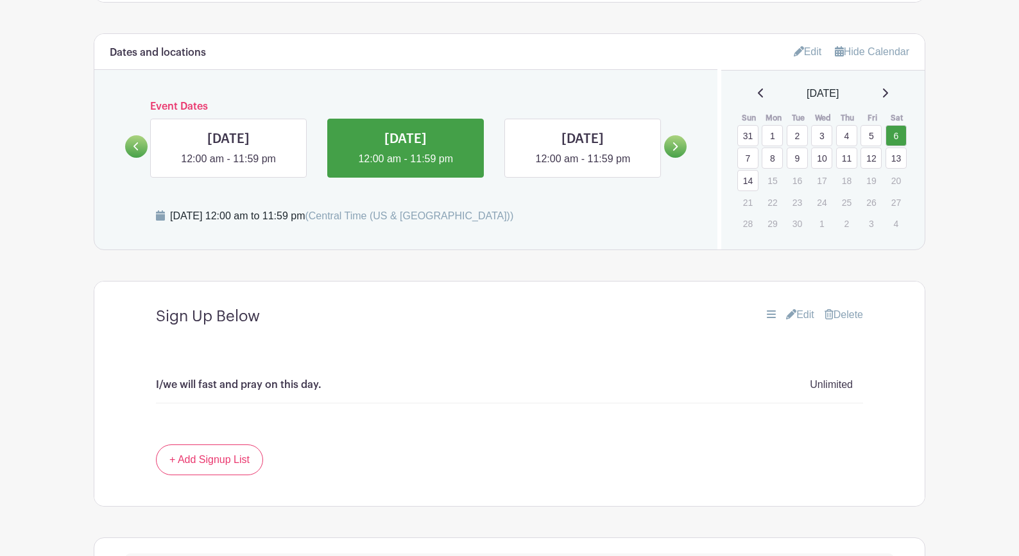
click at [750, 184] on link "14" at bounding box center [747, 180] width 21 height 21
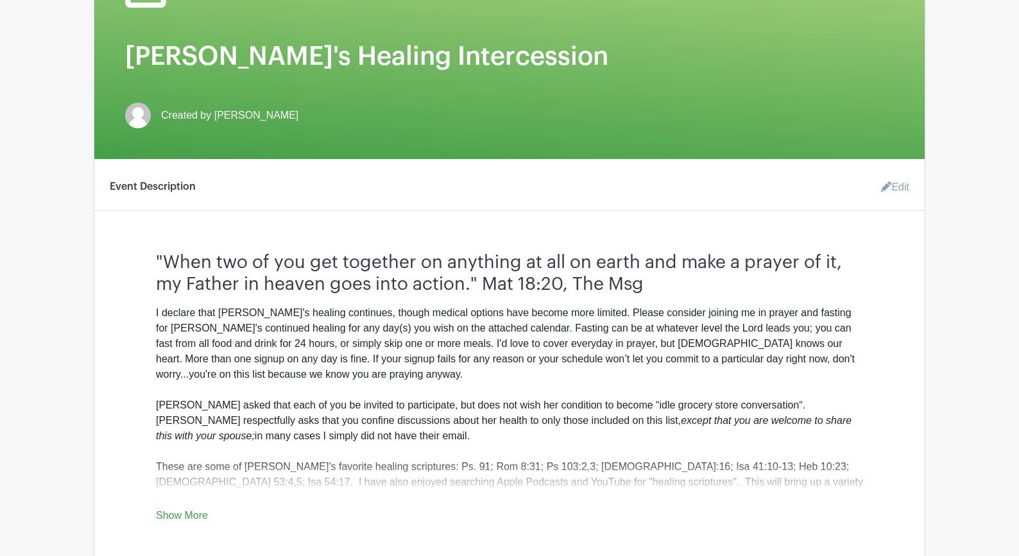
scroll to position [255, 0]
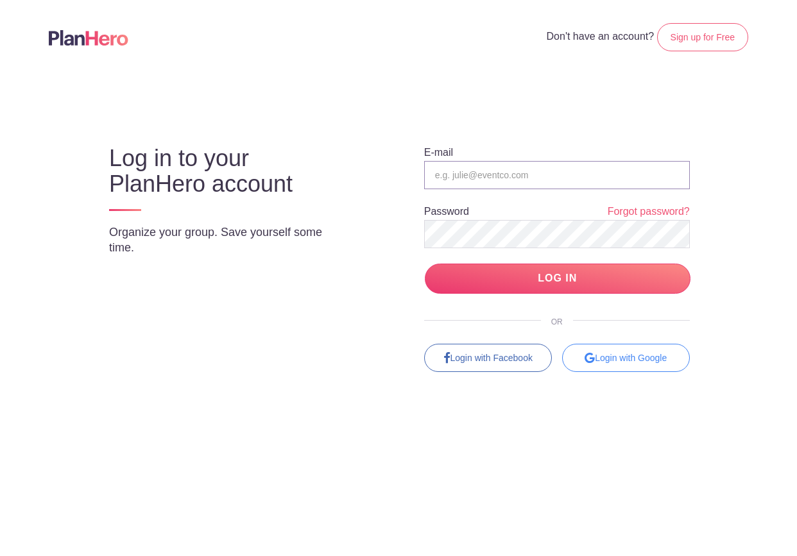
type input "coordinator@aysmusic.org"
type input "[EMAIL_ADDRESS][DOMAIN_NAME]"
type input "coordinator@aysmusic.org"
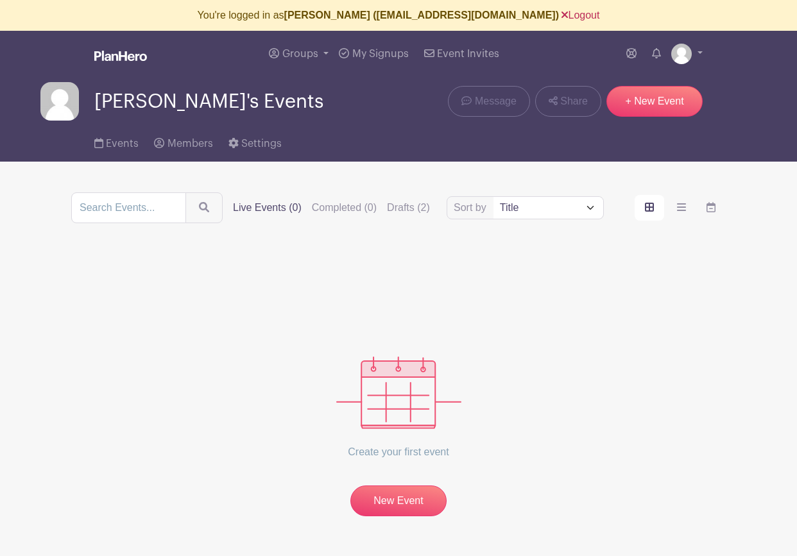
click at [561, 14] on link "Logout" at bounding box center [580, 15] width 38 height 11
